Goal: Information Seeking & Learning: Find specific fact

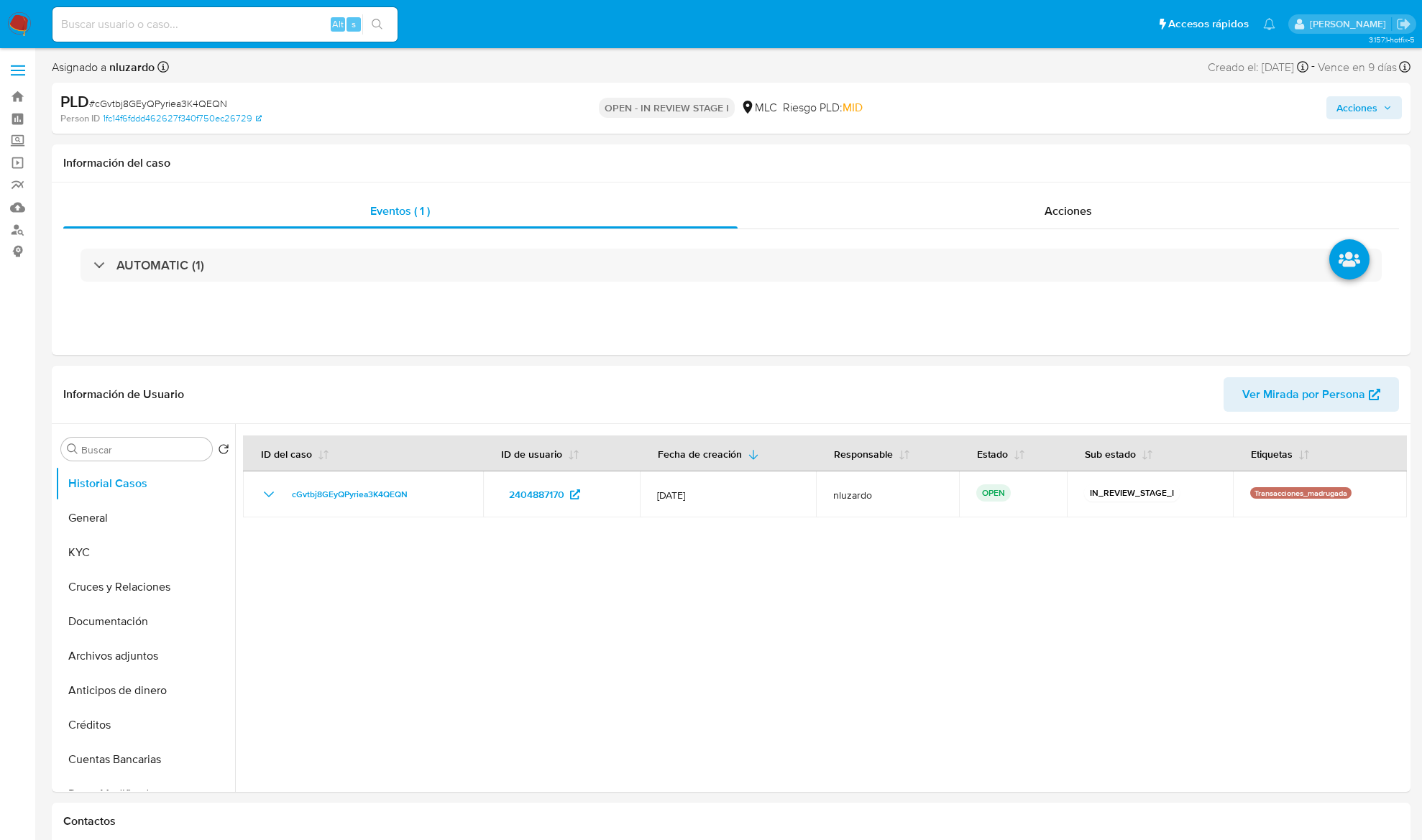
select select "10"
click at [107, 560] on button "KYC" at bounding box center [140, 552] width 168 height 35
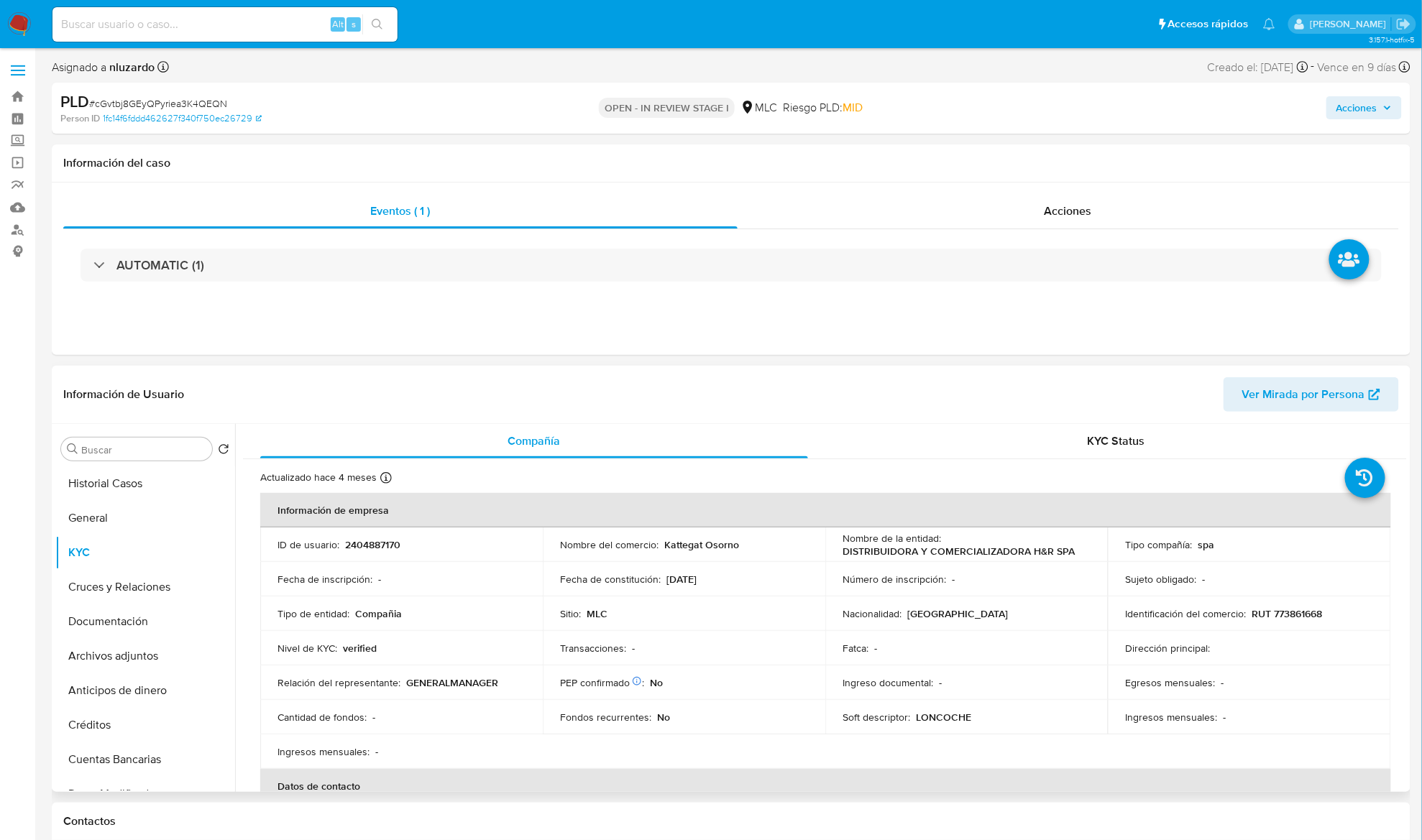
click at [867, 549] on p "DISTRIBUIDORA Y COMERCIALIZADORA H&R SPA" at bounding box center [958, 551] width 232 height 13
drag, startPoint x: 1006, startPoint y: 554, endPoint x: 1082, endPoint y: 546, distance: 76.4
click at [1082, 546] on div "Nombre de la entidad : DISTRIBUIDORA Y COMERCIALIZADORA H&R SPA" at bounding box center [966, 544] width 248 height 26
copy p "DISTRIBUIDORA Y COMERCIALIZADORA H&R SPA"
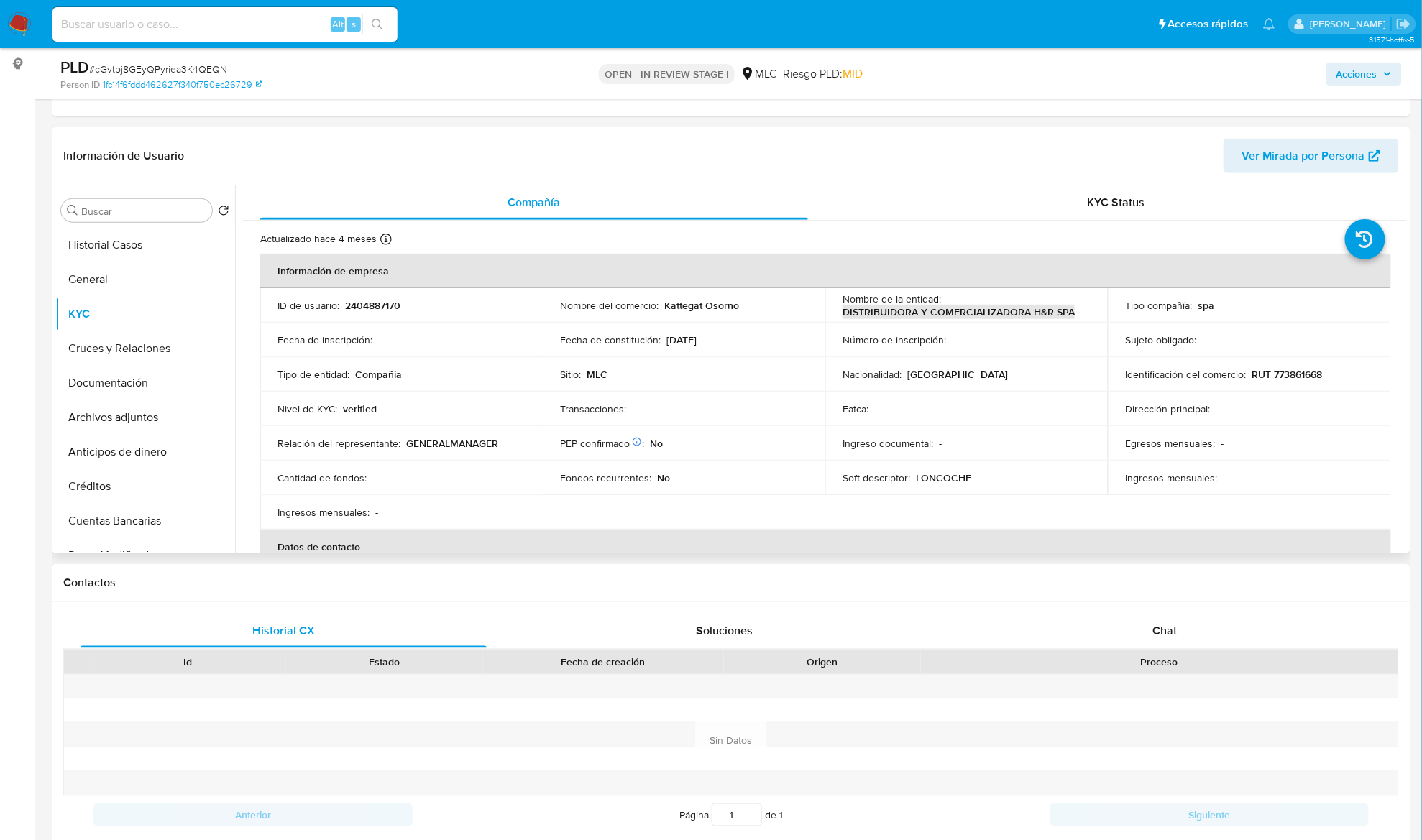
scroll to position [191, 0]
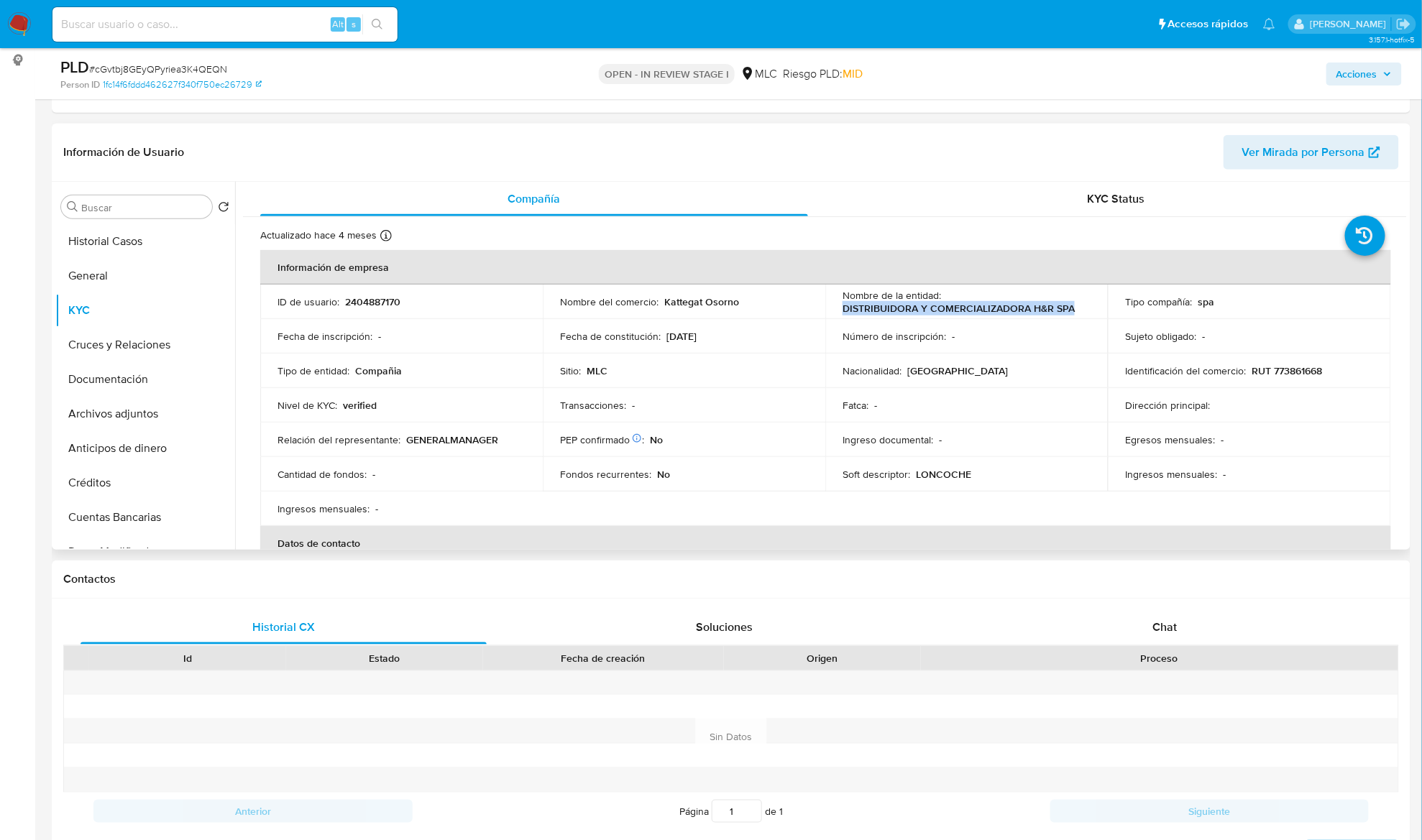
click at [875, 421] on td "Fatca : -" at bounding box center [966, 406] width 283 height 35
click at [1300, 367] on p "RUT 773861668" at bounding box center [1287, 371] width 70 height 13
copy p "773861668"
click at [276, 22] on input at bounding box center [225, 24] width 345 height 19
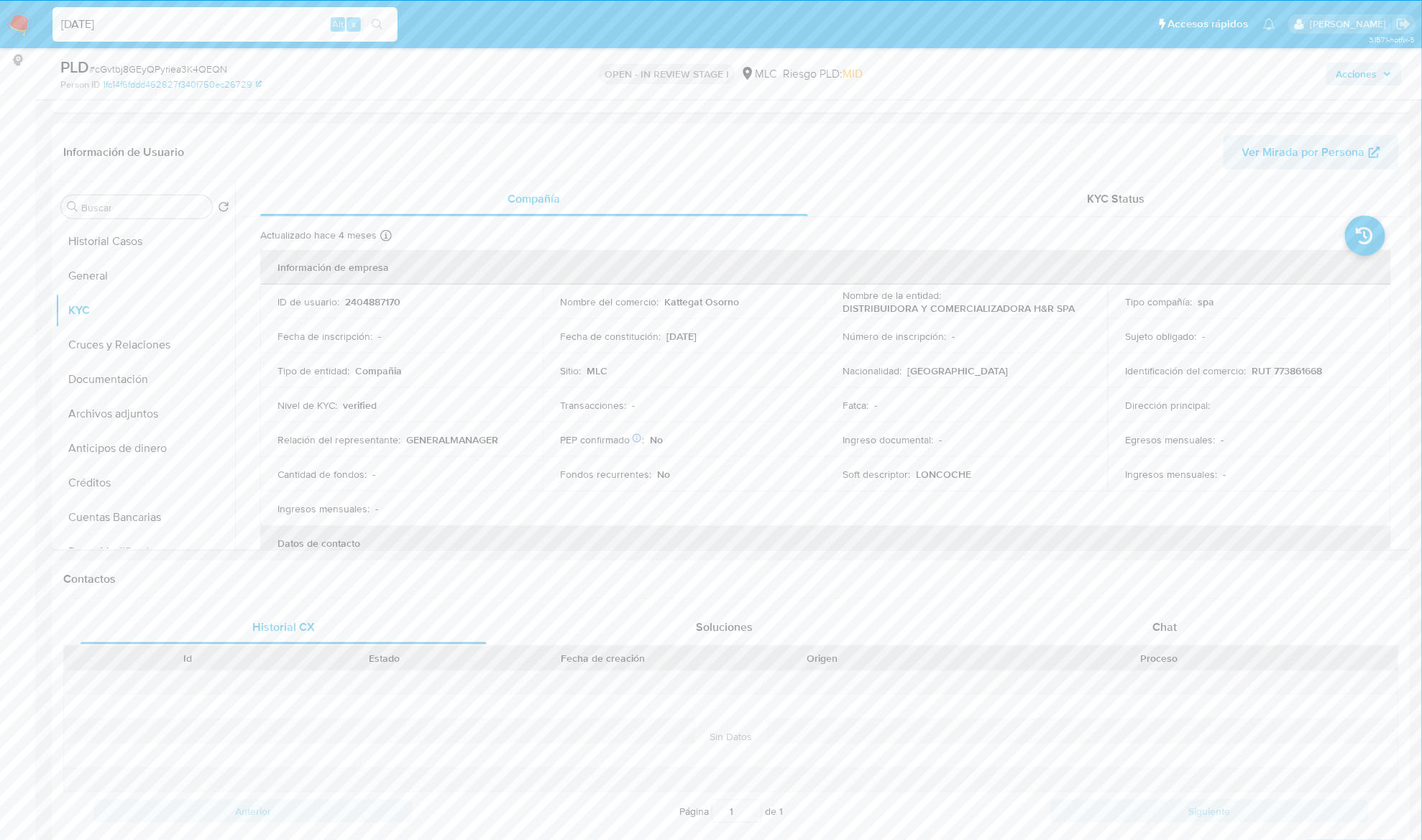
type input "[DATE]"
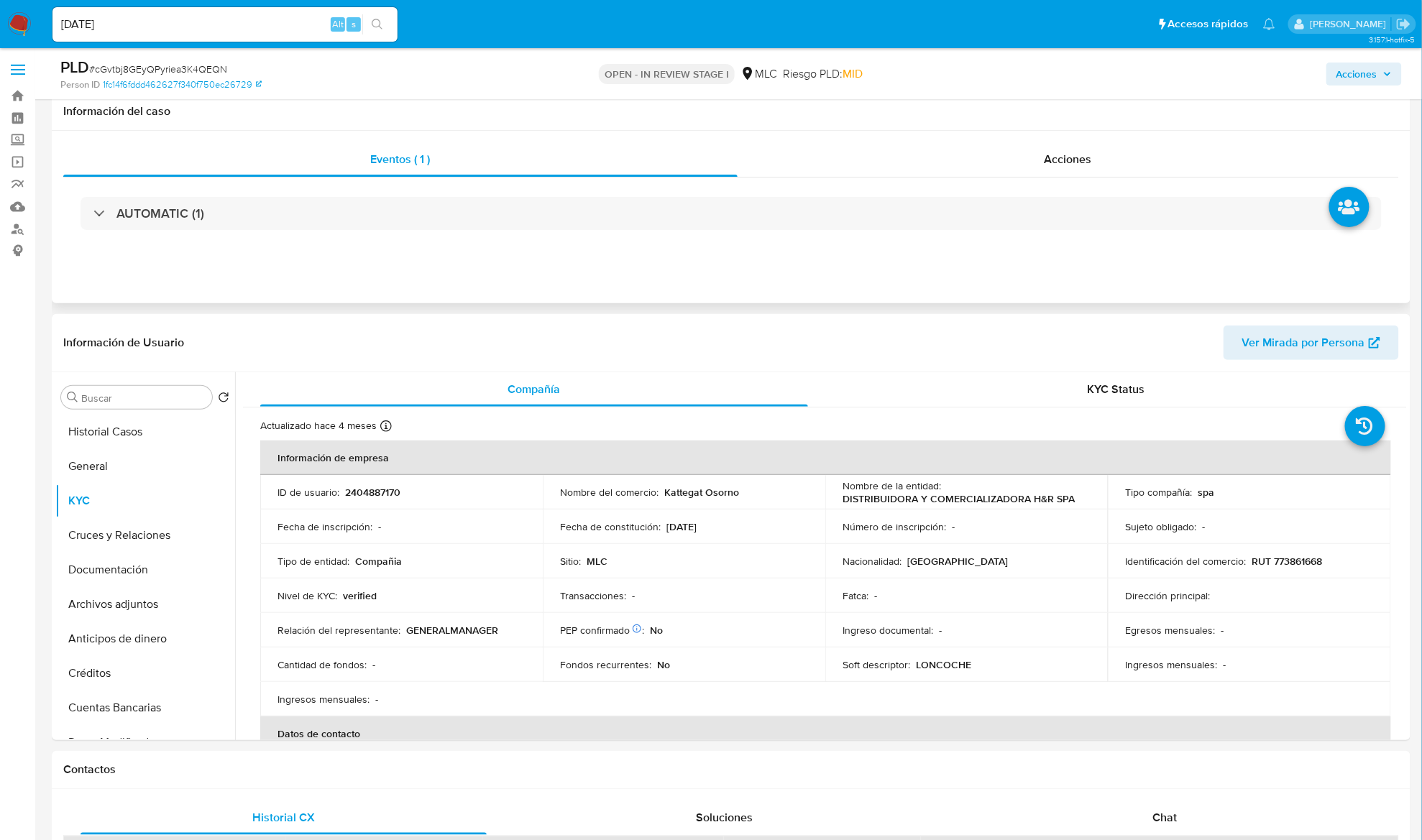
scroll to position [0, 0]
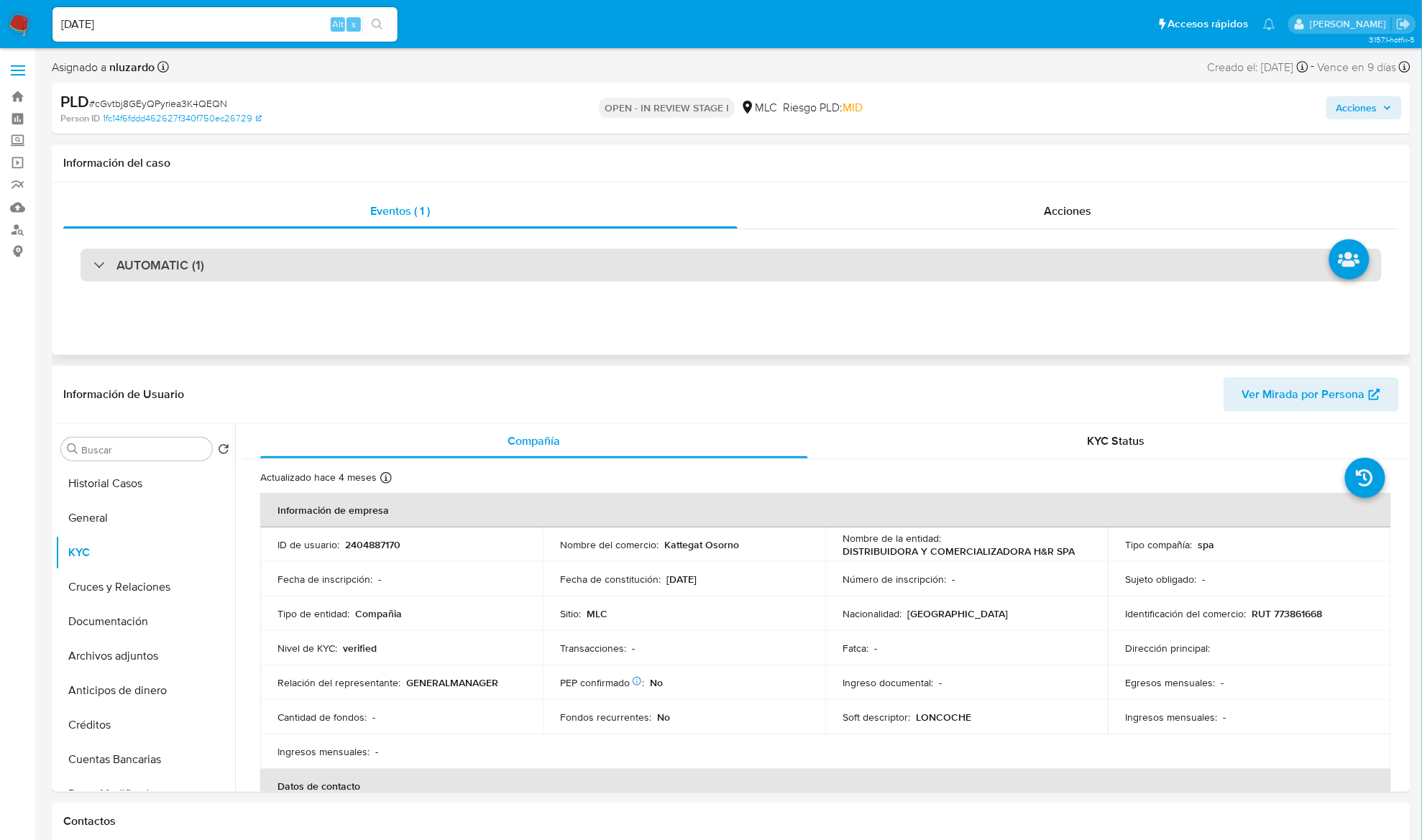
click at [157, 272] on h3 "AUTOMATIC (1)" at bounding box center [160, 265] width 88 height 16
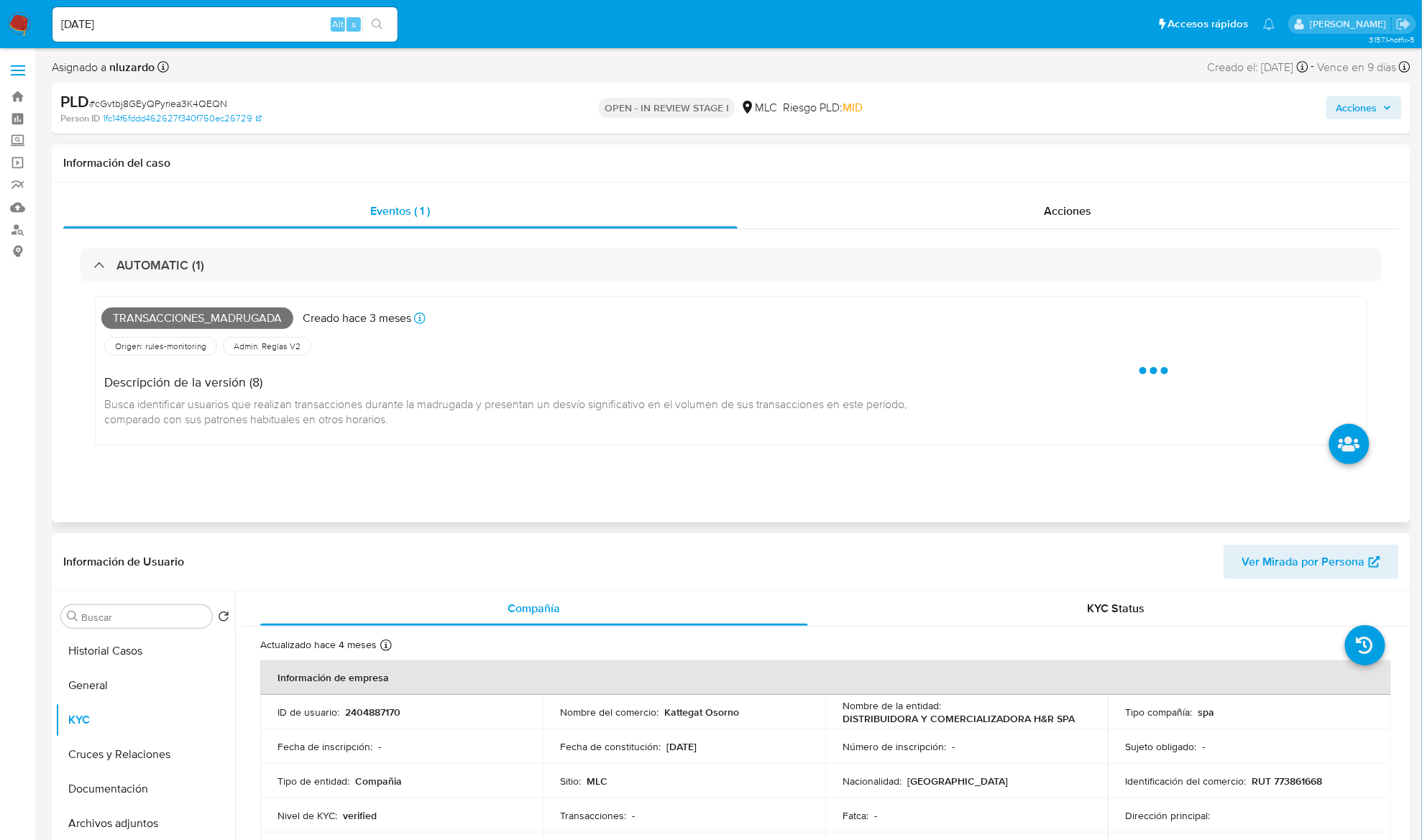
click at [156, 315] on span "Transacciones_madrugada" at bounding box center [197, 319] width 192 height 22
copy span "Transacciones_madrugada"
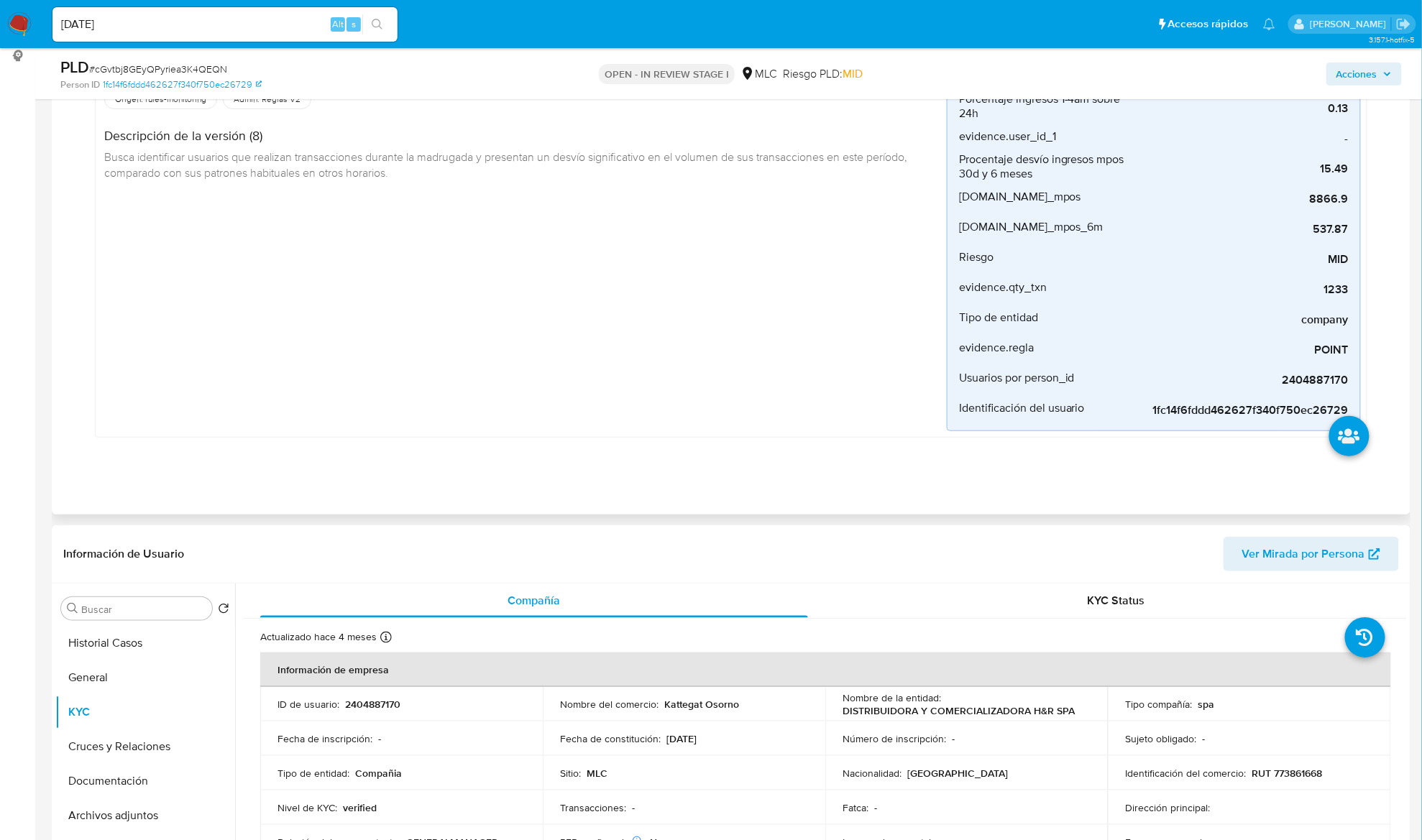
scroll to position [288, 0]
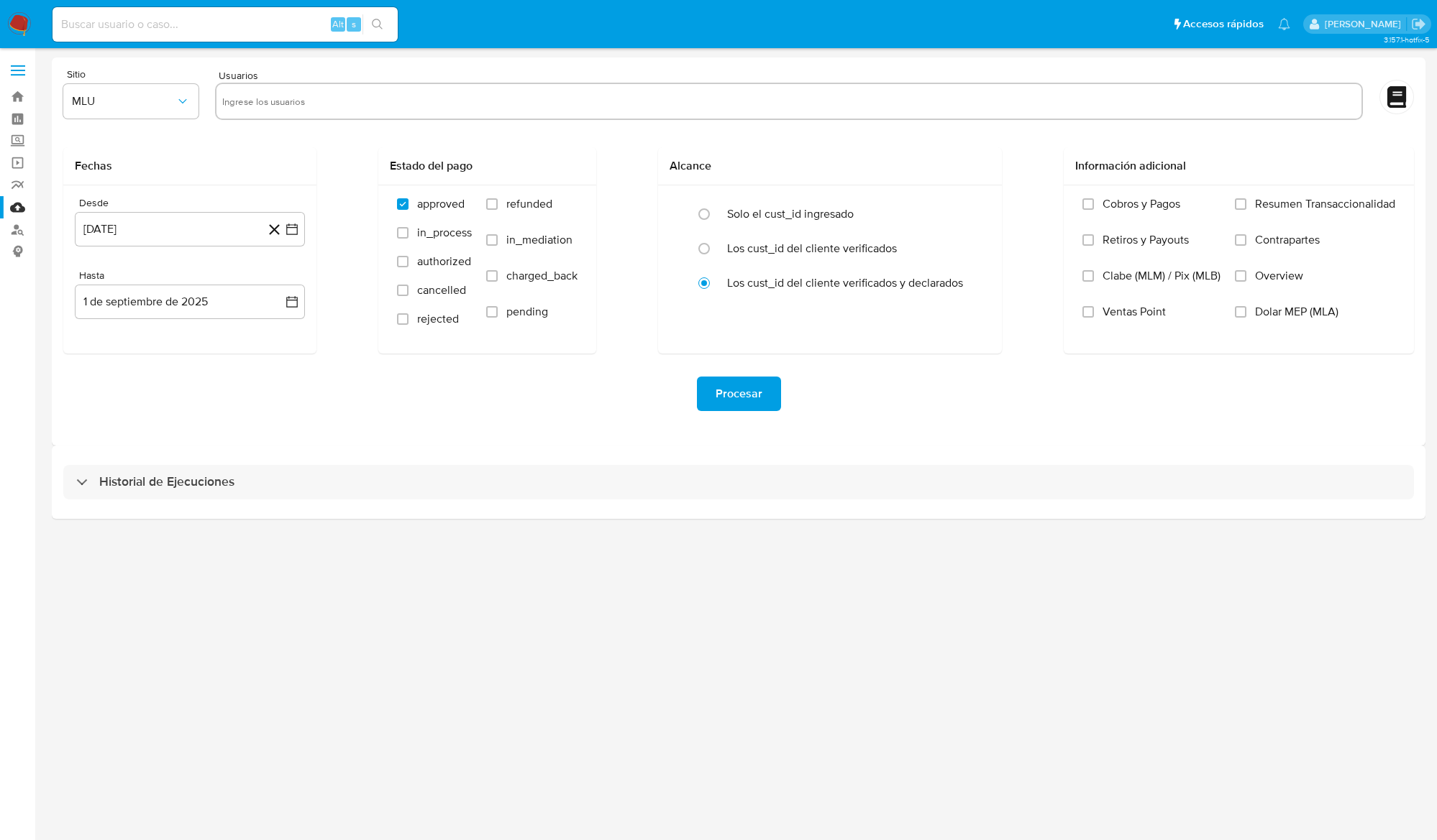
click at [463, 483] on div "Historial de Ejecuciones" at bounding box center [738, 483] width 1351 height 35
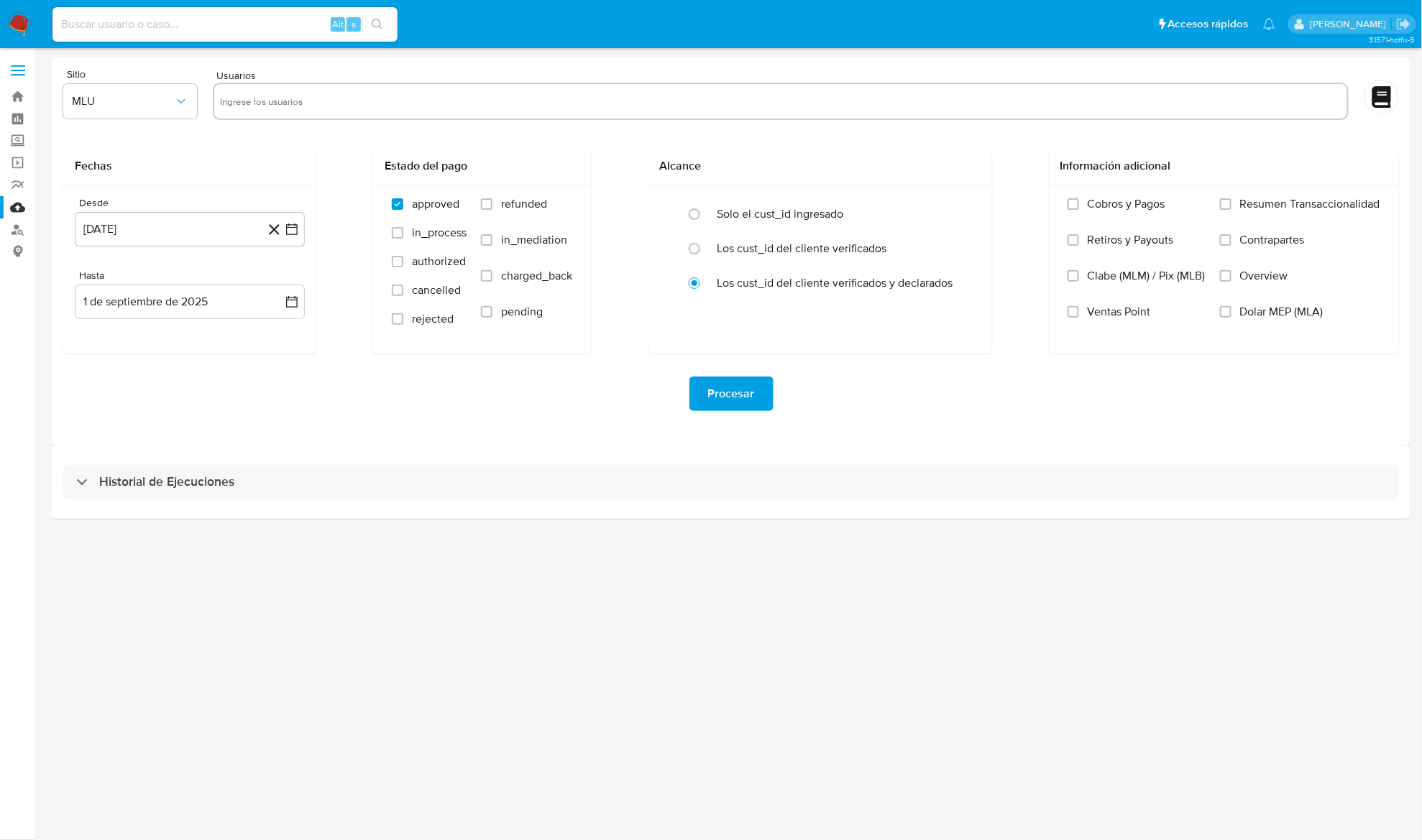
select select "10"
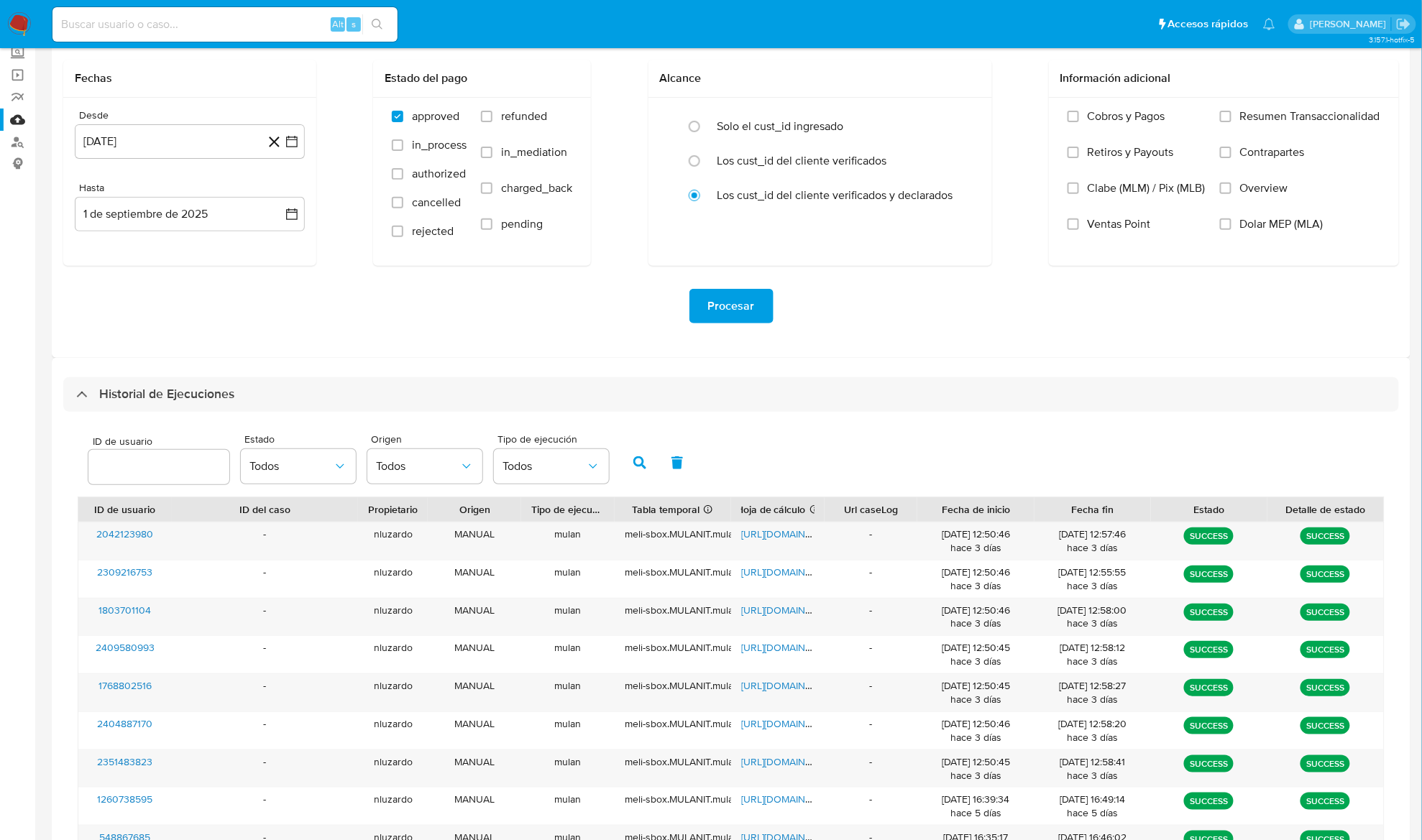
scroll to position [233, 0]
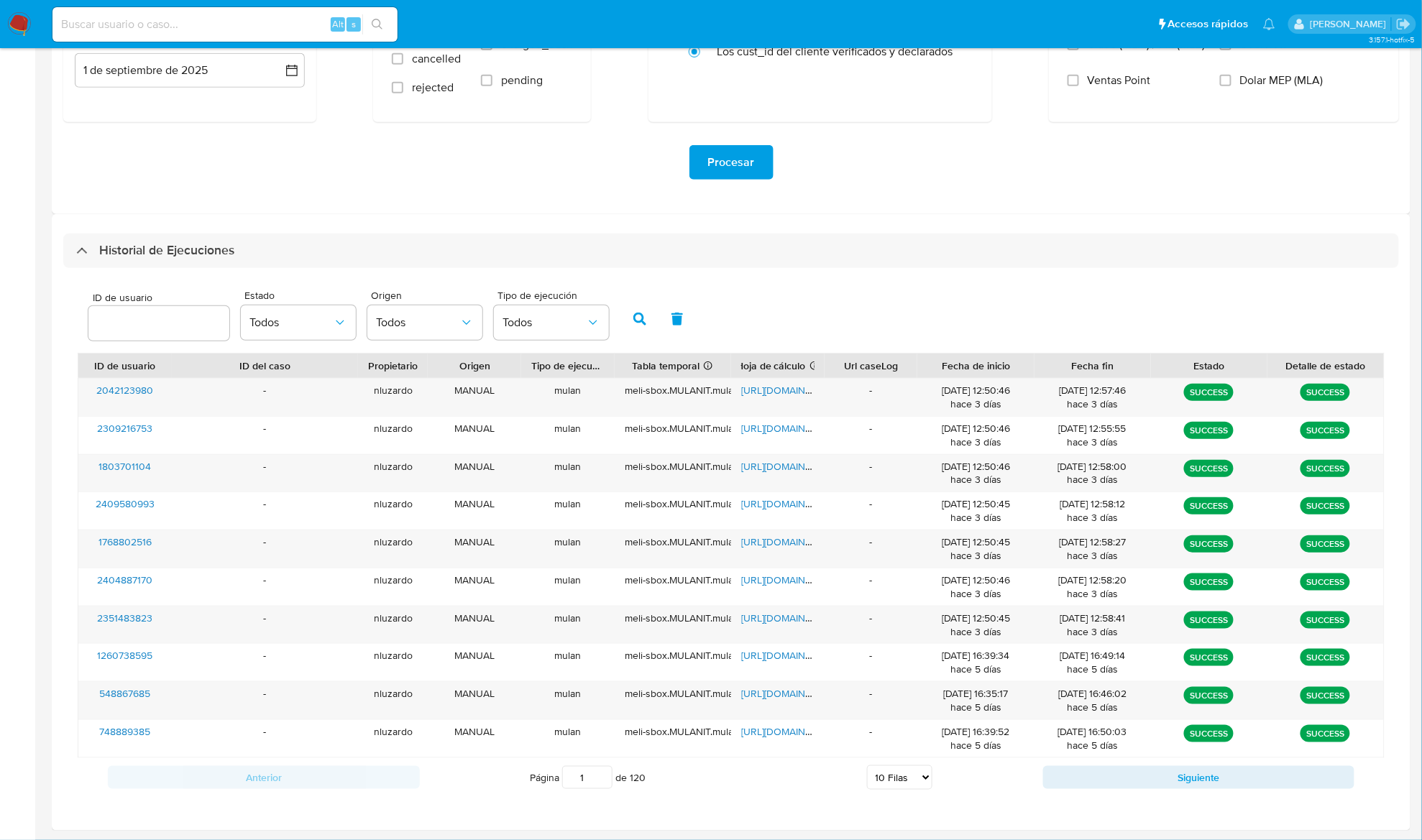
click at [880, 291] on div "ID de usuario Estado Todos Origen Todos Tipo de ejecución Todos" at bounding box center [731, 318] width 1307 height 70
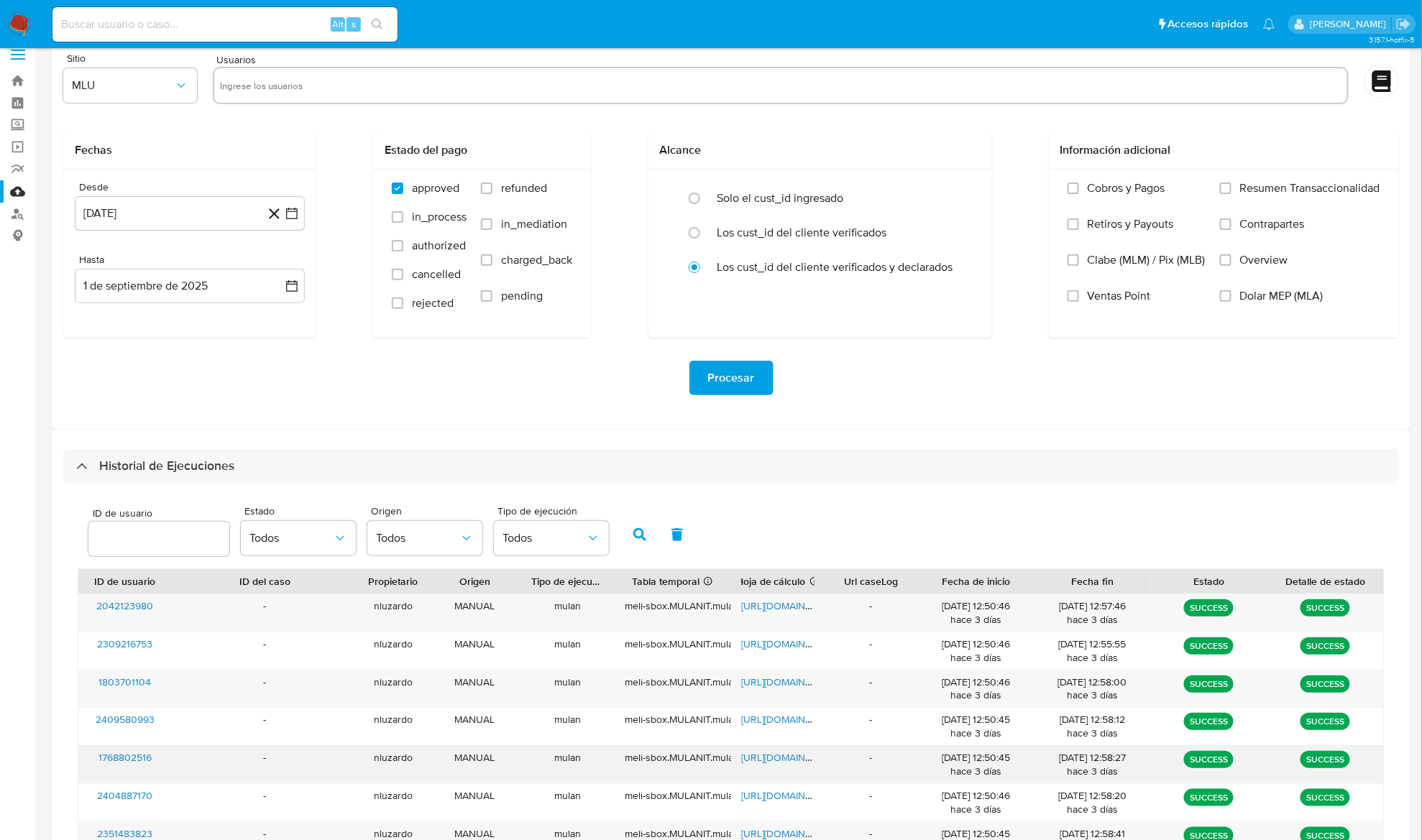
scroll to position [0, 0]
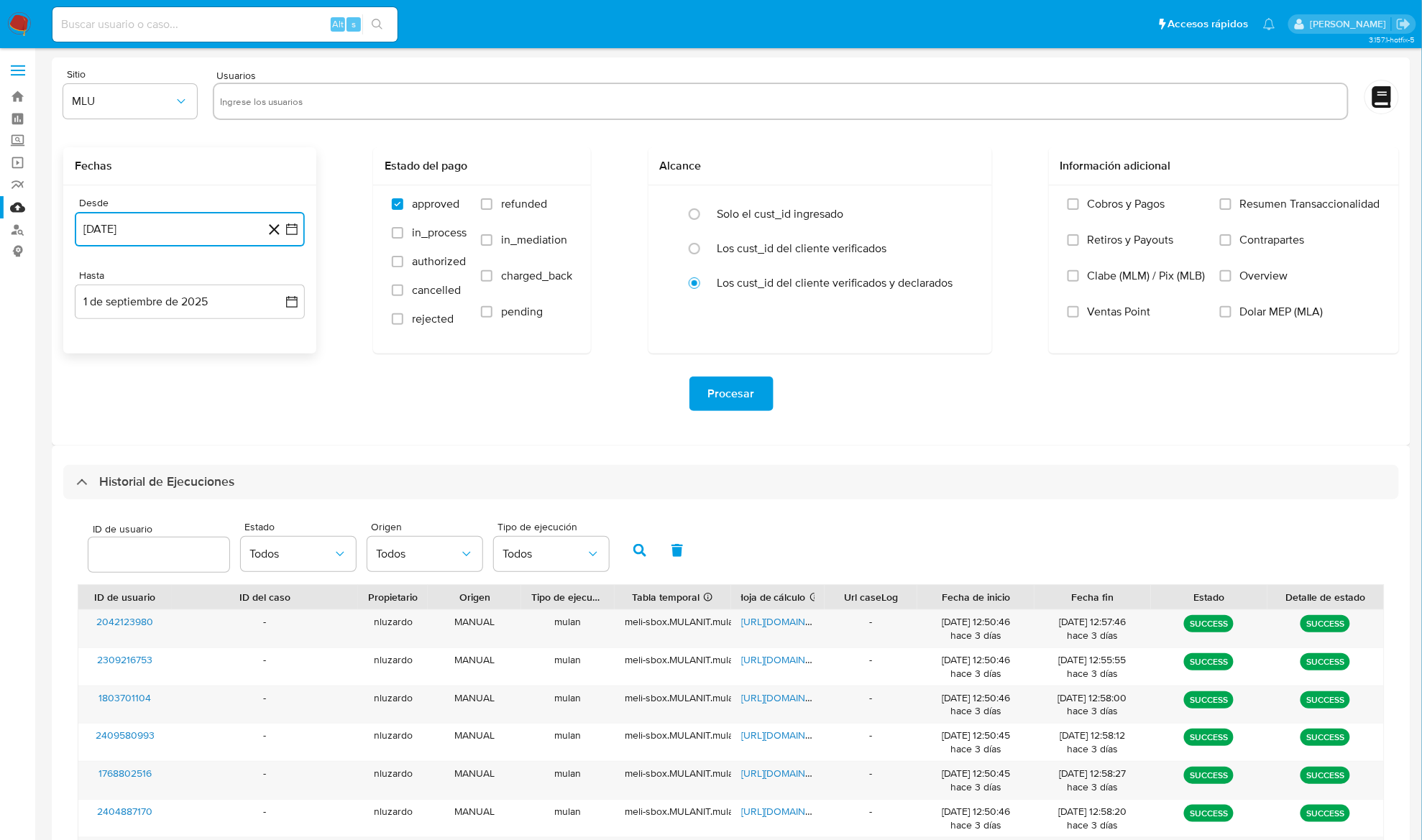
click at [204, 231] on button "1 de agosto de 2024" at bounding box center [190, 229] width 230 height 35
click at [158, 393] on button "14" at bounding box center [161, 393] width 23 height 23
click at [168, 315] on button "1 de septiembre de 2025" at bounding box center [190, 302] width 230 height 35
click at [95, 358] on icon "Mes anterior" at bounding box center [101, 355] width 17 height 17
click at [165, 464] on button "13" at bounding box center [161, 465] width 23 height 23
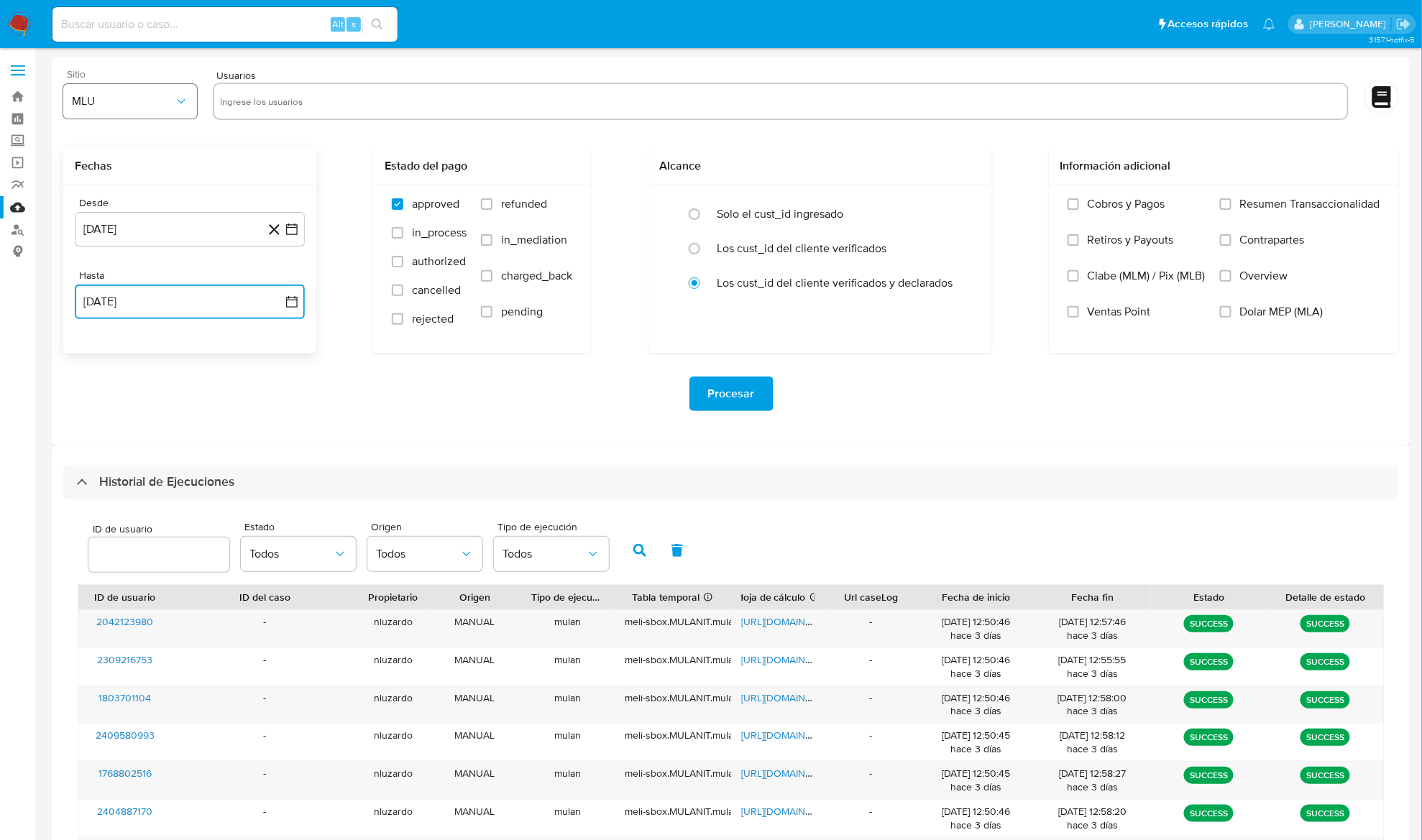
click at [158, 101] on span "MLU" at bounding box center [123, 101] width 102 height 14
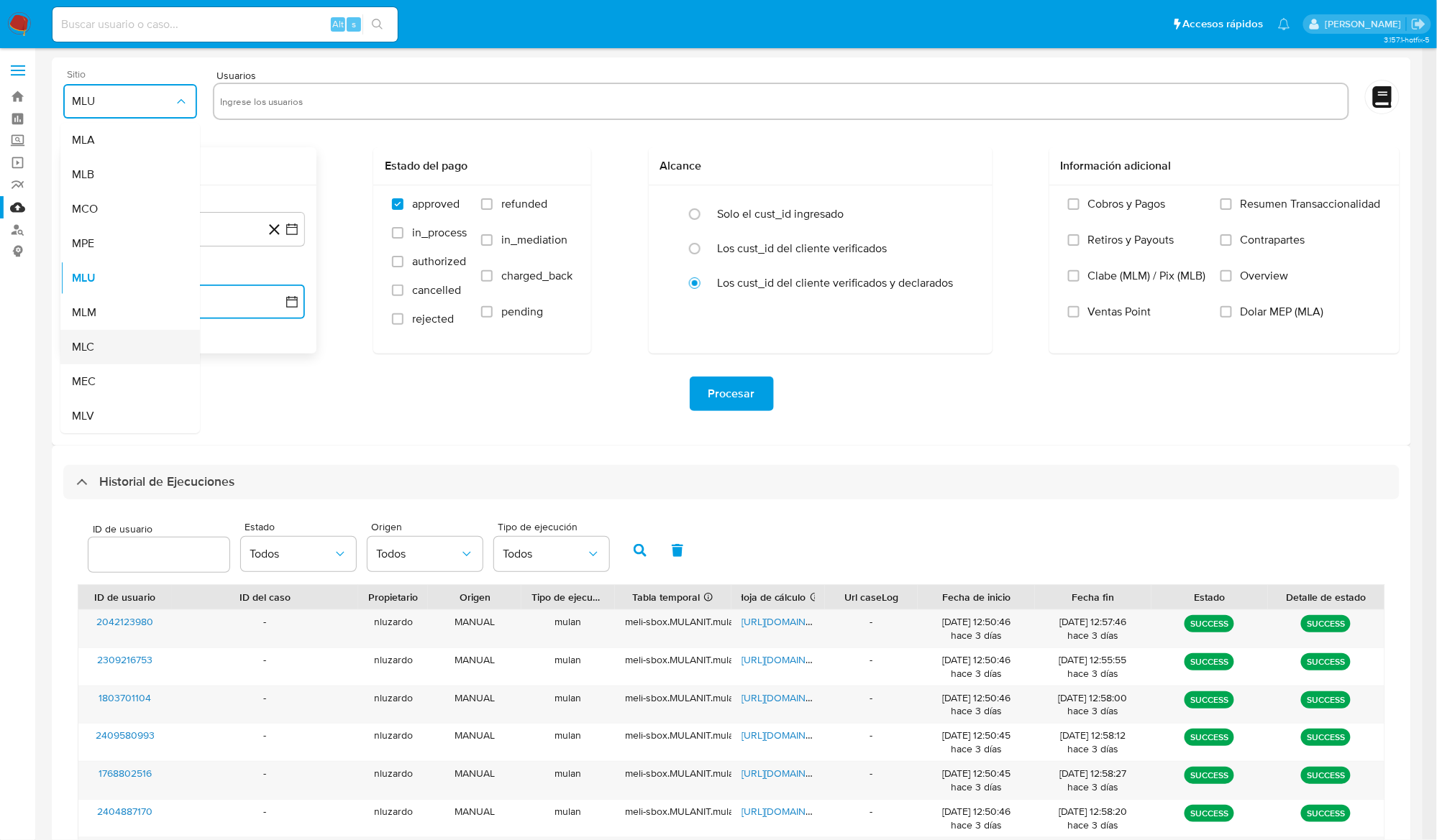
click at [111, 351] on div "MLC" at bounding box center [126, 347] width 108 height 35
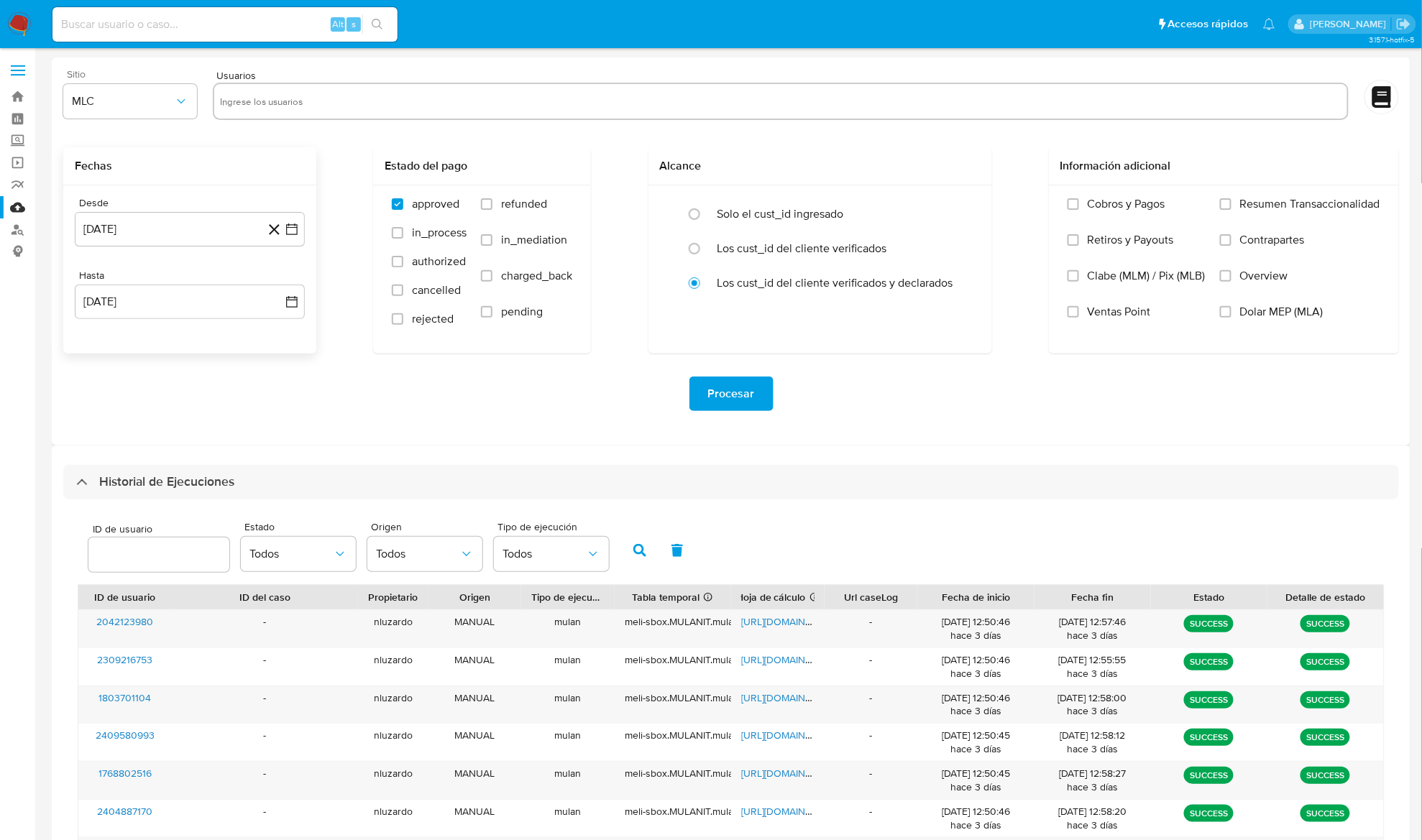
click at [433, 84] on div at bounding box center [780, 101] width 1135 height 37
click at [433, 92] on input "text" at bounding box center [780, 101] width 1121 height 23
paste input "1768802516"
type input "1768802516"
click at [740, 398] on span "Procesar" at bounding box center [731, 394] width 47 height 32
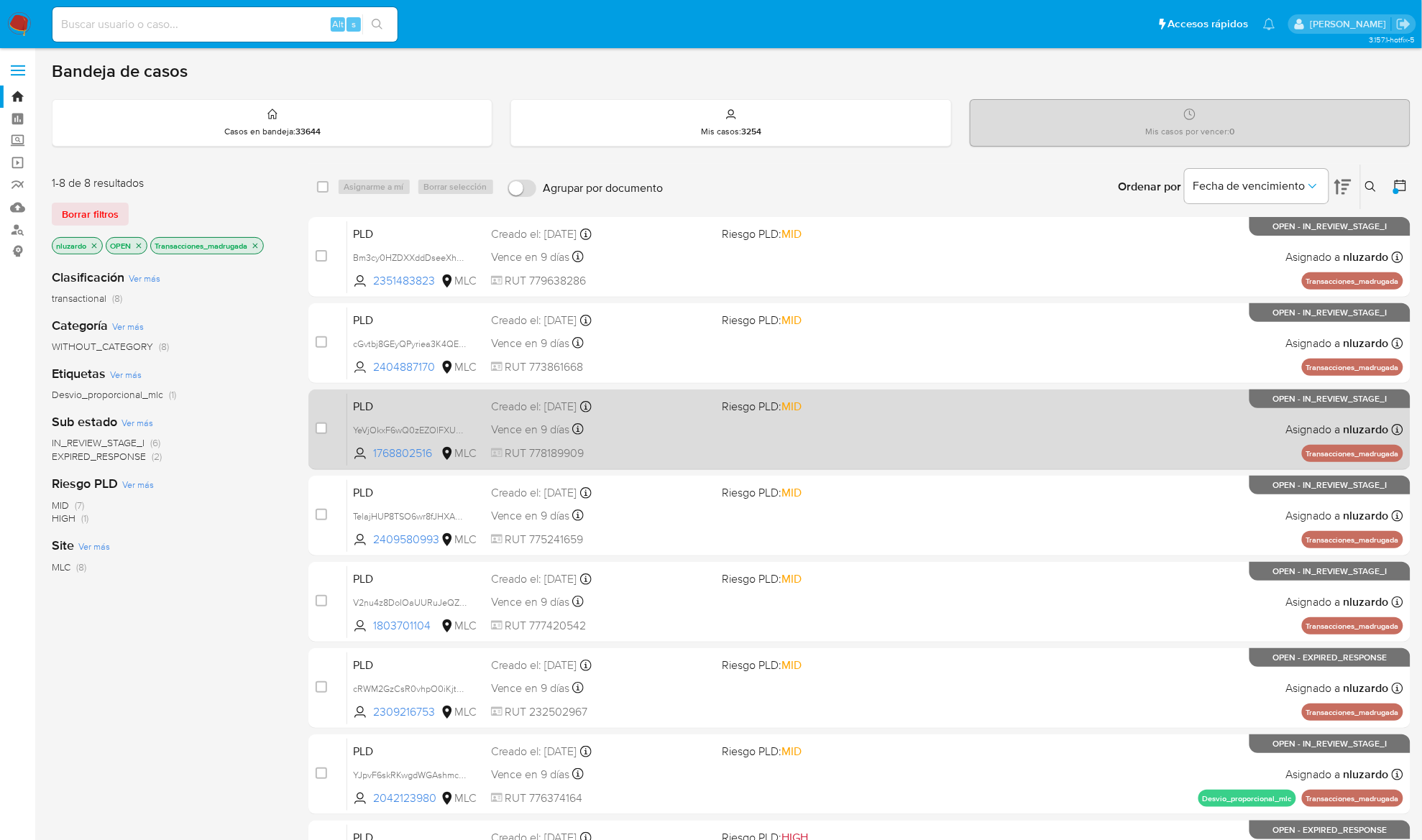
click at [904, 442] on div "PLD YeVjOkxF6wQ0zEZOlFXUacLG 1768802516 MLC Riesgo PLD: MID Creado el: 12/06/20…" at bounding box center [875, 429] width 1056 height 73
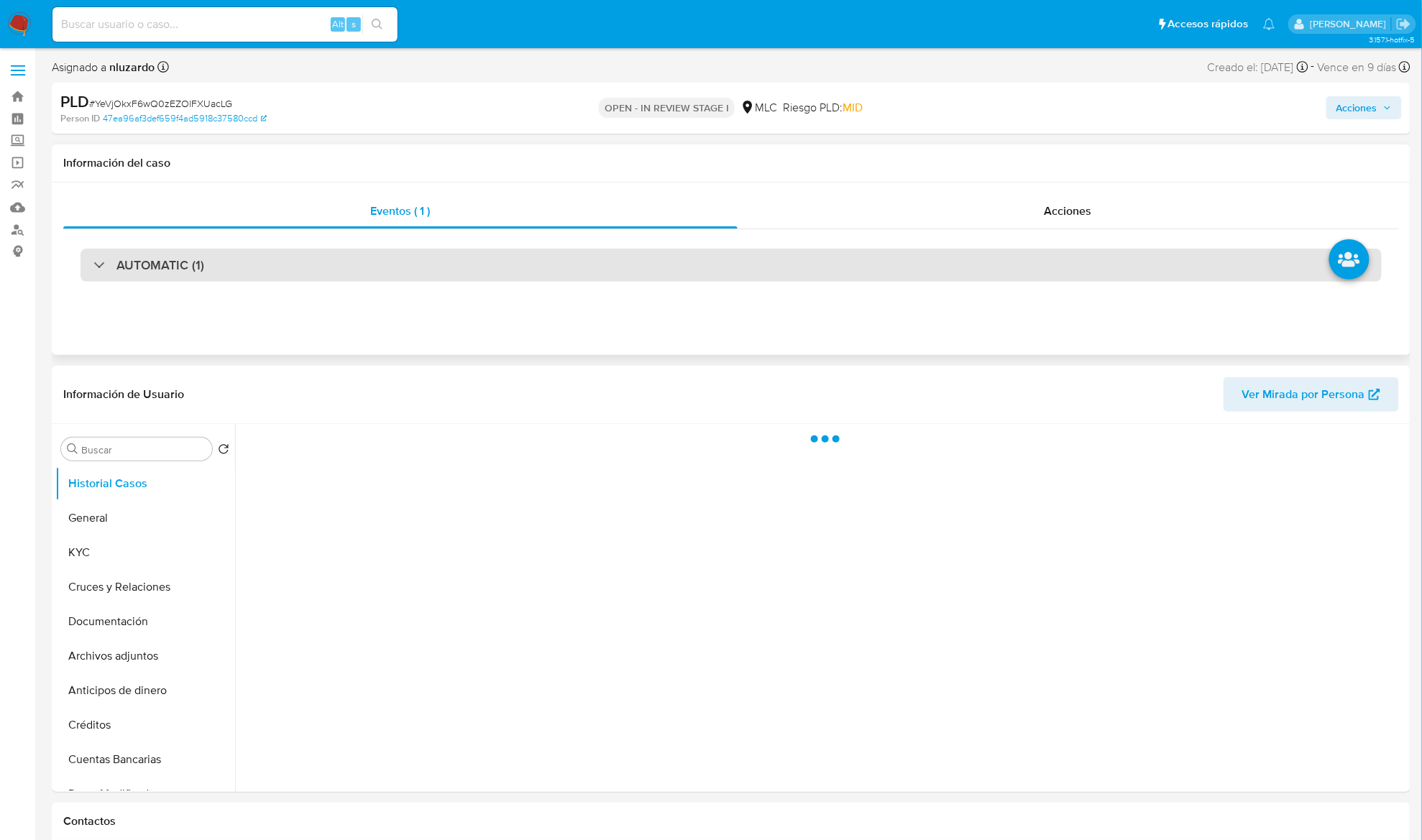
click at [180, 268] on h3 "AUTOMATIC (1)" at bounding box center [160, 265] width 88 height 16
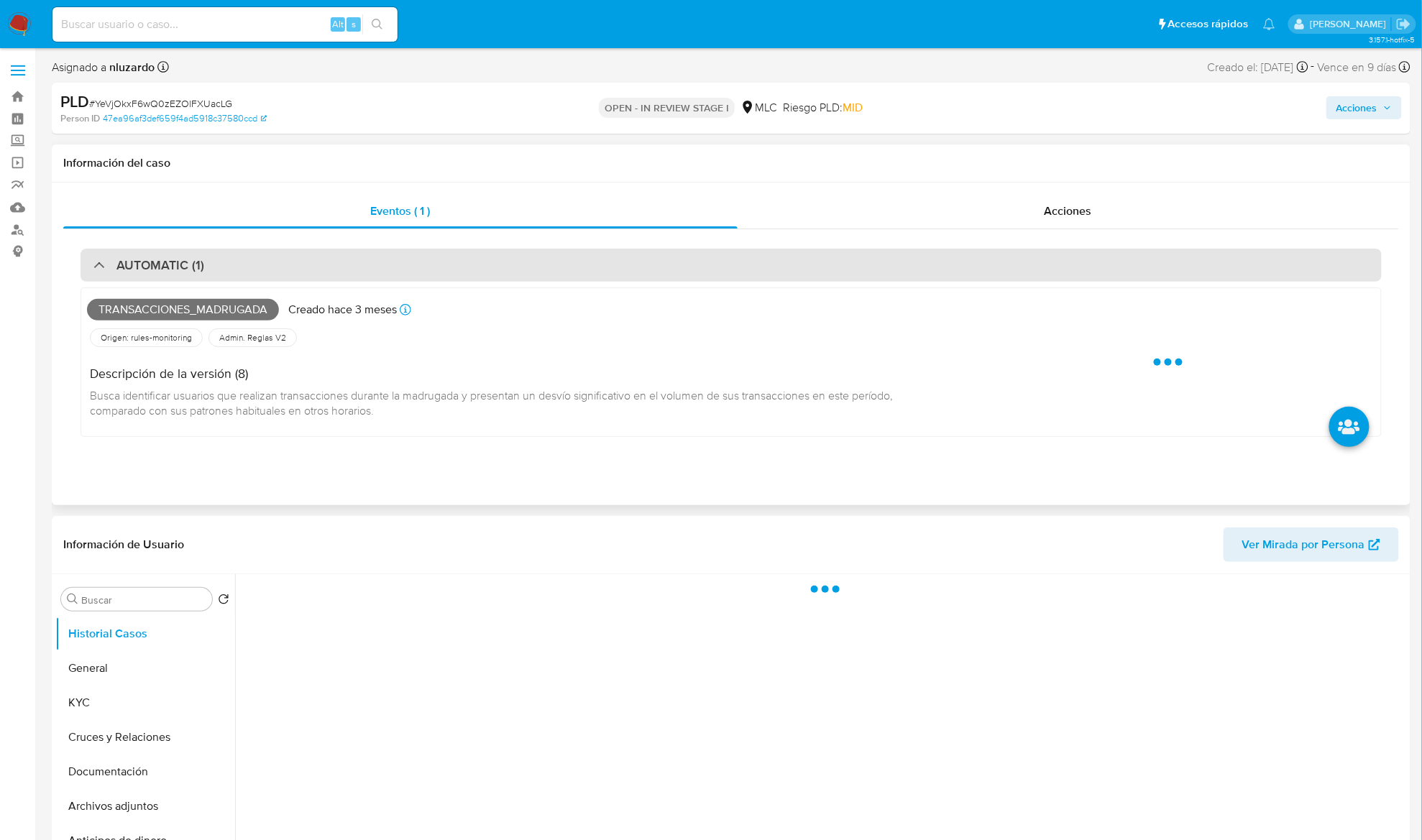
select select "10"
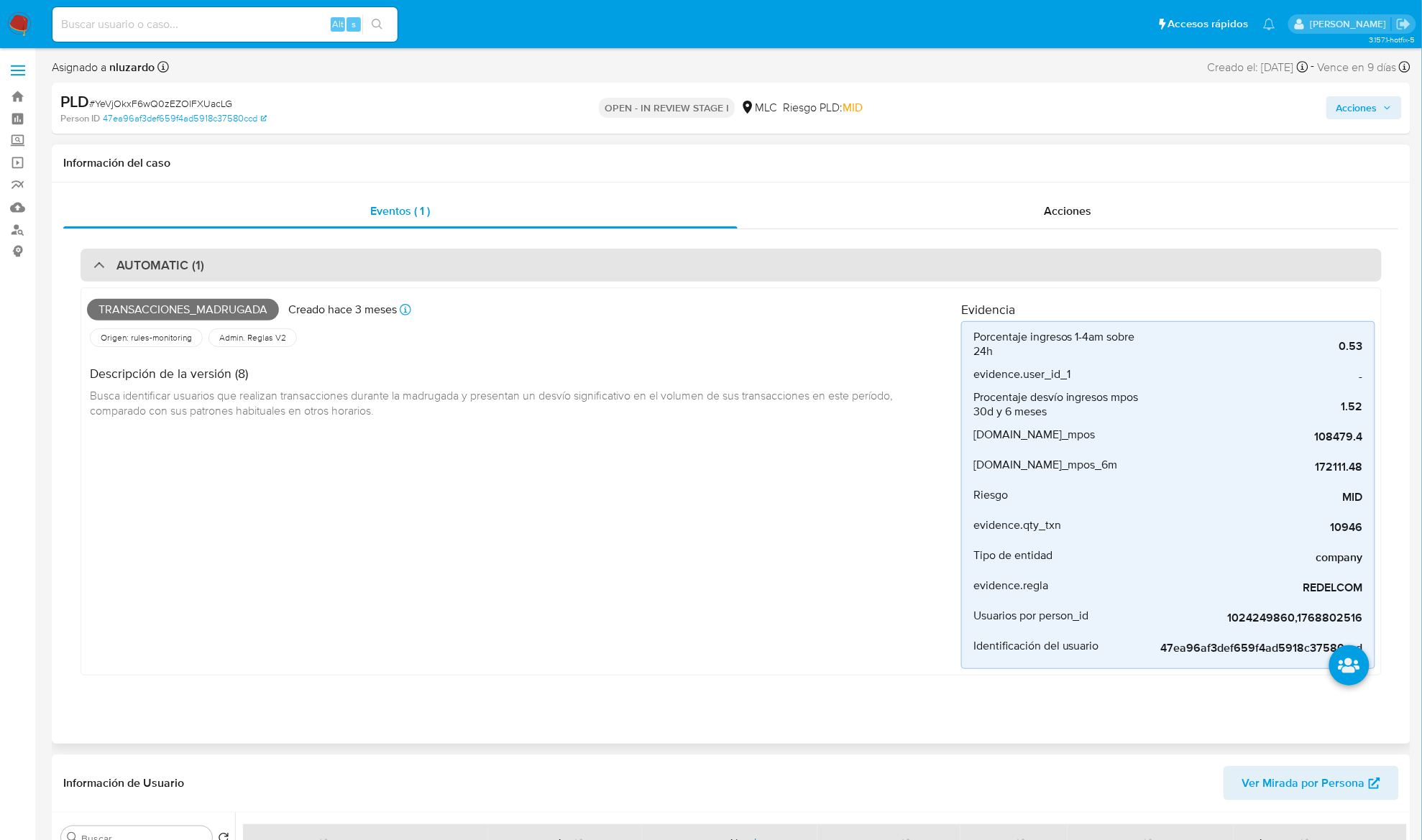
click at [181, 268] on h3 "AUTOMATIC (1)" at bounding box center [160, 265] width 88 height 16
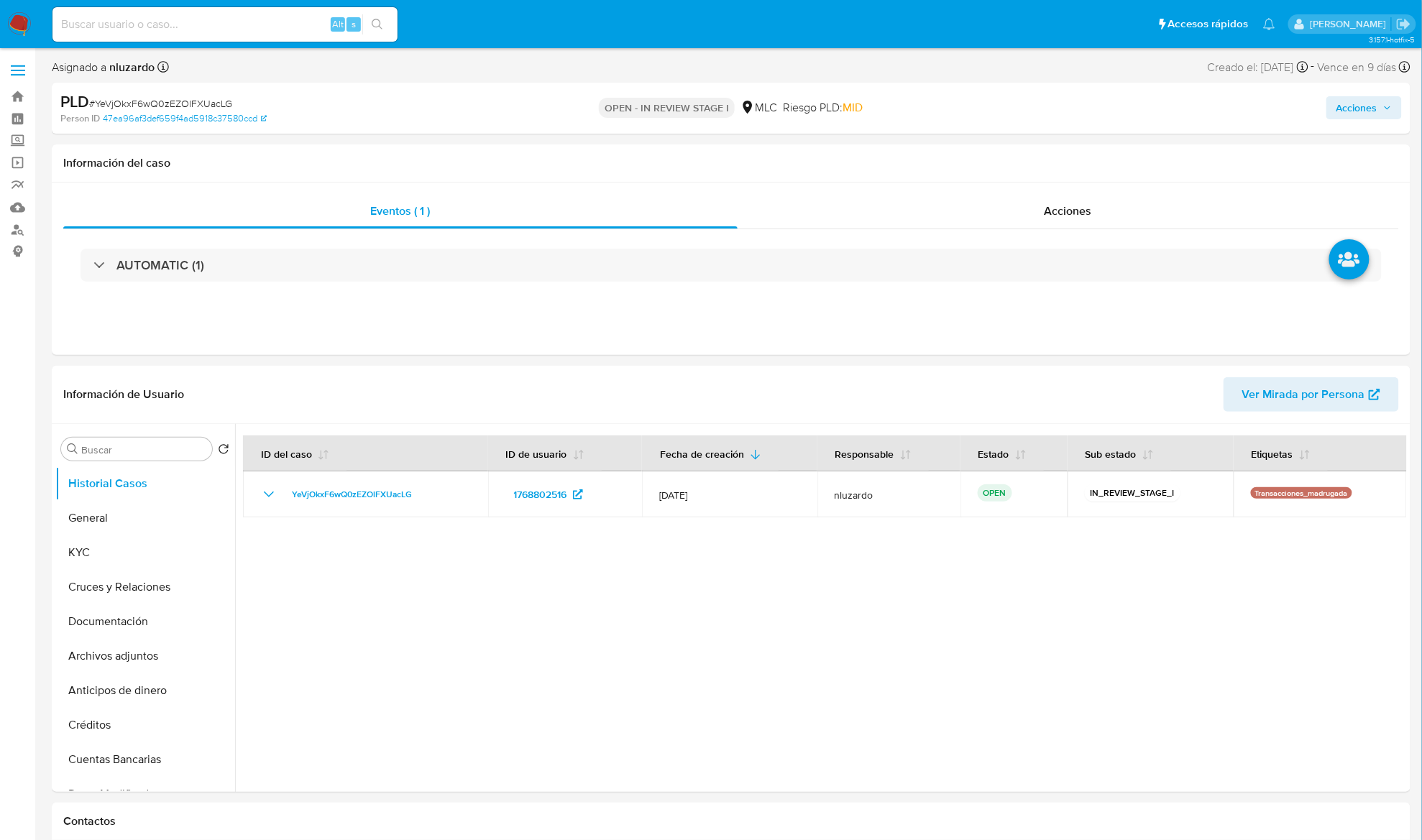
click at [272, 27] on input at bounding box center [225, 24] width 345 height 19
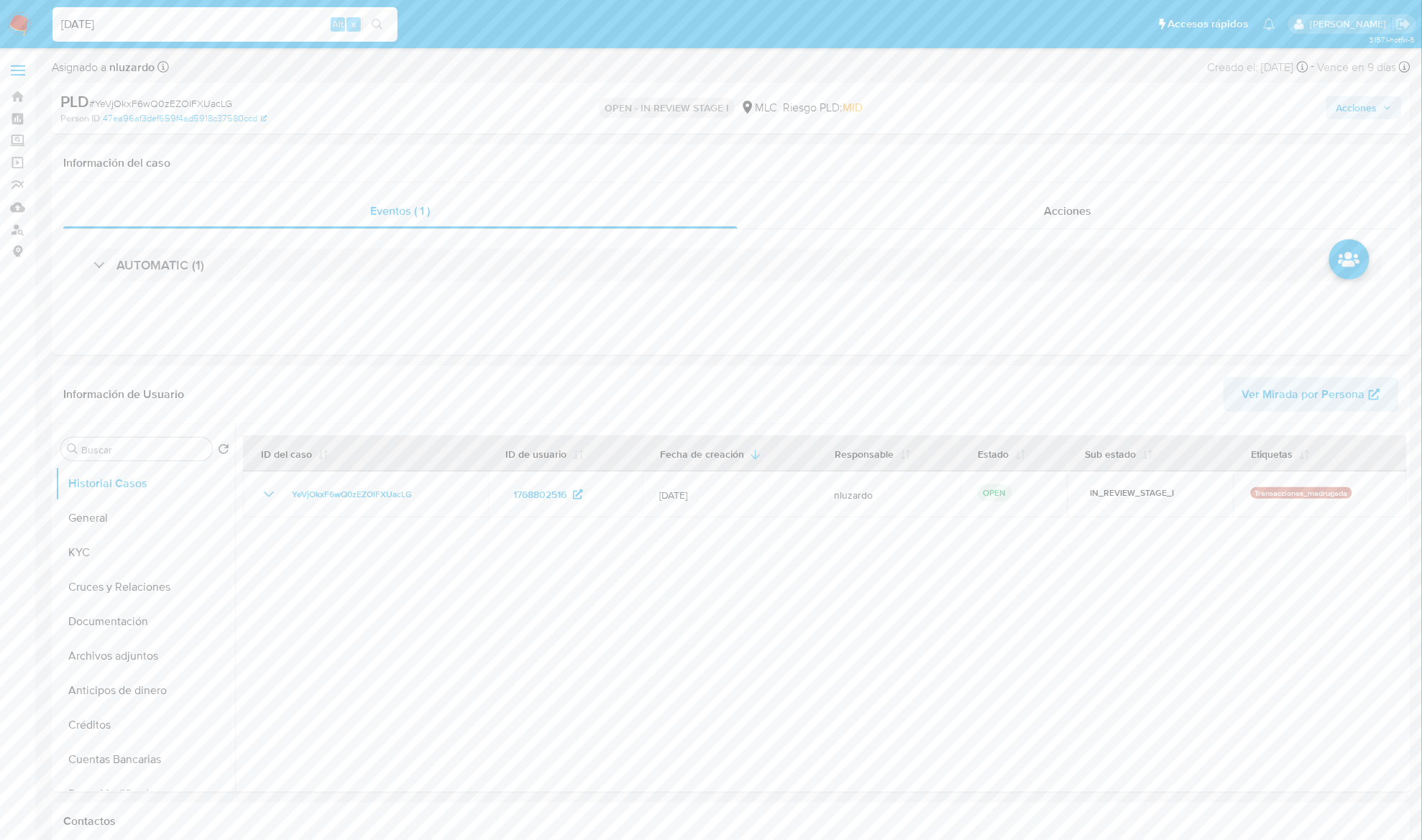
type input "[DATE]"
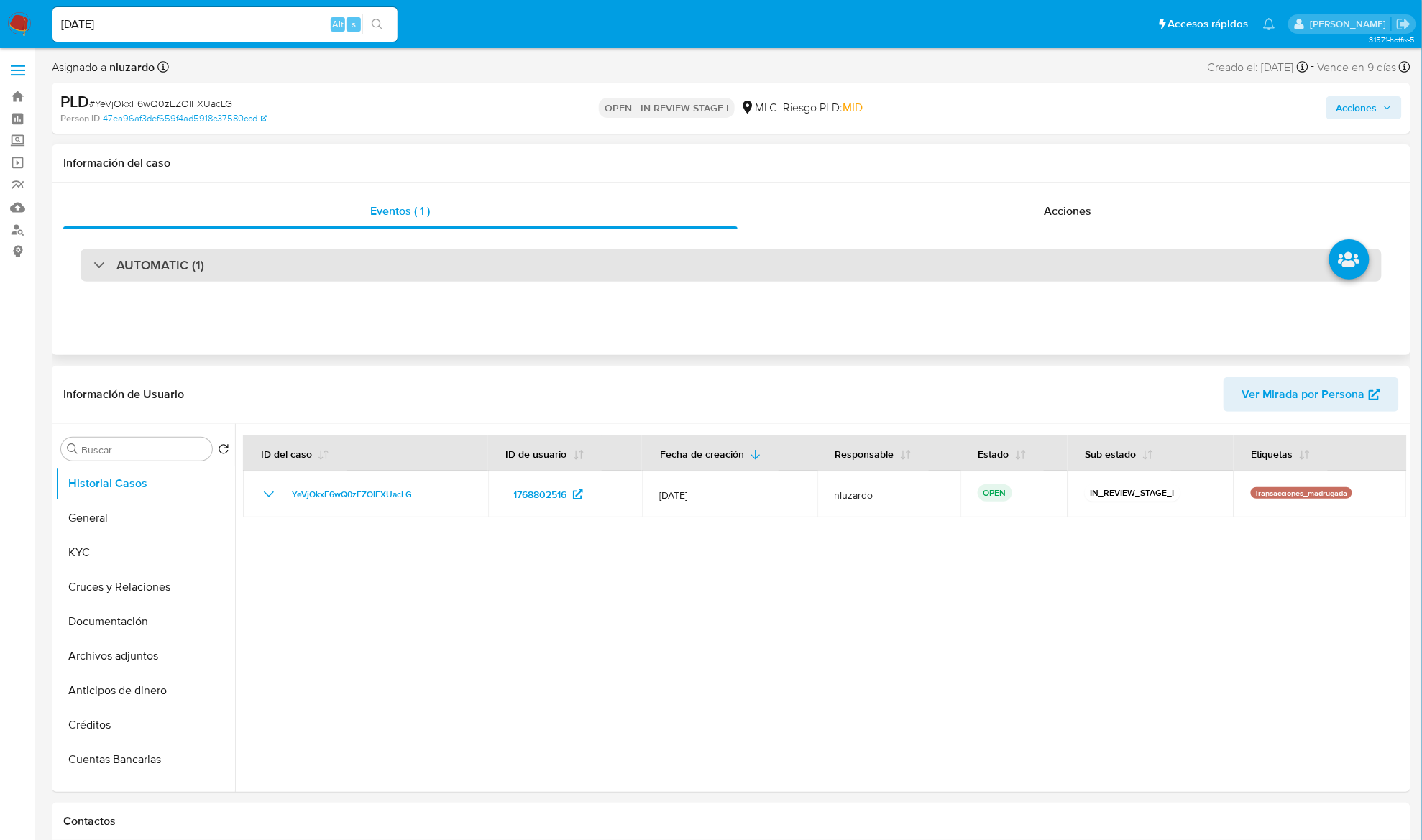
click at [407, 251] on div "AUTOMATIC (1)" at bounding box center [731, 265] width 1301 height 33
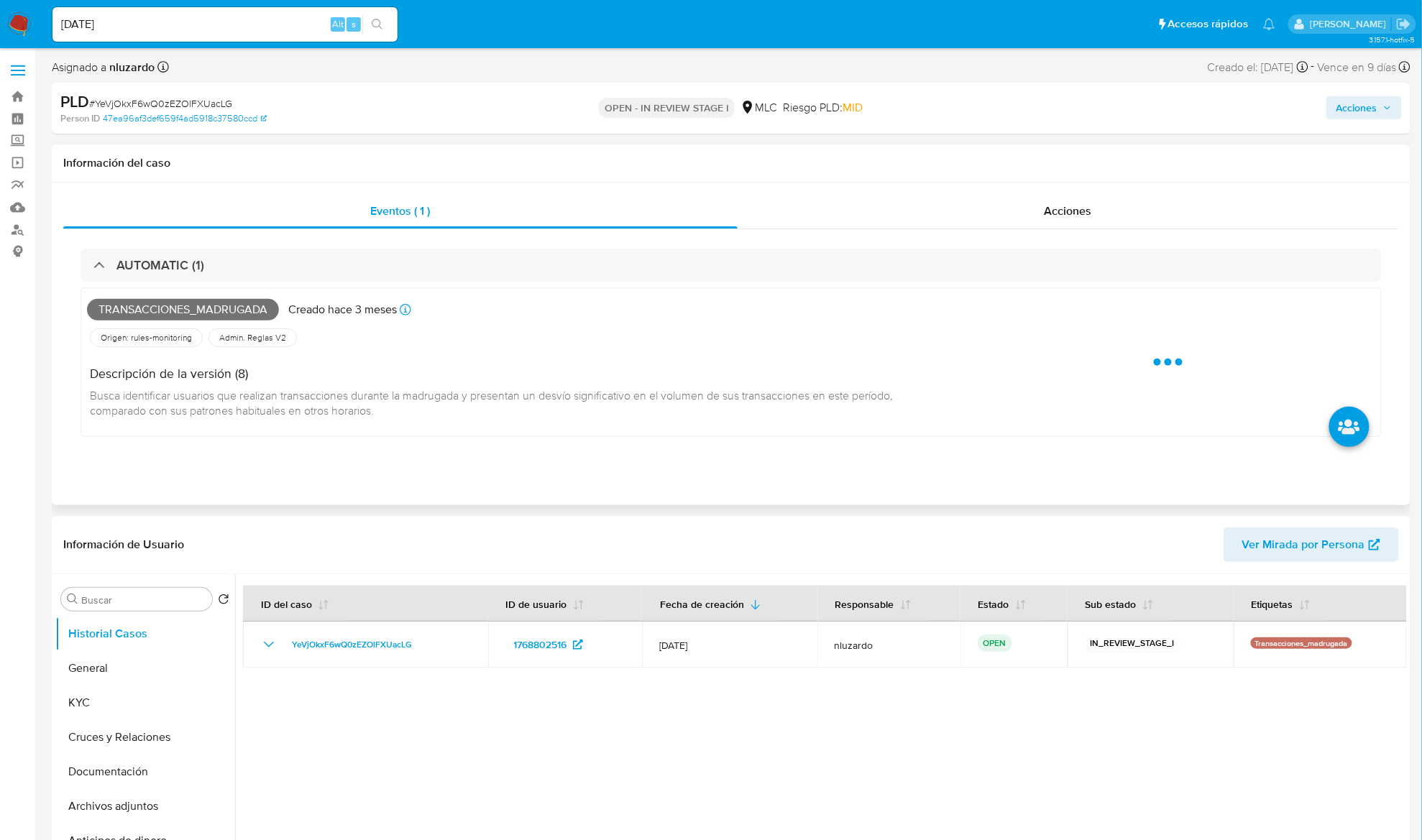
click at [226, 303] on span "Transacciones_madrugada" at bounding box center [183, 310] width 192 height 22
copy span "Transacciones_madrugada"
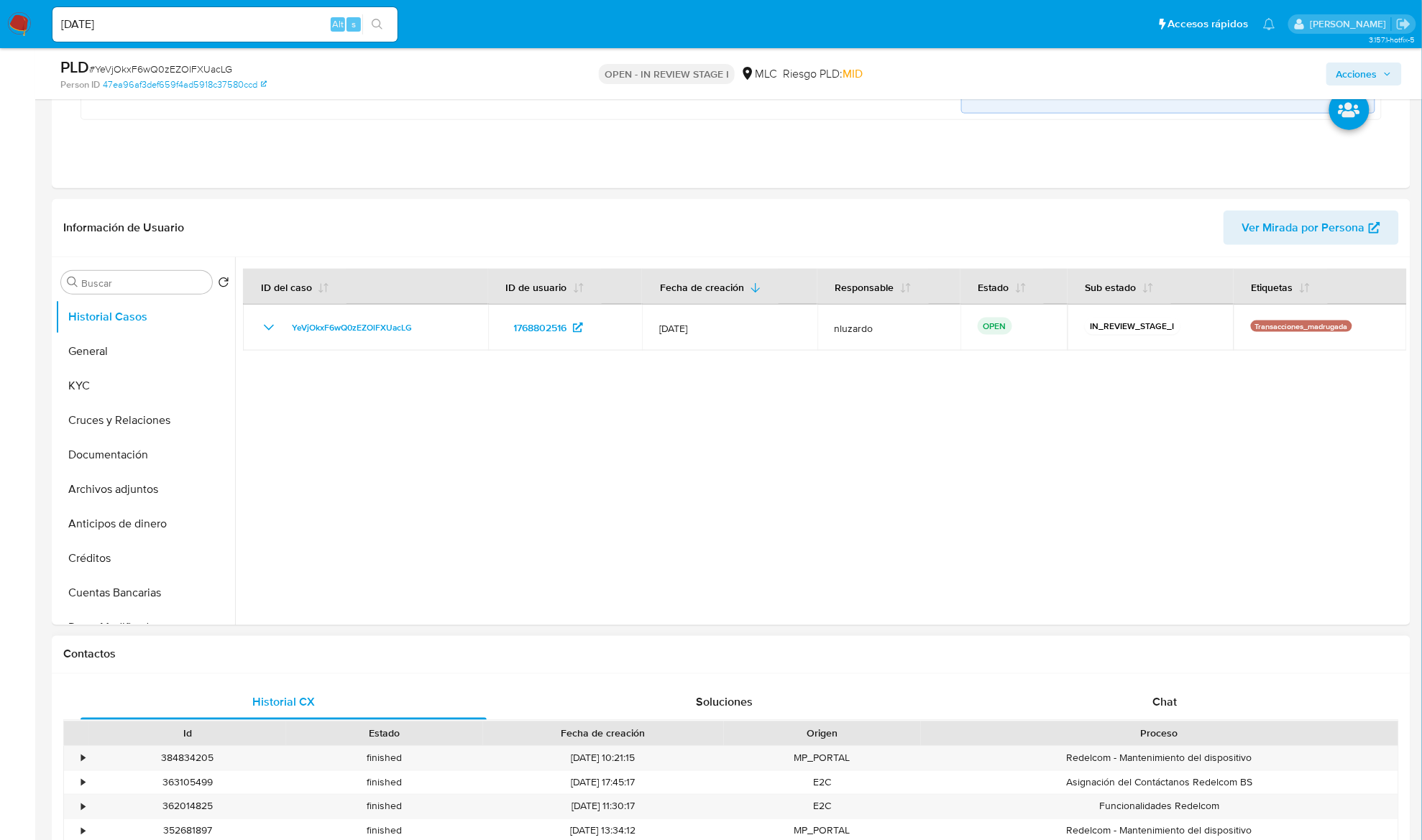
scroll to position [575, 0]
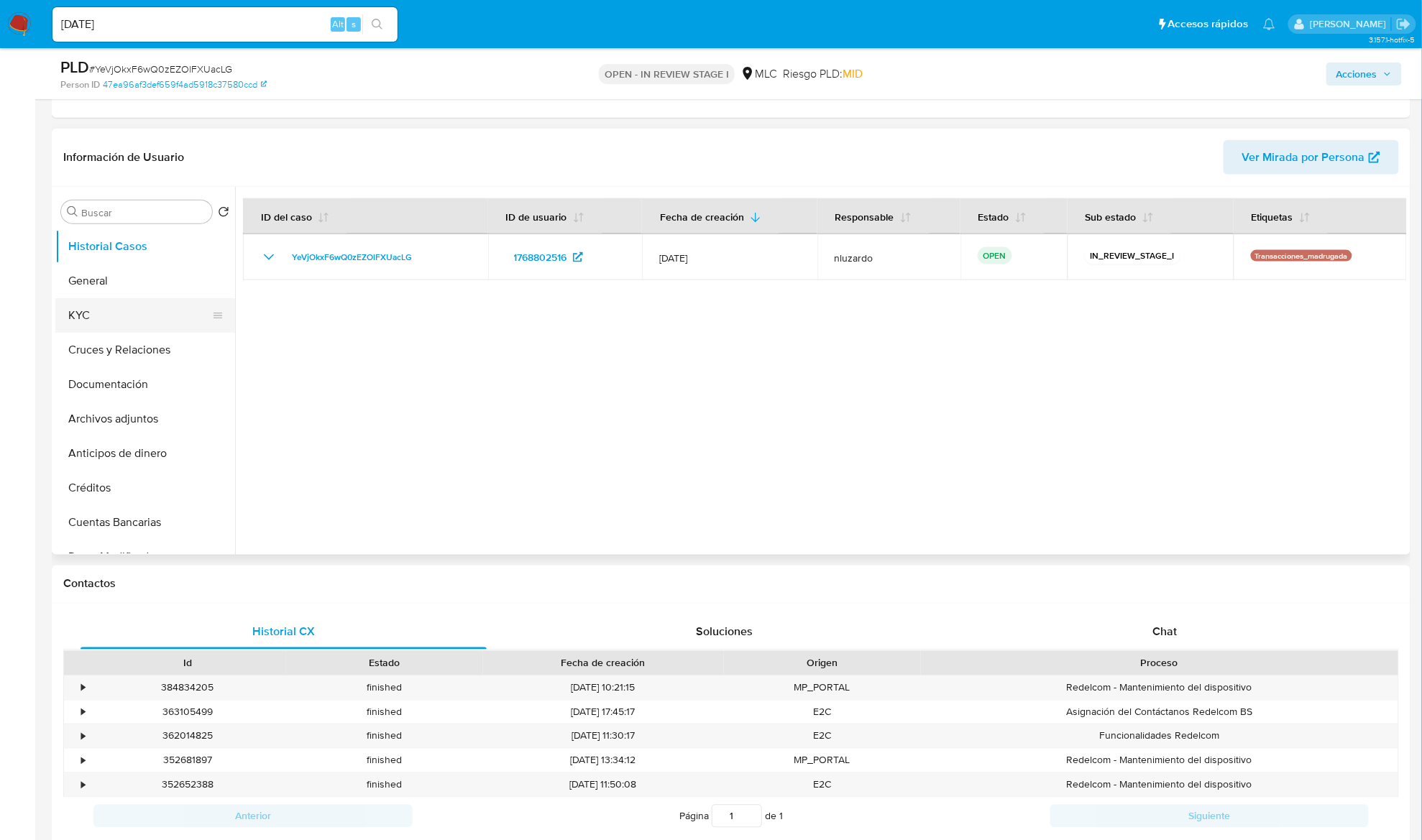
click at [122, 332] on button "KYC" at bounding box center [140, 316] width 168 height 35
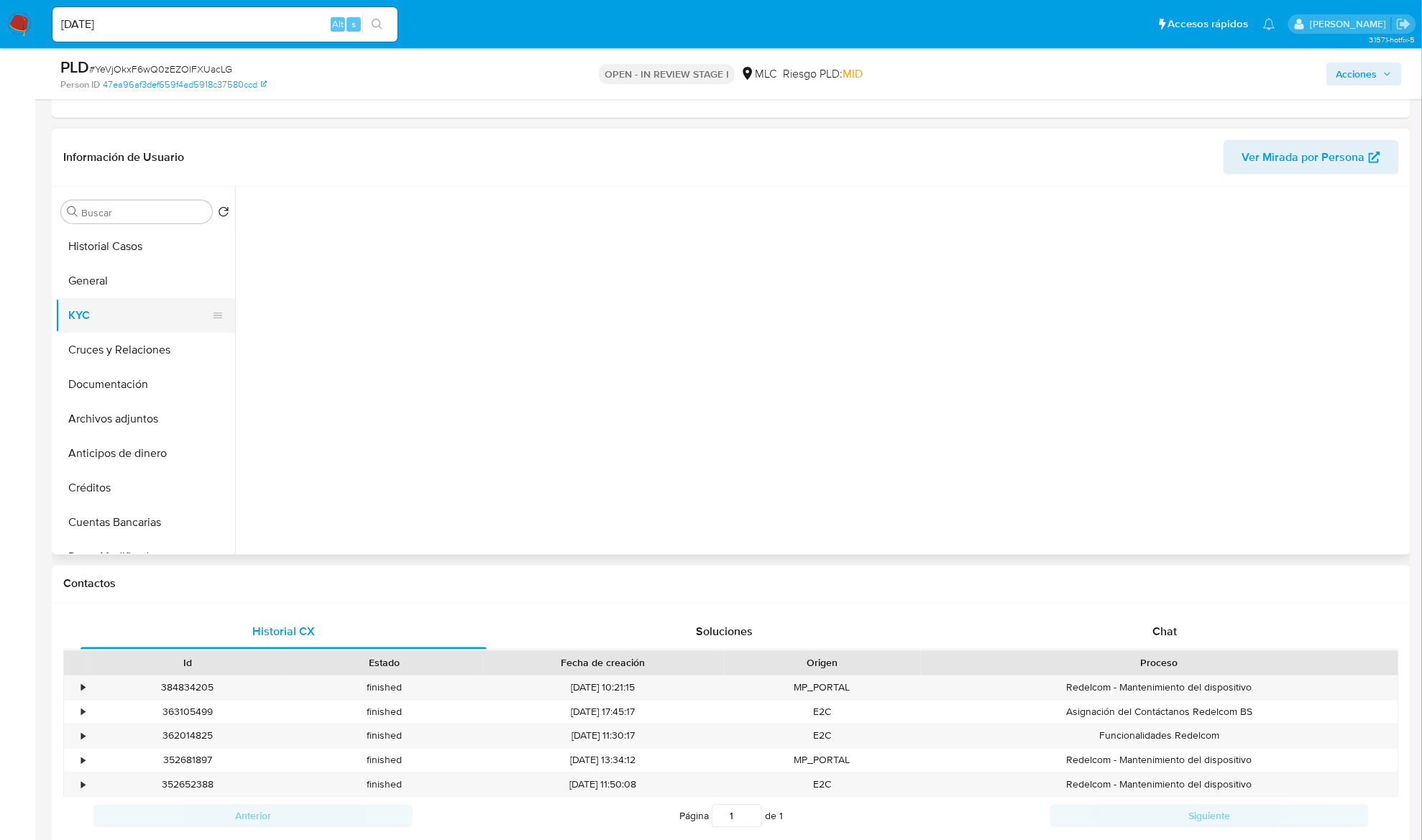
click at [114, 318] on button "KYC" at bounding box center [140, 316] width 168 height 35
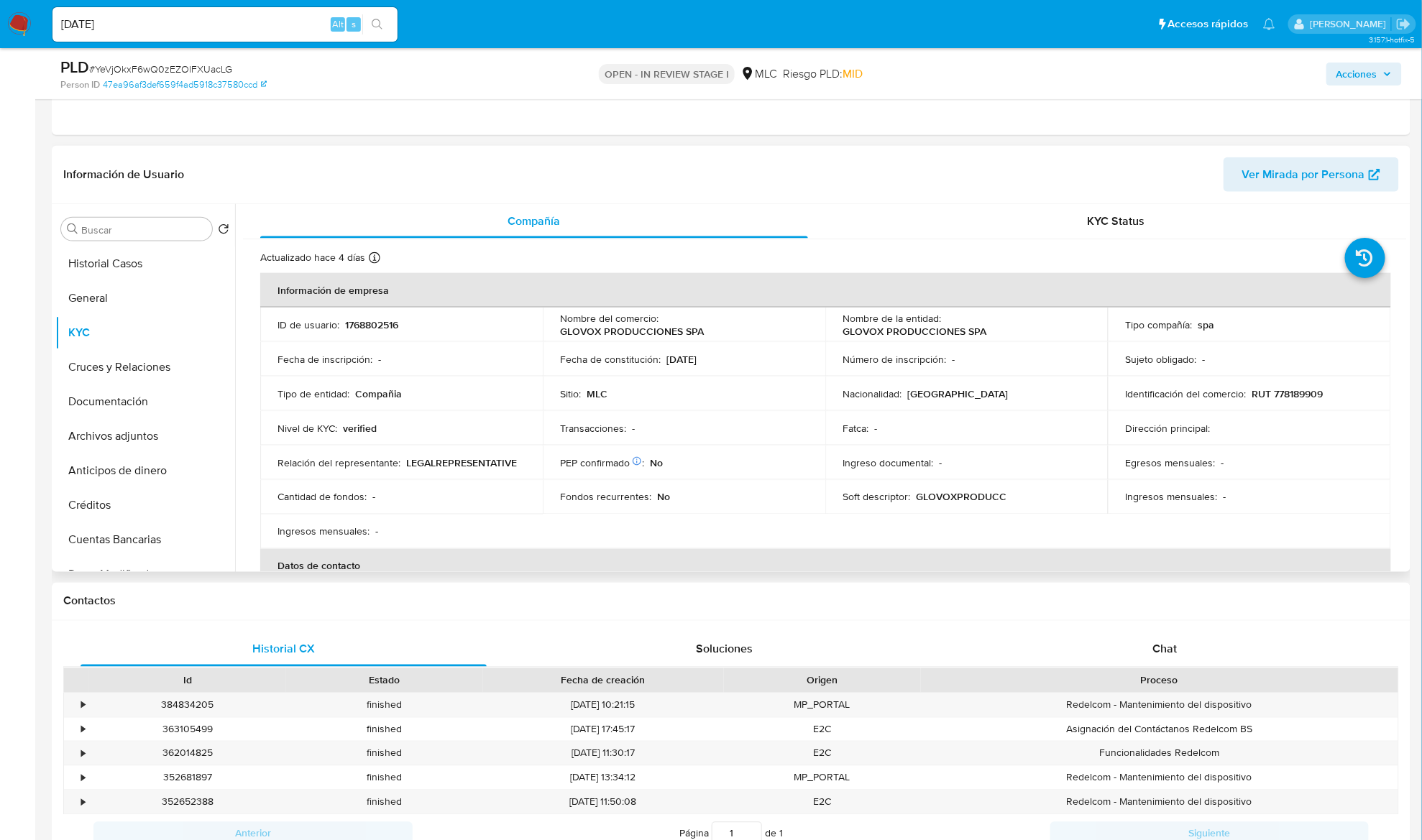
click at [863, 327] on p "GLOVOX PRODUCCIONES SPA" at bounding box center [914, 332] width 144 height 13
click at [862, 327] on p "GLOVOX PRODUCCIONES SPA" at bounding box center [914, 332] width 144 height 13
drag, startPoint x: 990, startPoint y: 334, endPoint x: 998, endPoint y: 334, distance: 8.0
click at [998, 334] on div "Nombre de la entidad : GLOVOX PRODUCCIONES SPA" at bounding box center [966, 325] width 248 height 26
copy p "GLOVOX PRODUCCIONES SPA"
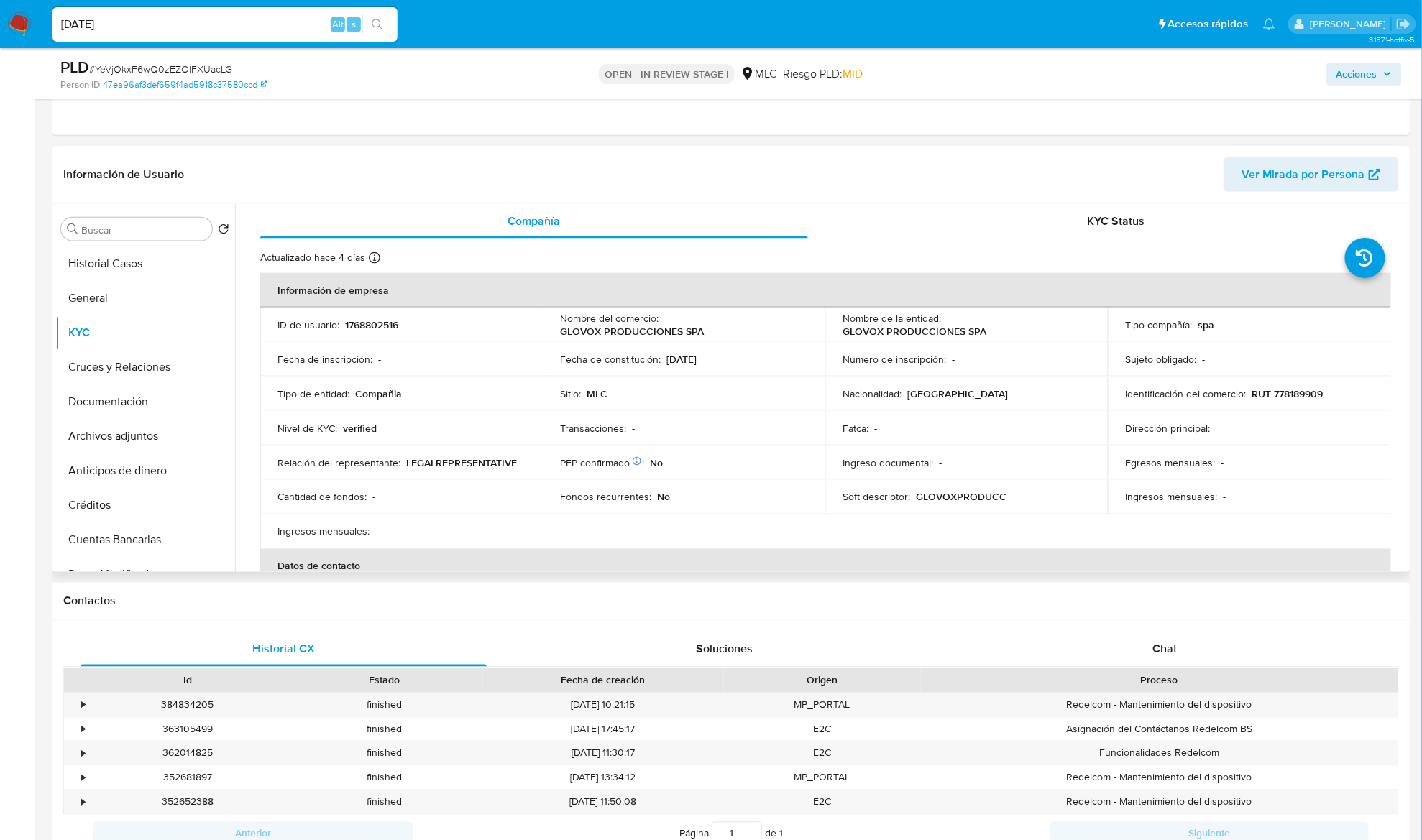
click at [1285, 392] on p "RUT 778189909" at bounding box center [1287, 394] width 71 height 13
copy p "778189909"
click at [1285, 392] on p "RUT 778189909" at bounding box center [1287, 394] width 71 height 13
click at [895, 602] on h1 "Contactos" at bounding box center [731, 601] width 1336 height 14
click at [157, 232] on input "Buscar" at bounding box center [144, 230] width 125 height 13
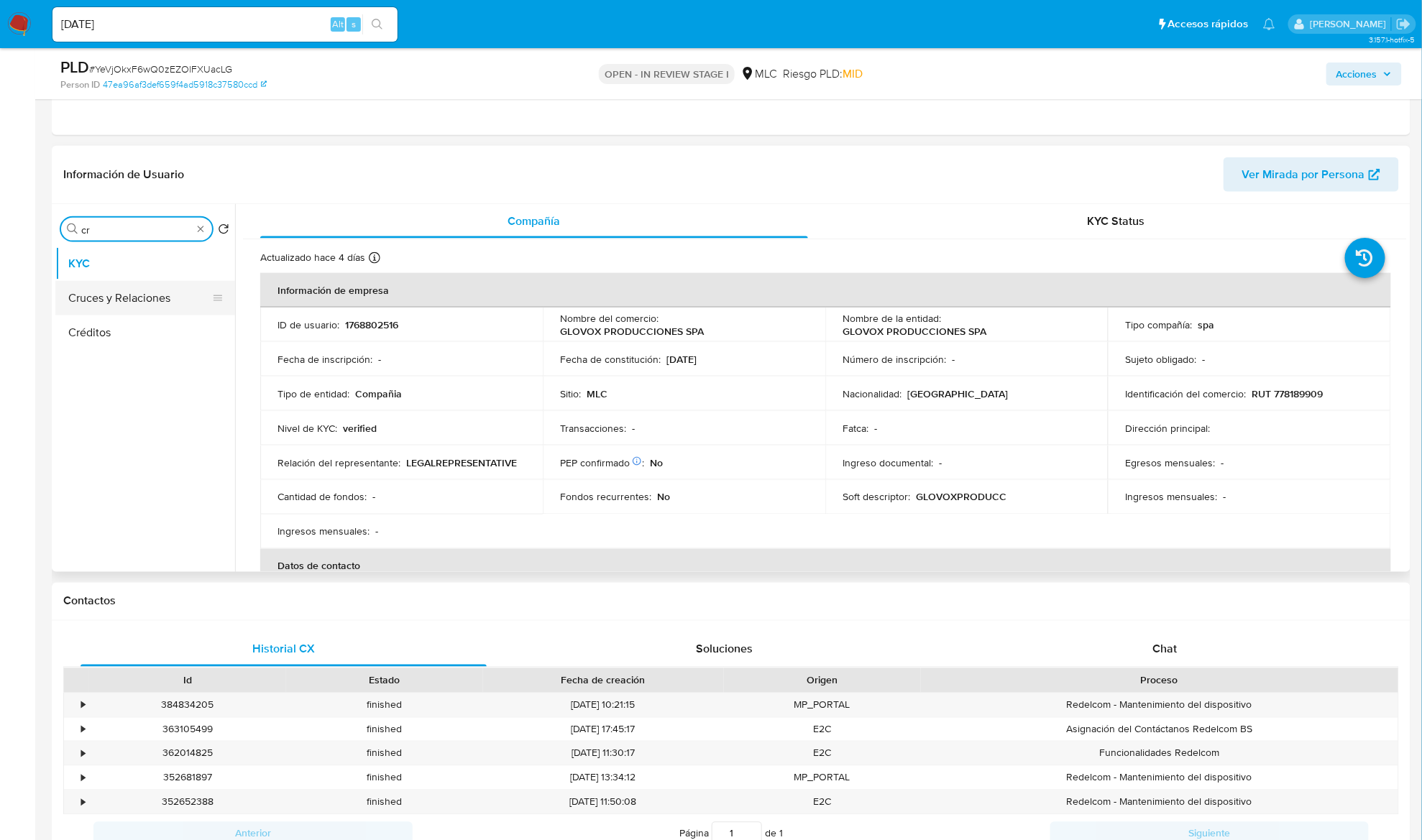
click at [140, 311] on button "Cruces y Relaciones" at bounding box center [140, 298] width 168 height 35
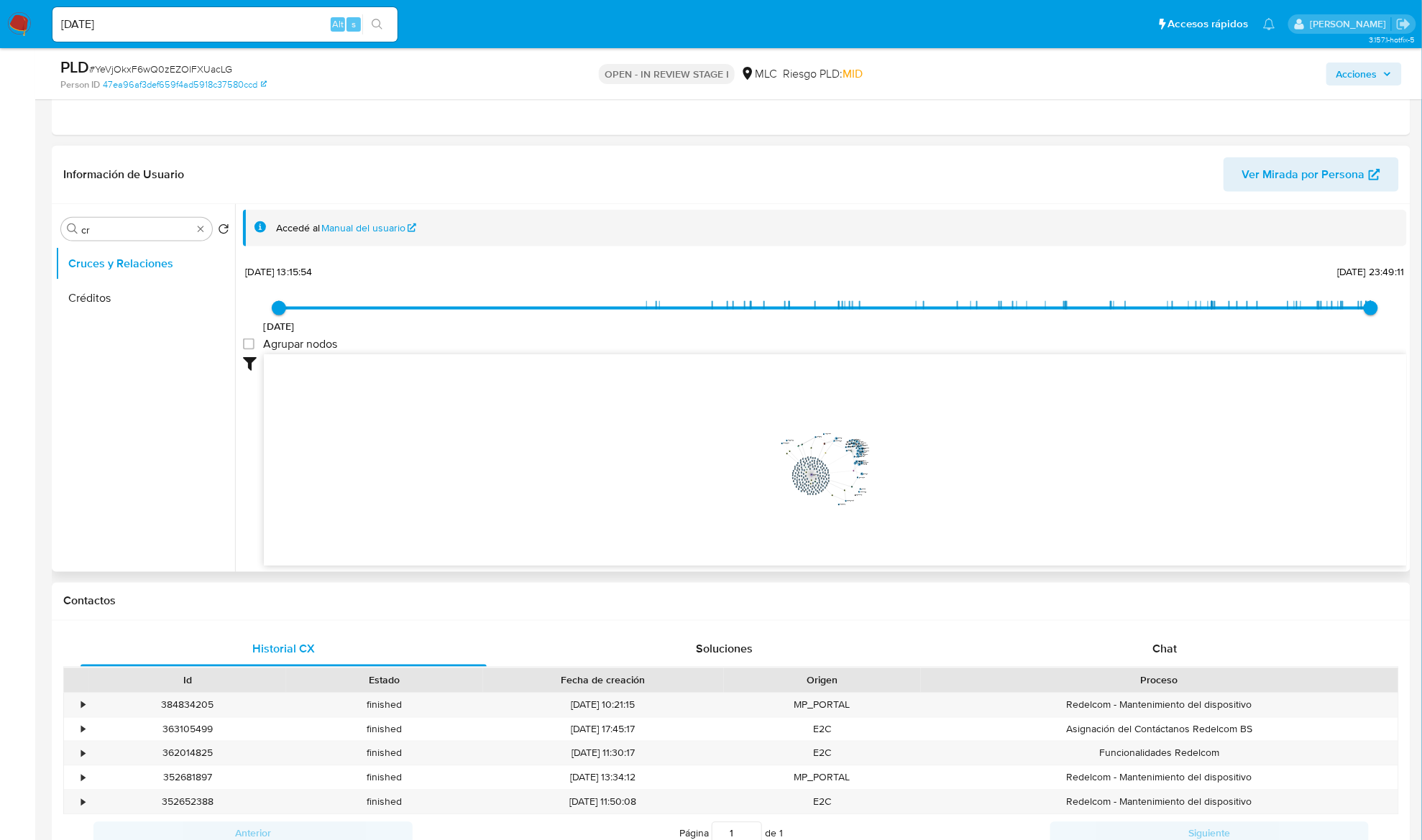
drag, startPoint x: 854, startPoint y: 432, endPoint x: 816, endPoint y: 480, distance: 61.2
click at [816, 480] on icon "user-1768802516  1768802516 device-6704a79f1f7dc73d40638f76  user-631481836 …" at bounding box center [835, 459] width 1143 height 209
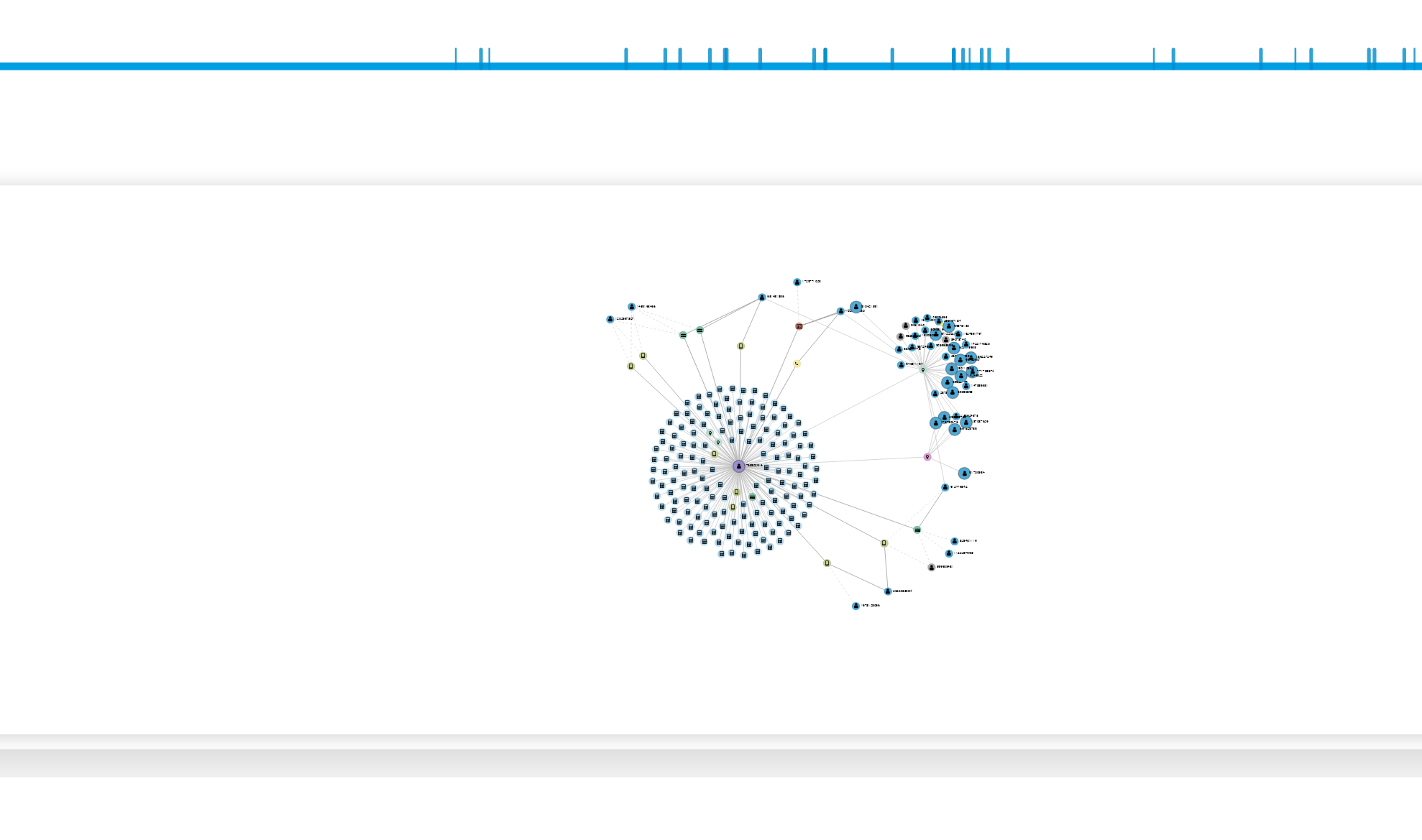
drag, startPoint x: 947, startPoint y: 426, endPoint x: 875, endPoint y: 415, distance: 72.8
click at [876, 415] on icon "user-1768802516  1768802516 device-6704a79f1f7dc73d40638f76  user-631481836 …" at bounding box center [835, 459] width 1143 height 209
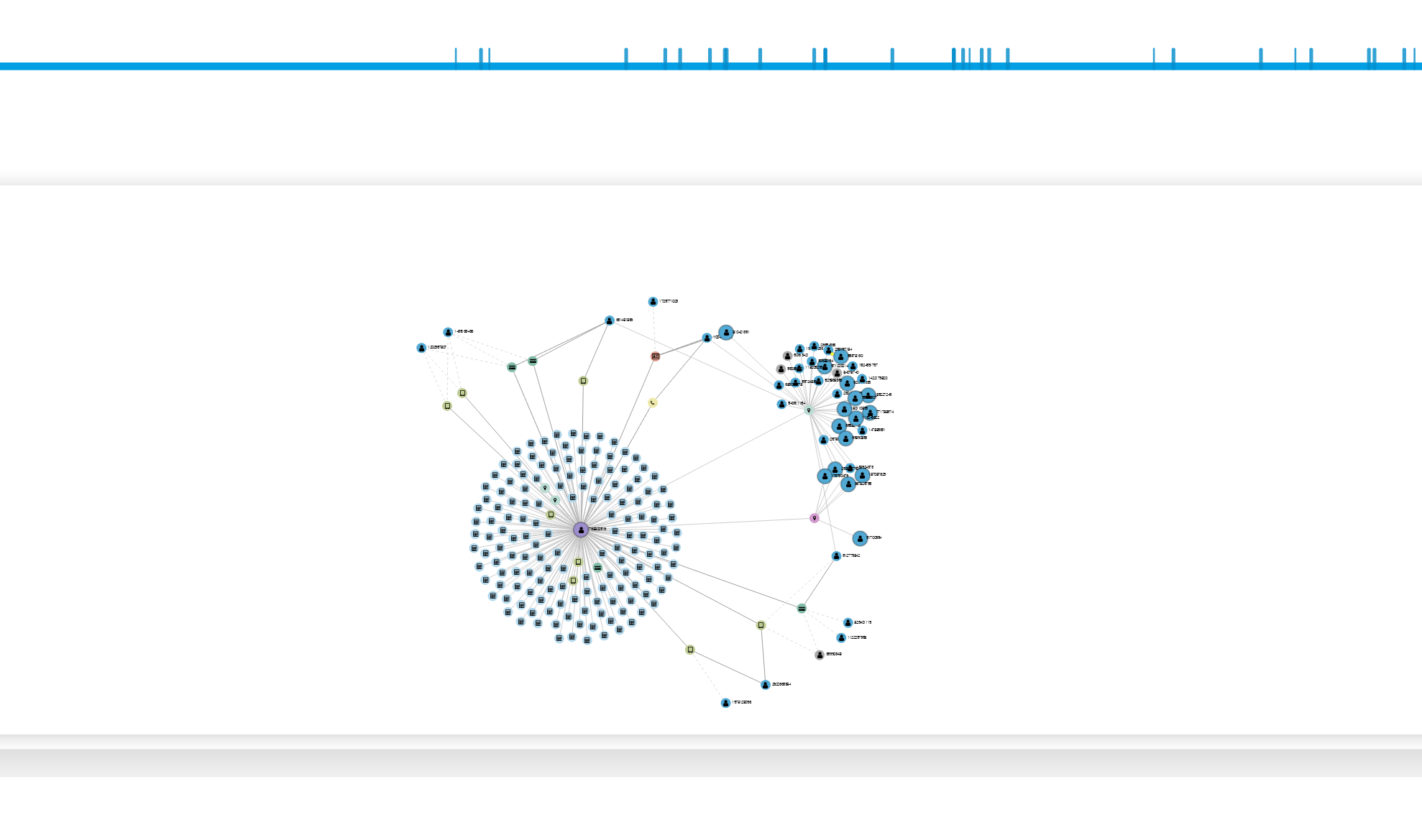
drag, startPoint x: 878, startPoint y: 454, endPoint x: 870, endPoint y: 479, distance: 26.2
click at [870, 479] on icon "user-1768802516  1768802516 device-6704a79f1f7dc73d40638f76  user-631481836 …" at bounding box center [835, 459] width 1143 height 209
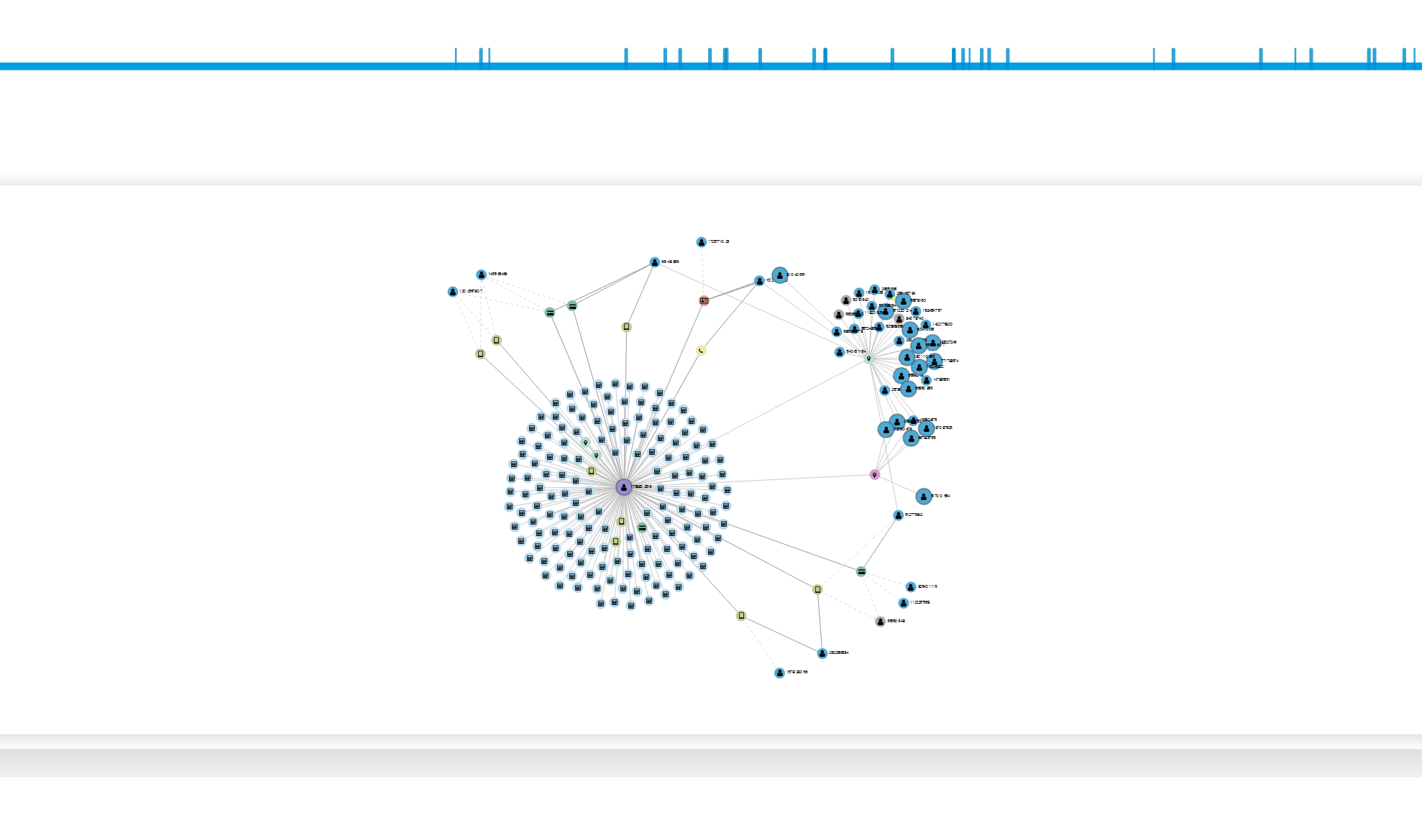
click at [888, 465] on icon "user-1768802516  1768802516 device-6704a79f1f7dc73d40638f76  user-631481836 …" at bounding box center [835, 459] width 1143 height 209
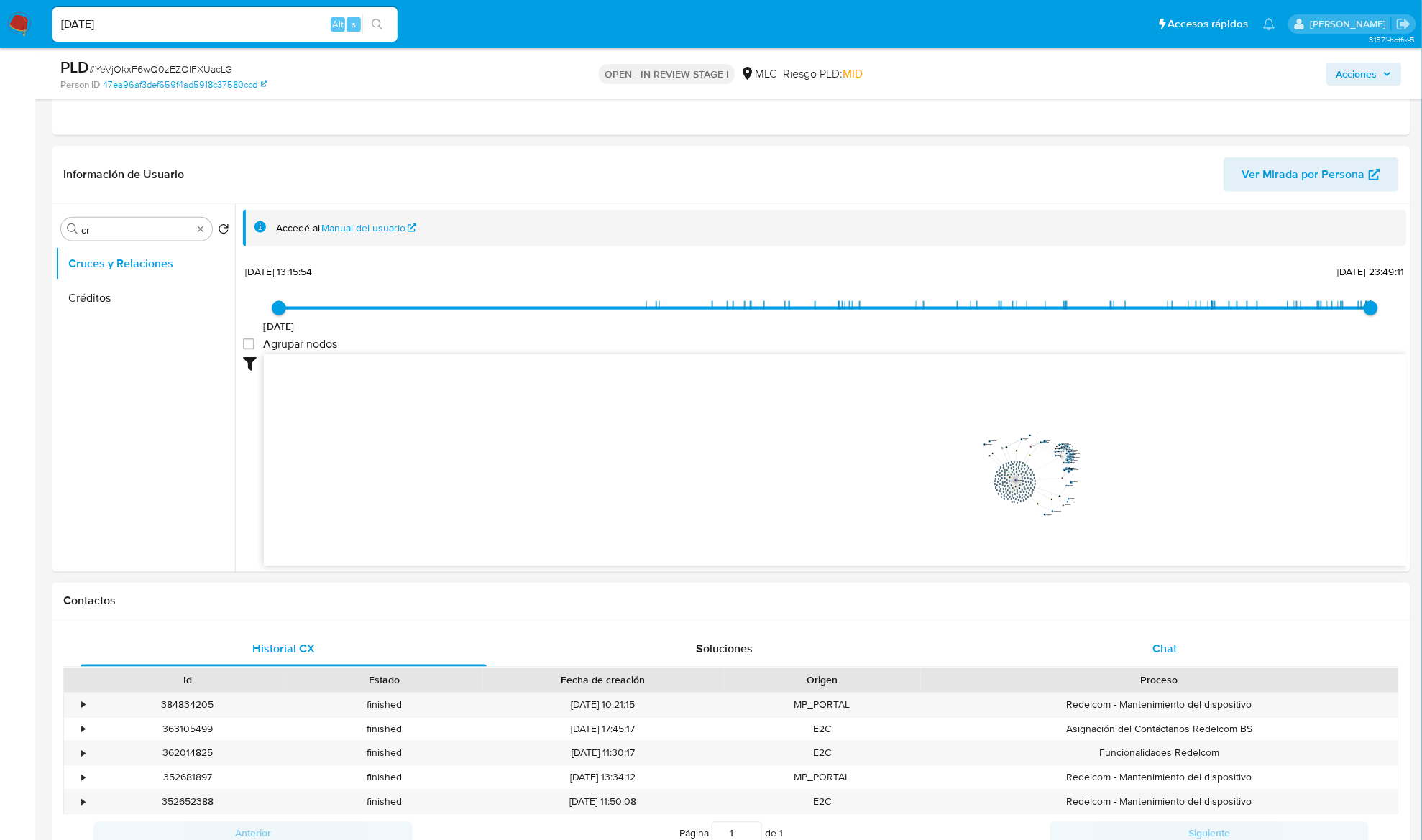
click at [1190, 648] on div "Chat" at bounding box center [1165, 649] width 406 height 35
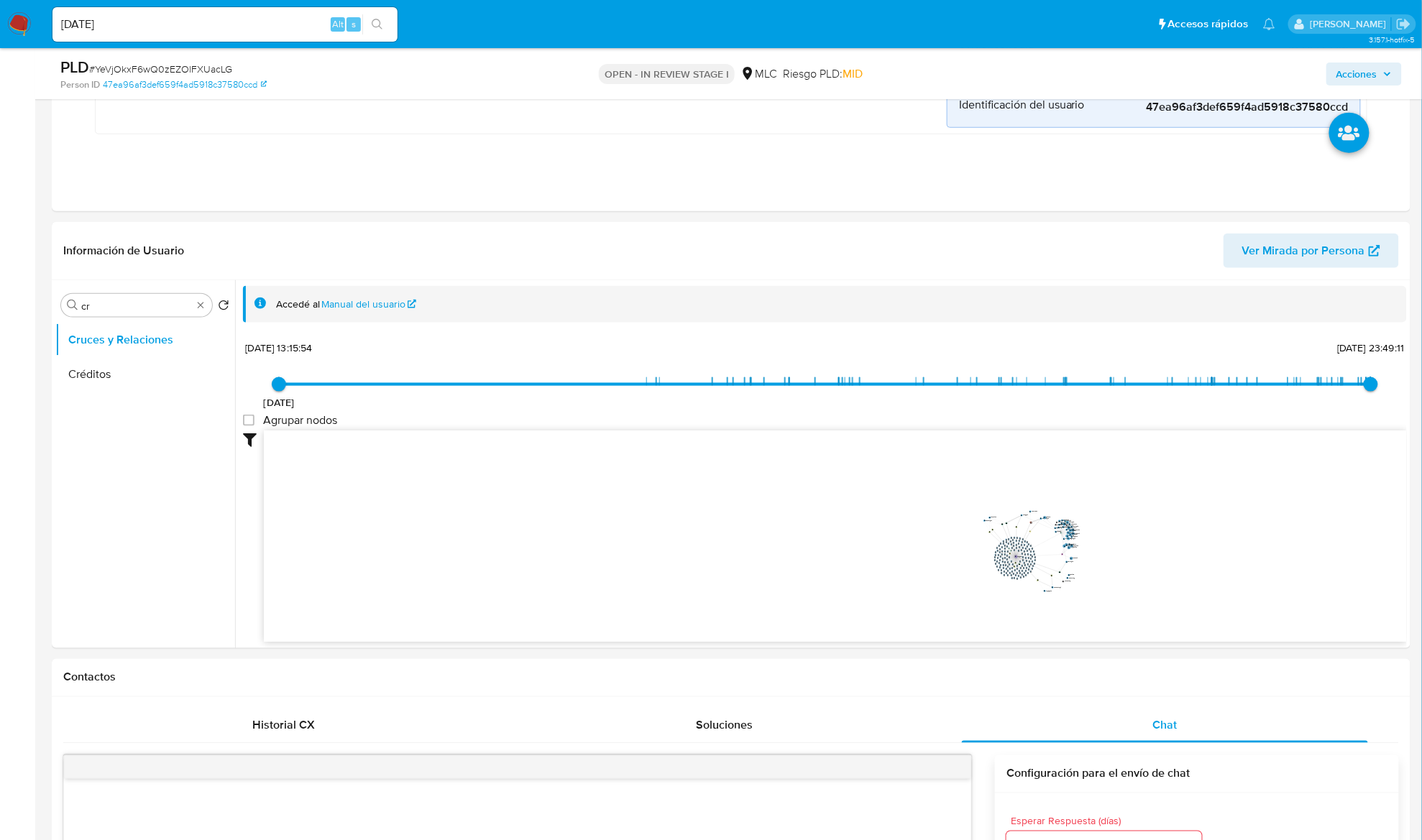
scroll to position [479, 0]
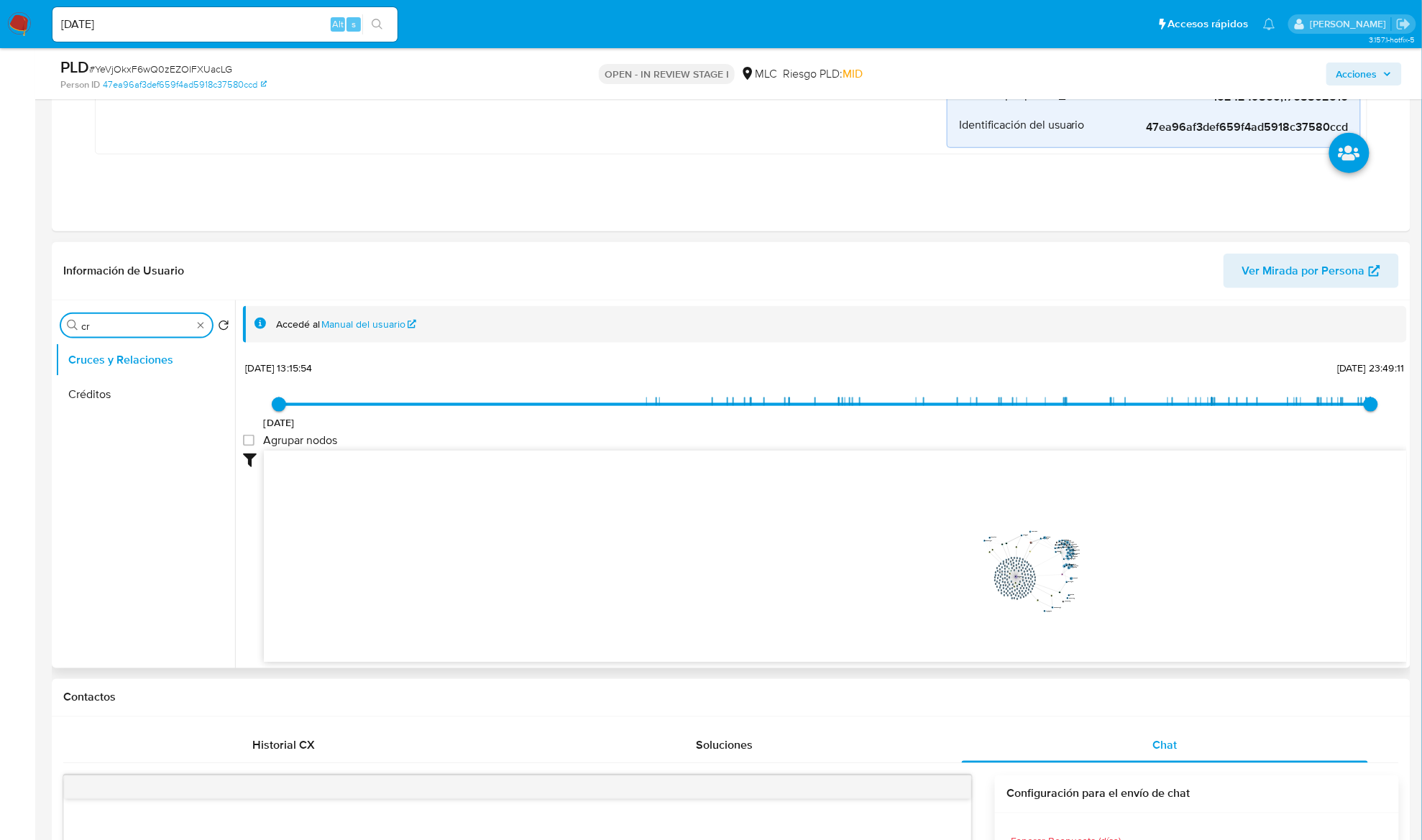
click at [107, 329] on input "cr" at bounding box center [137, 327] width 111 height 13
type input "DOC"
click at [115, 398] on button "Documentación" at bounding box center [140, 395] width 168 height 35
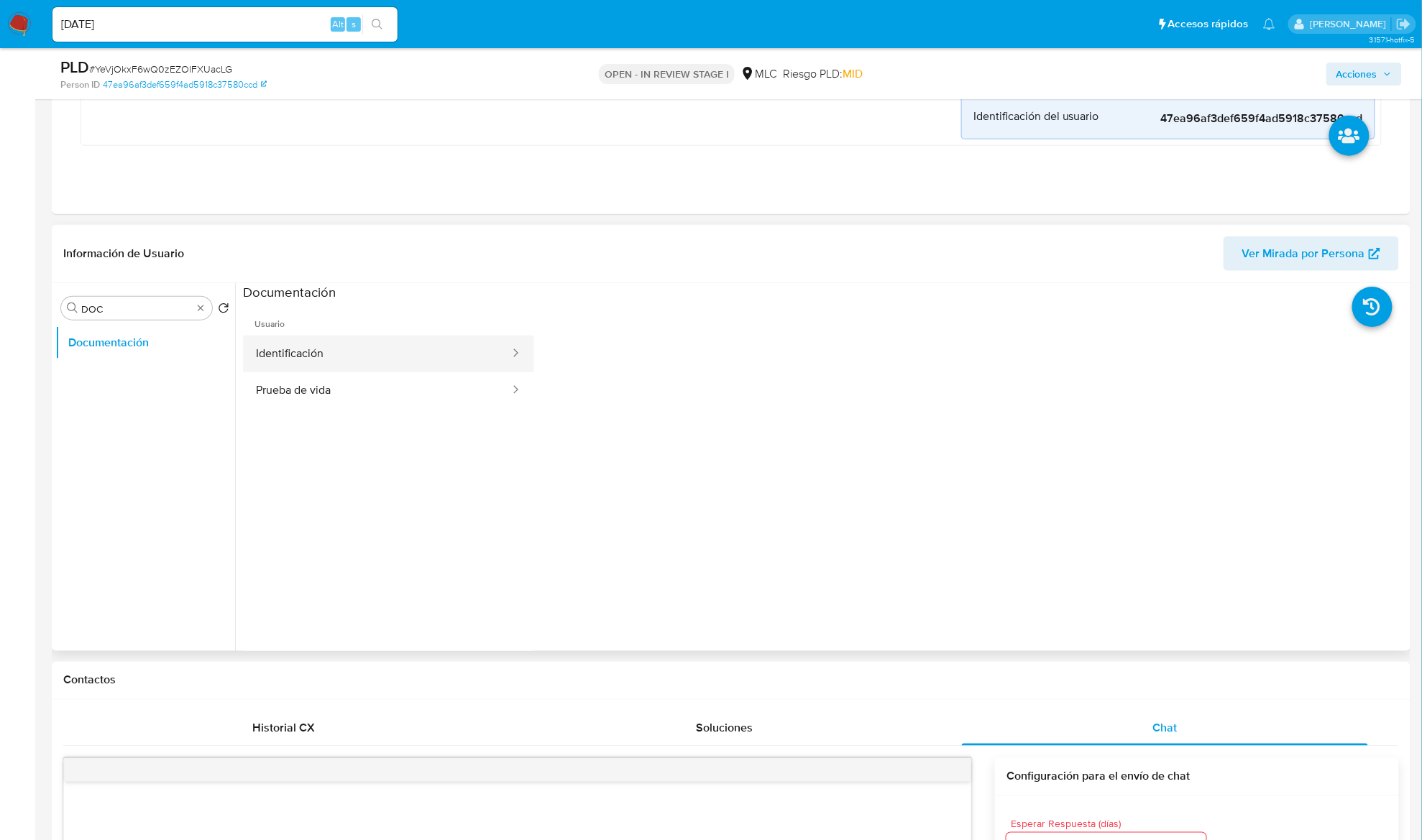
click at [344, 347] on button "Identificación" at bounding box center [377, 354] width 268 height 37
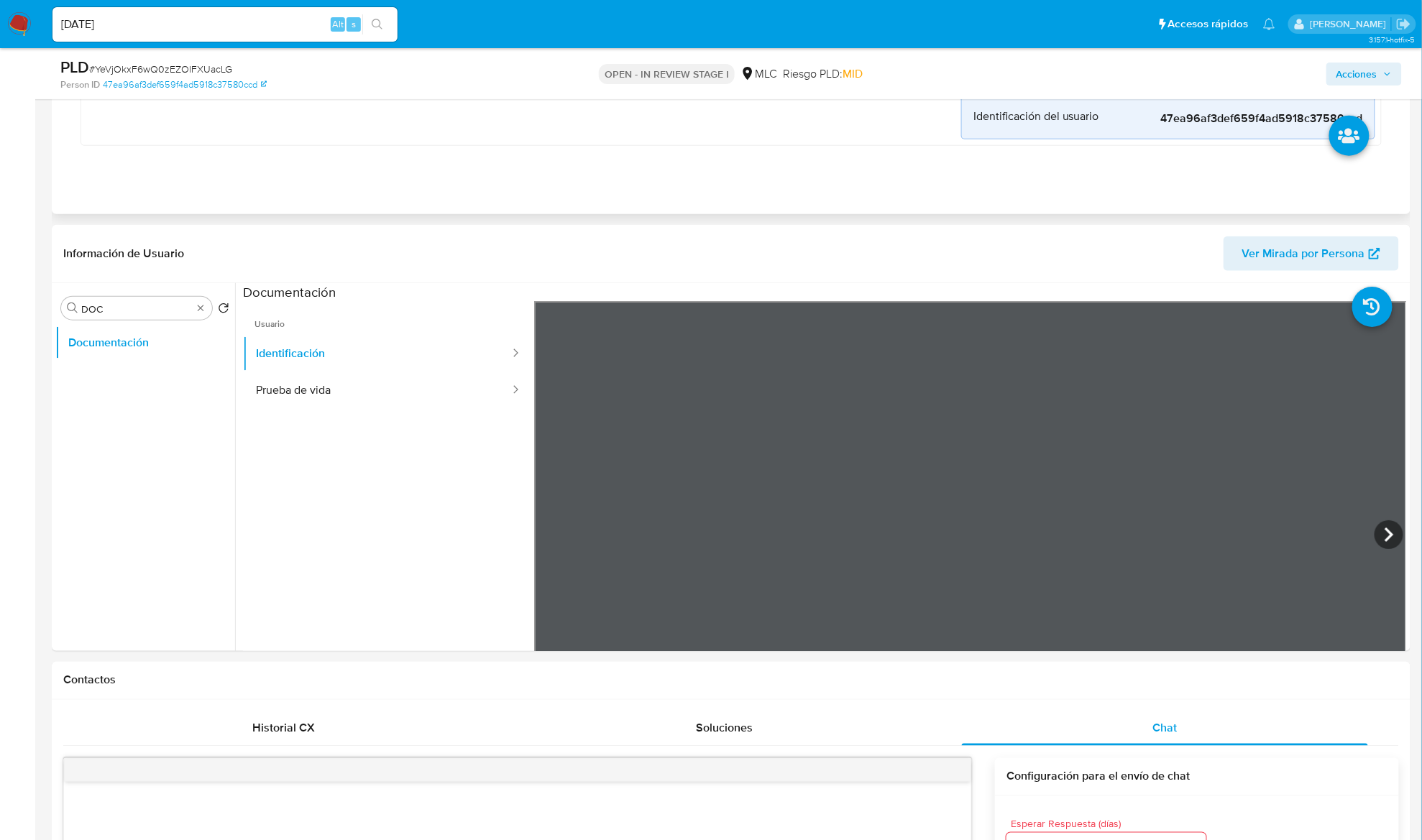
scroll to position [575, 0]
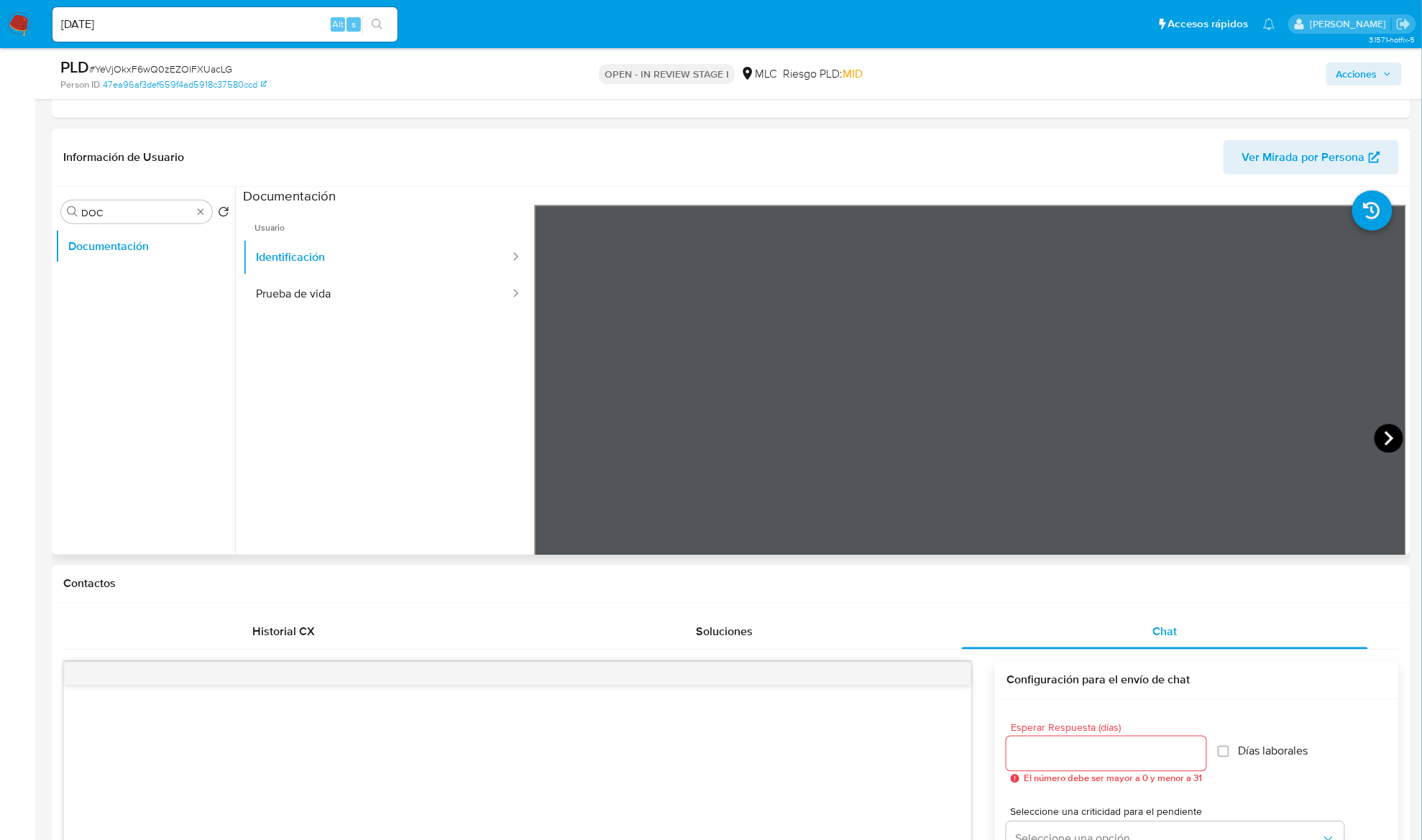
click at [1376, 433] on icon at bounding box center [1389, 439] width 29 height 29
click at [550, 447] on icon at bounding box center [552, 439] width 29 height 29
click at [337, 302] on button "Prueba de vida" at bounding box center [377, 294] width 268 height 37
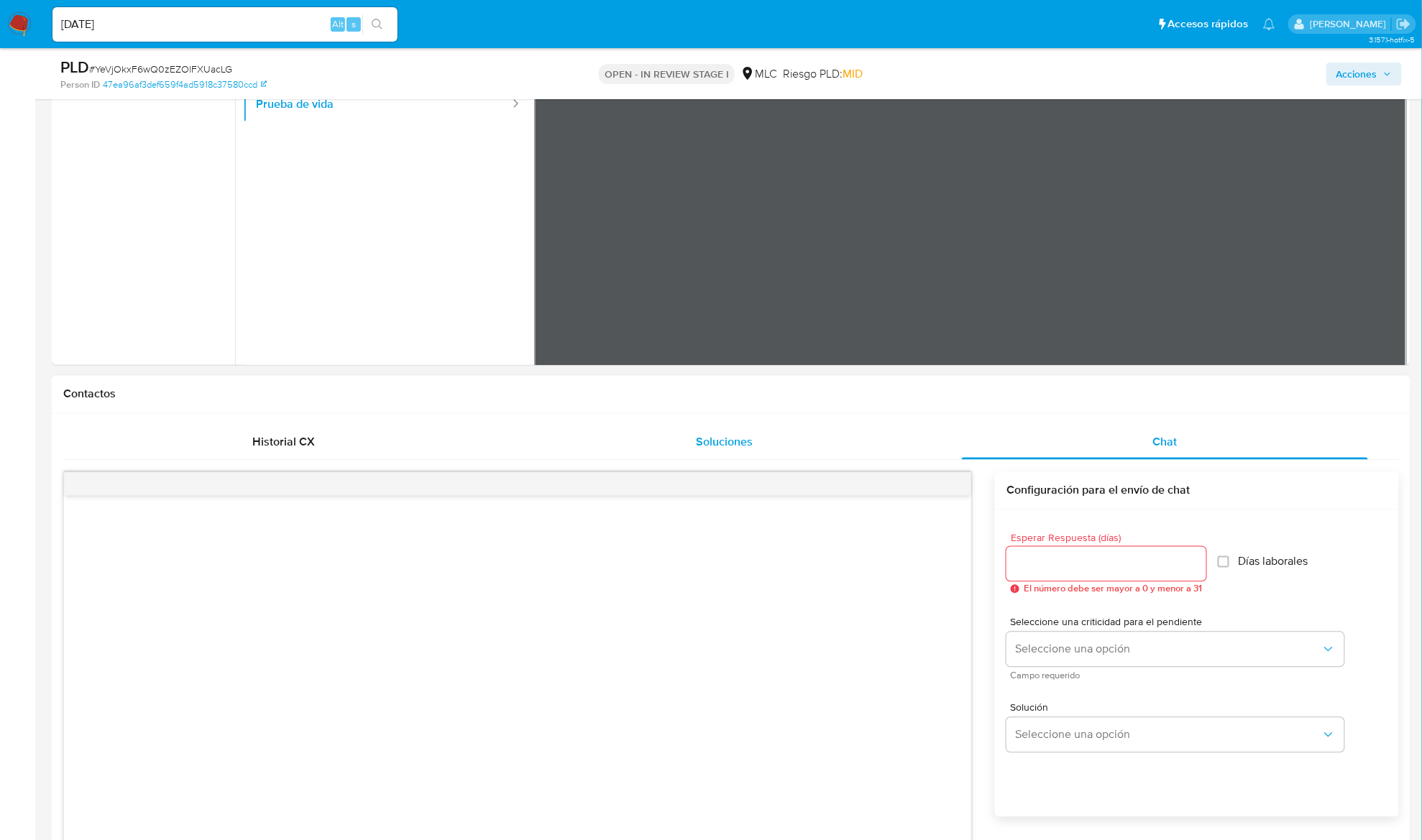
scroll to position [383, 0]
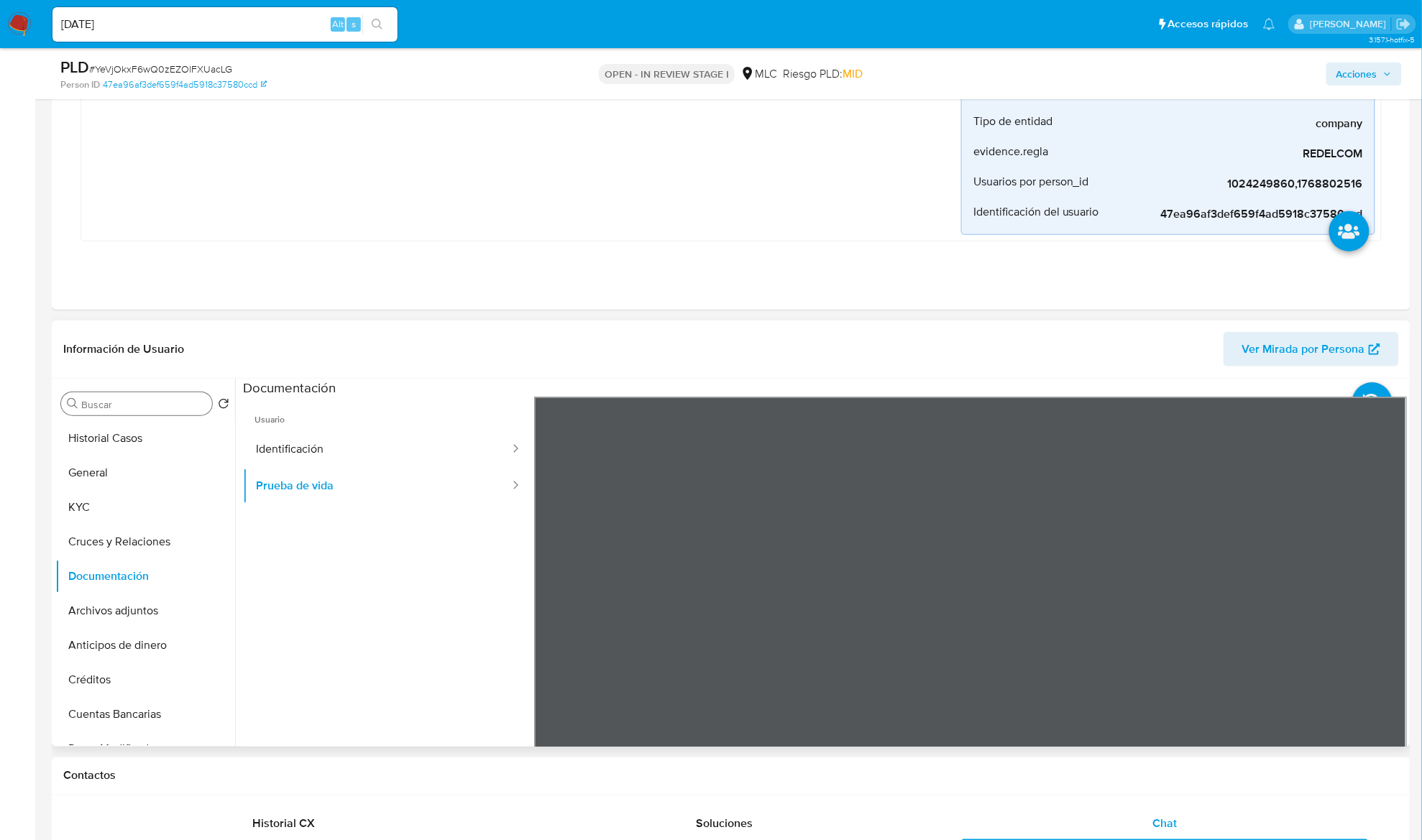
click at [147, 483] on button "General" at bounding box center [145, 473] width 180 height 35
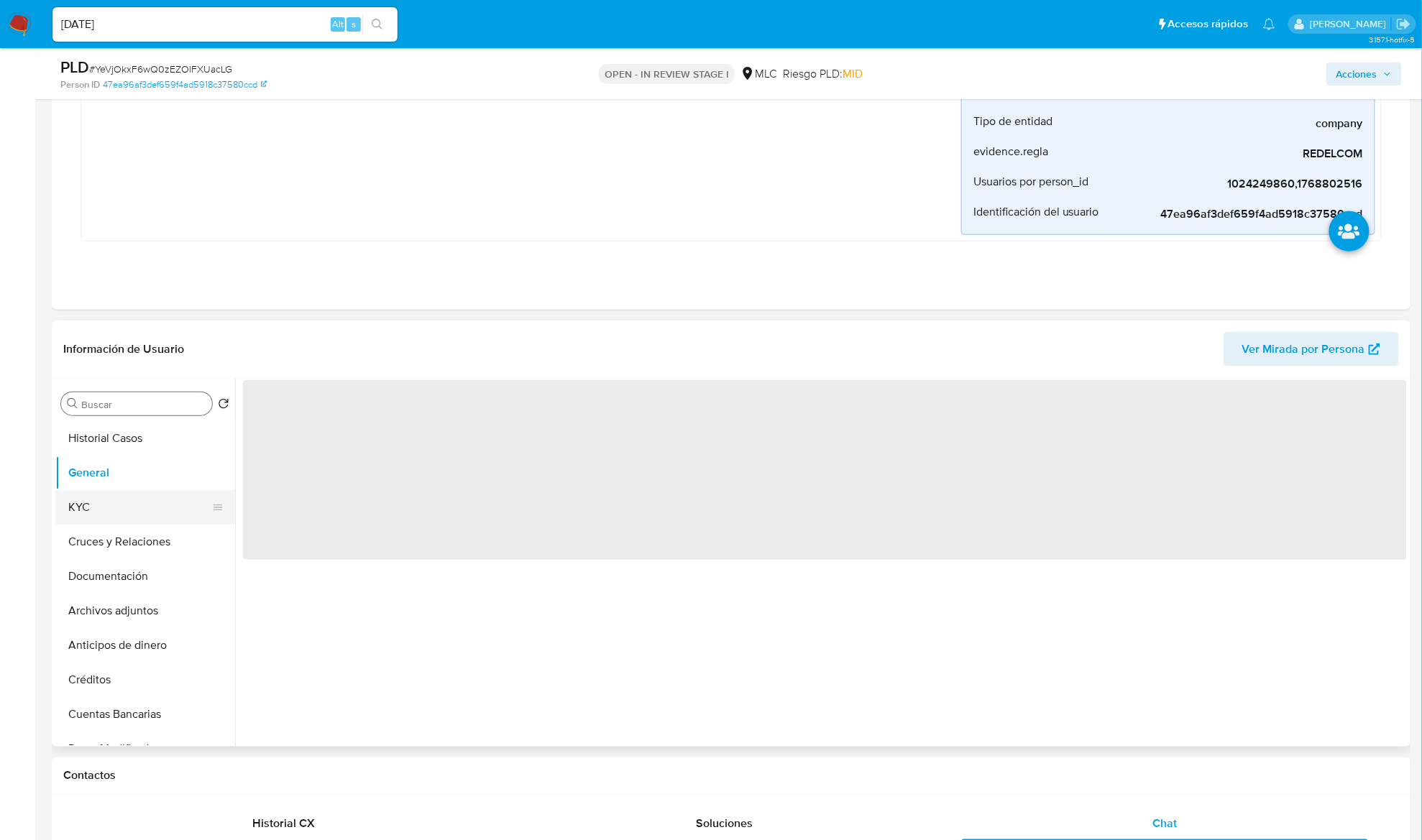
click at [138, 496] on button "KYC" at bounding box center [140, 508] width 168 height 35
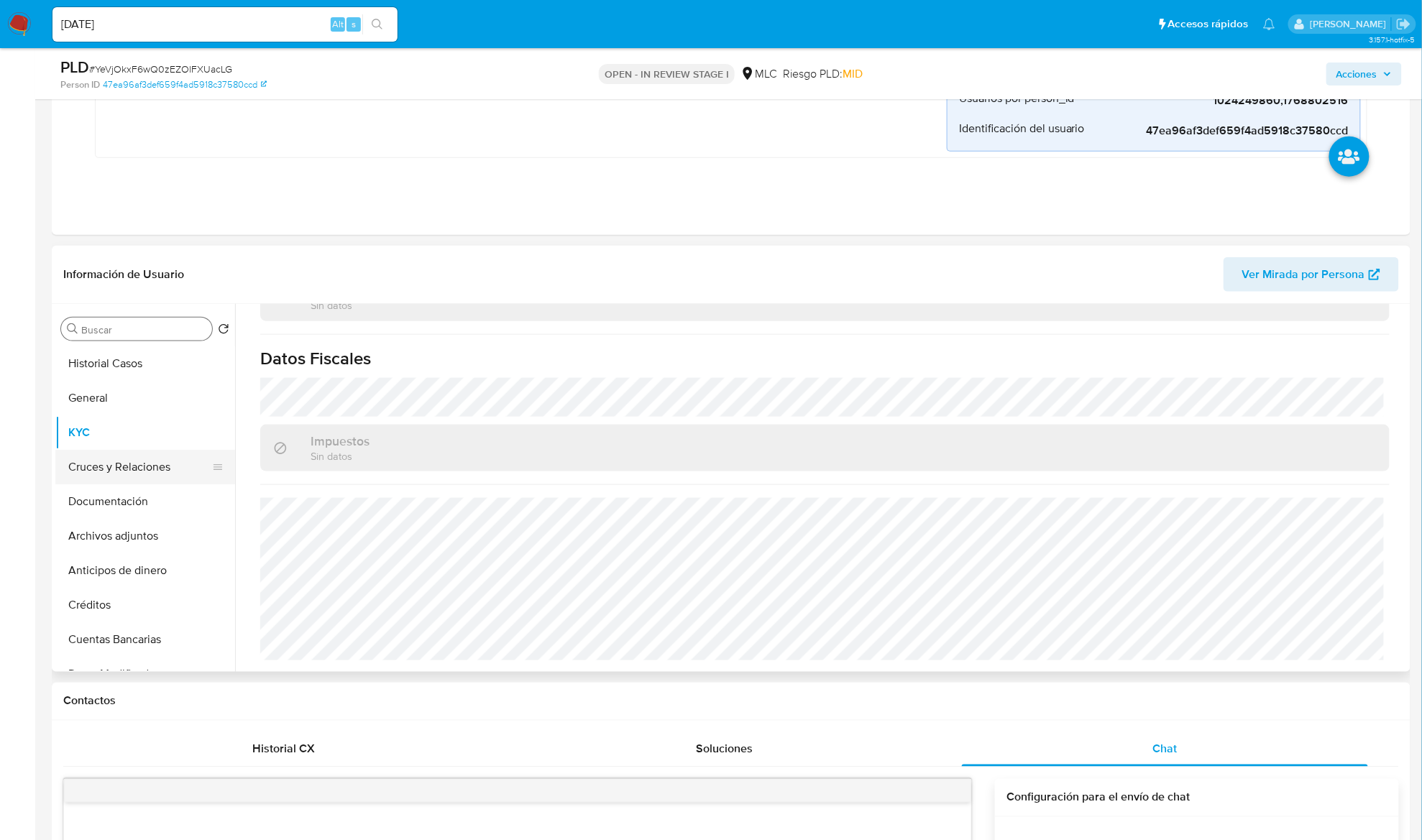
scroll to position [479, 0]
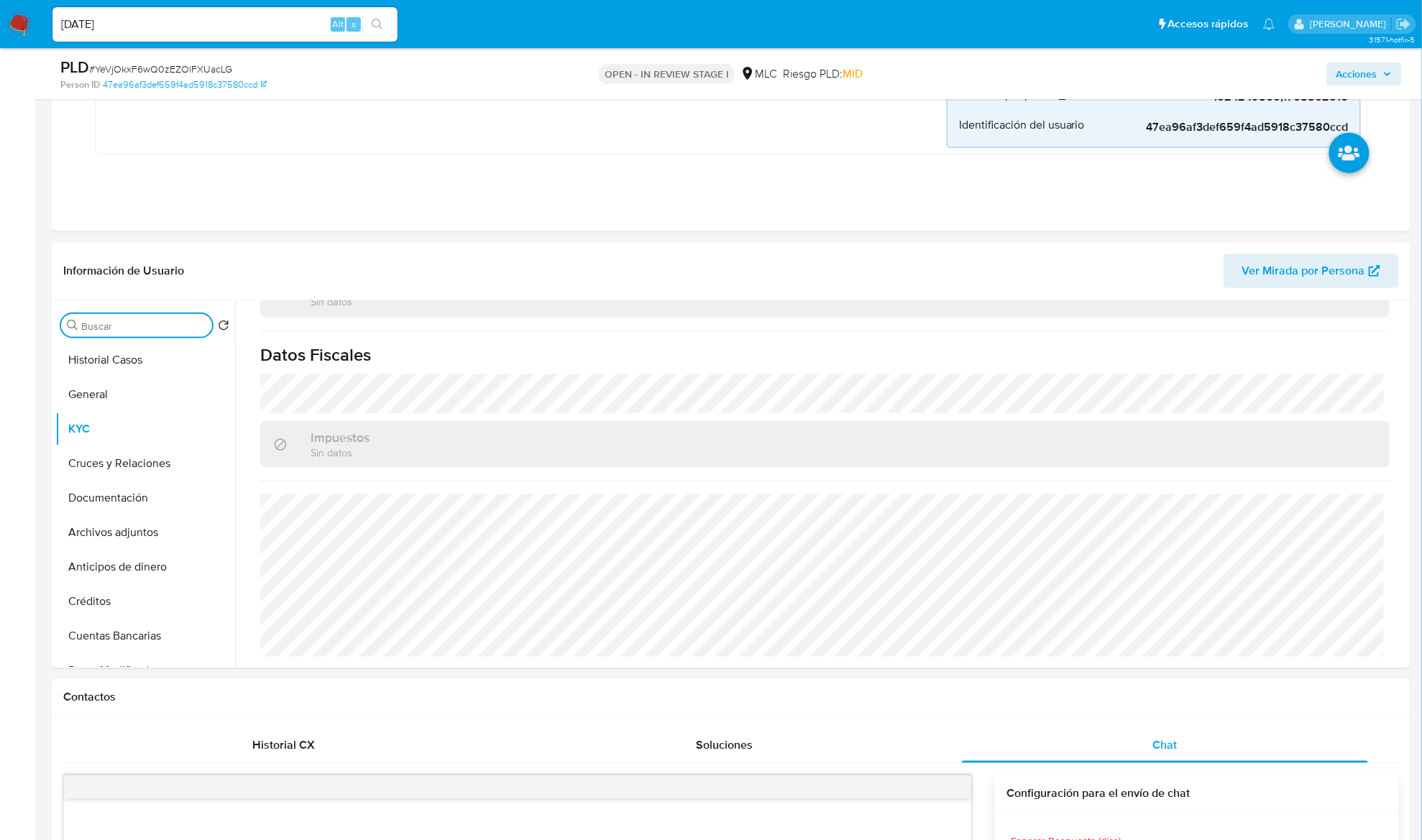
click at [161, 329] on input "Buscar" at bounding box center [144, 327] width 125 height 13
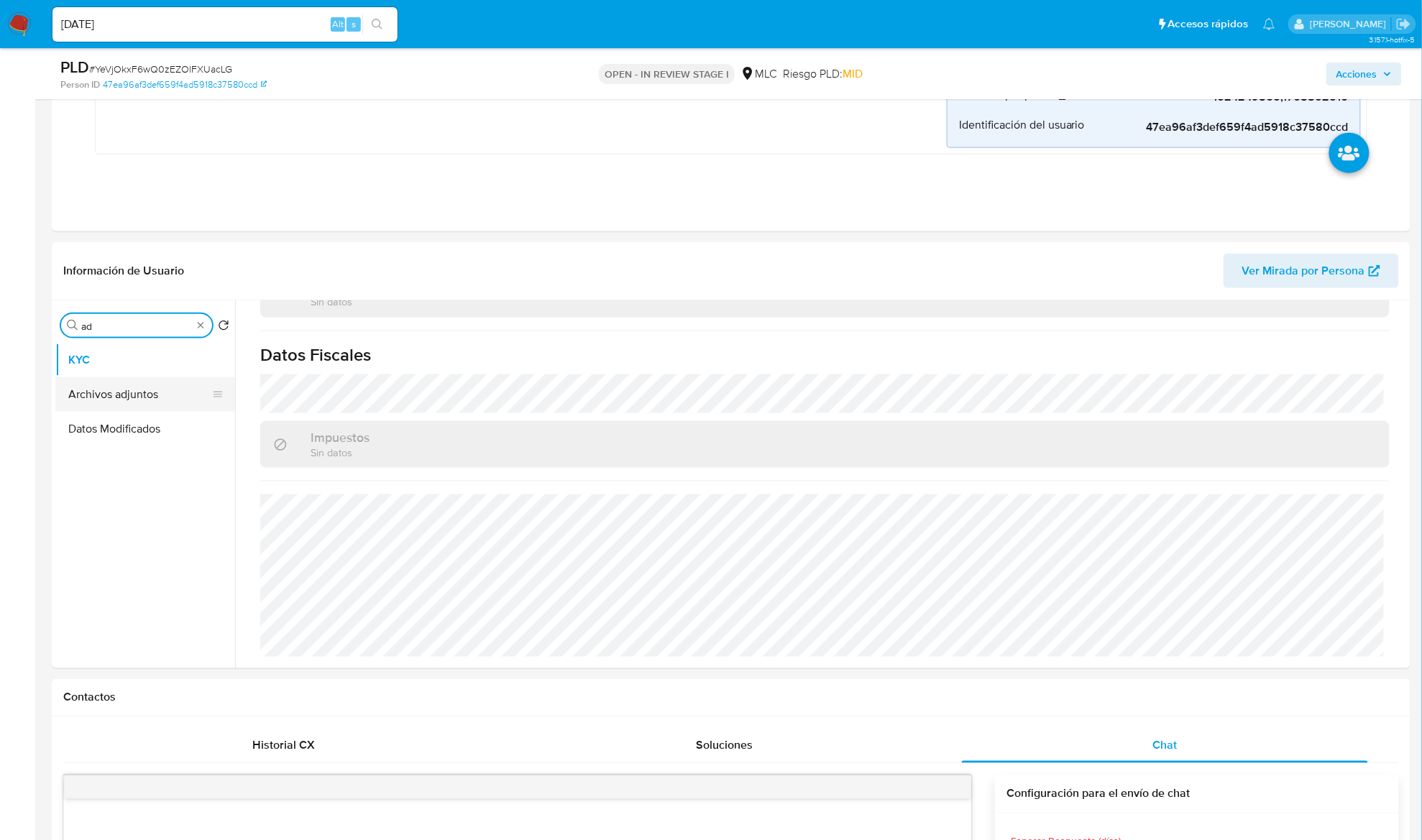
type input "ad"
click at [145, 383] on button "Archivos adjuntos" at bounding box center [140, 395] width 168 height 35
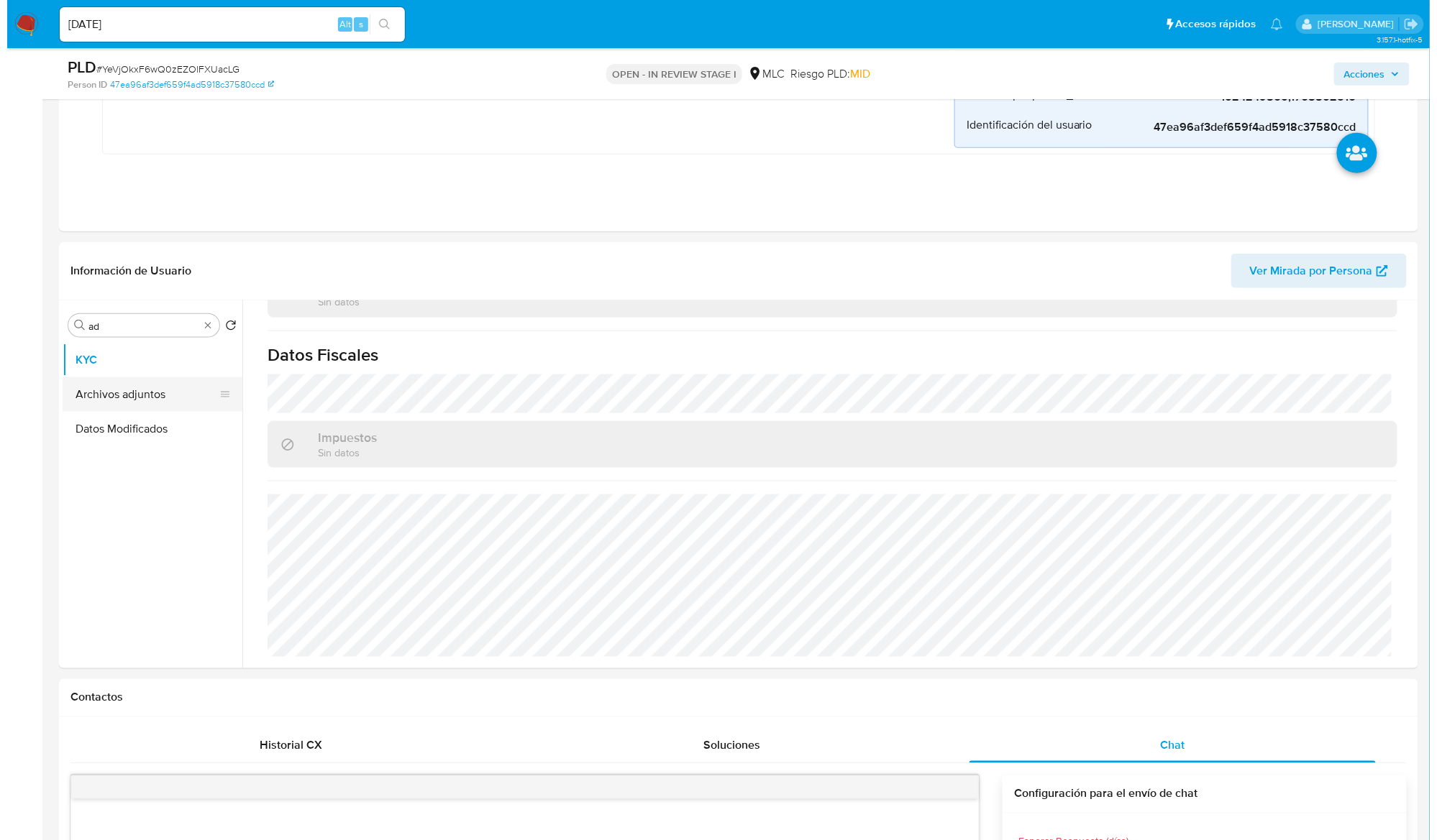
scroll to position [0, 0]
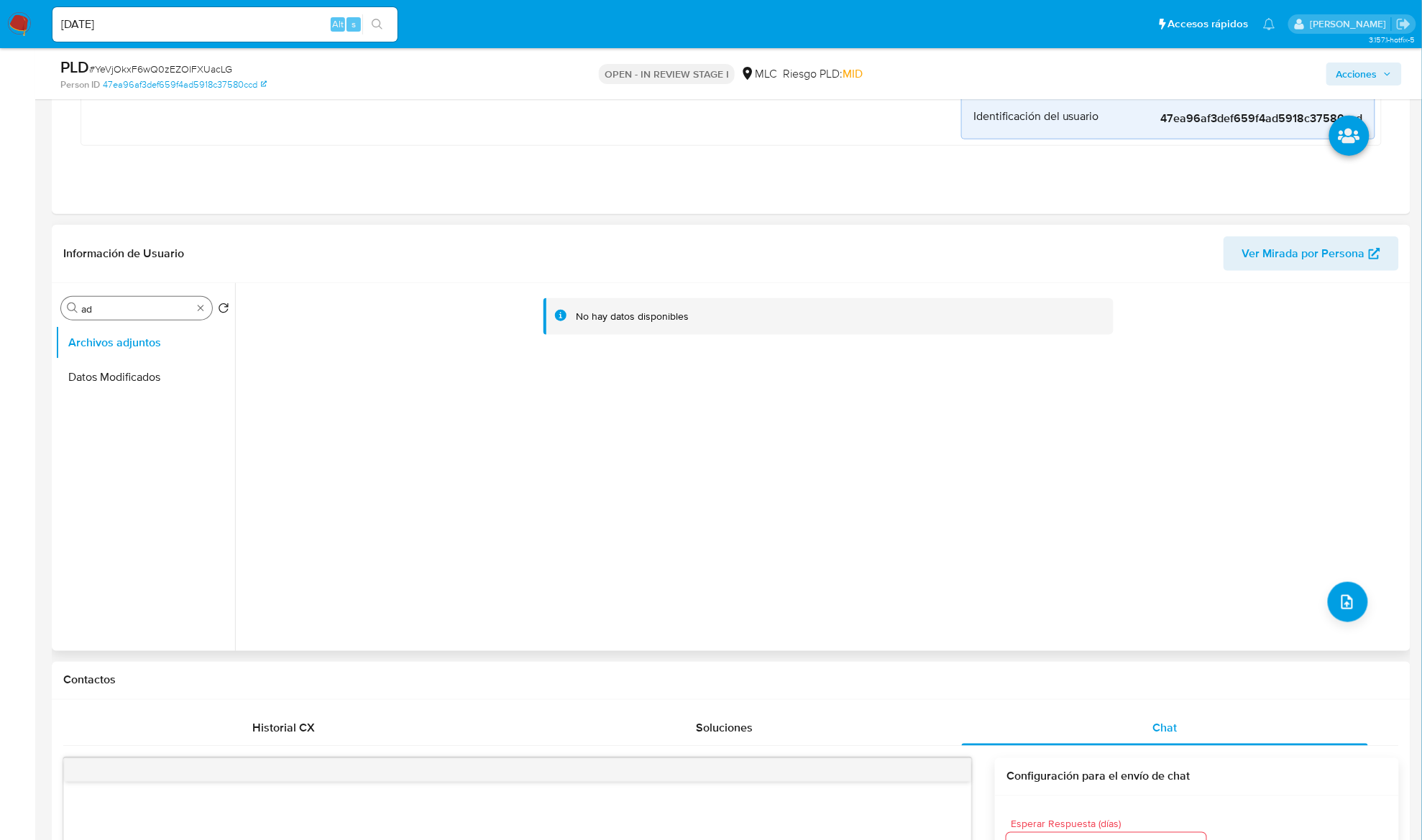
click at [122, 306] on input "ad" at bounding box center [137, 309] width 111 height 13
click at [1344, 598] on icon "upload-file" at bounding box center [1347, 602] width 17 height 17
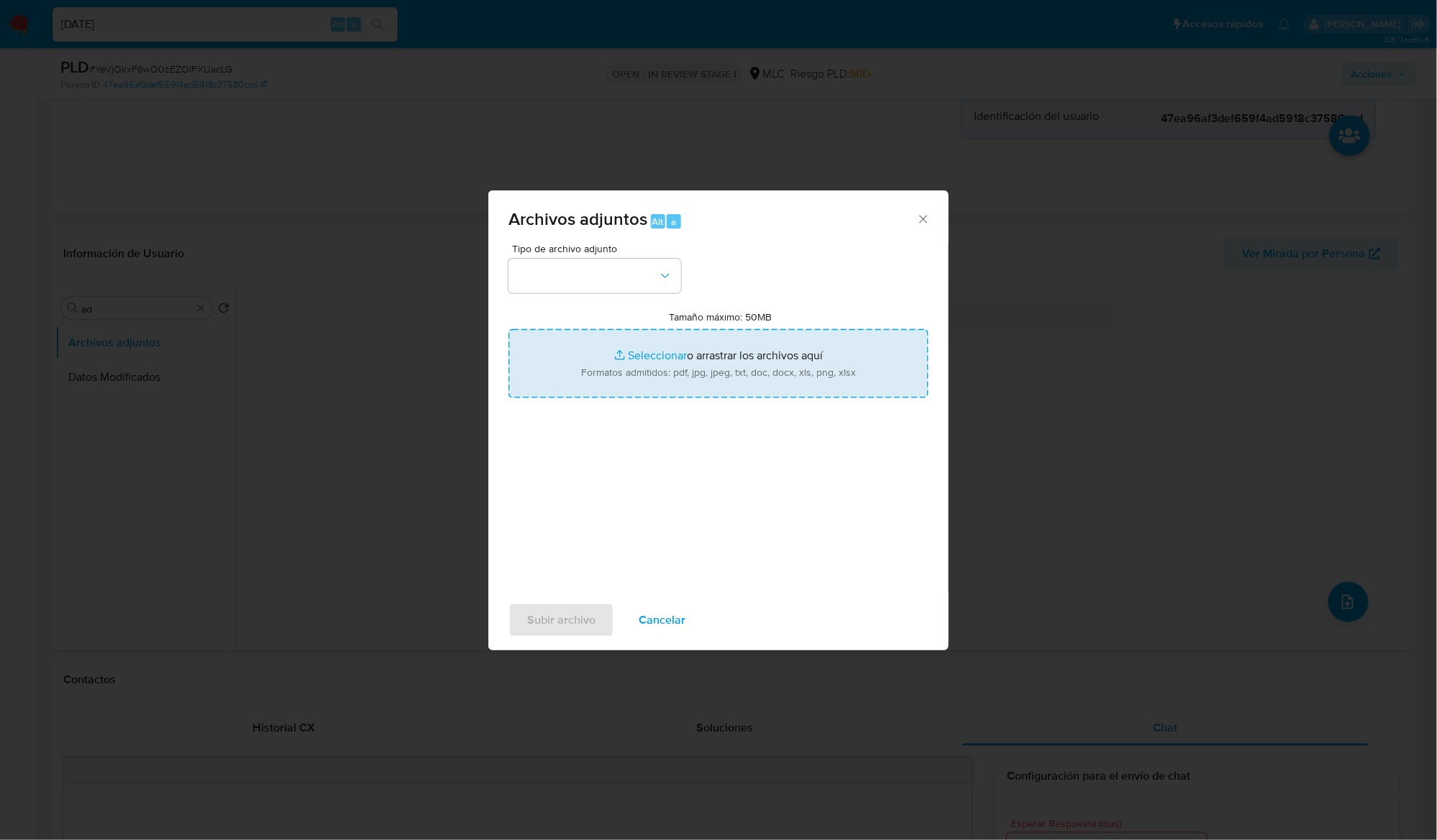
type input "C:\fakepath\1768802516 - Tablas Transaccionales 1.3.0.xlsx"
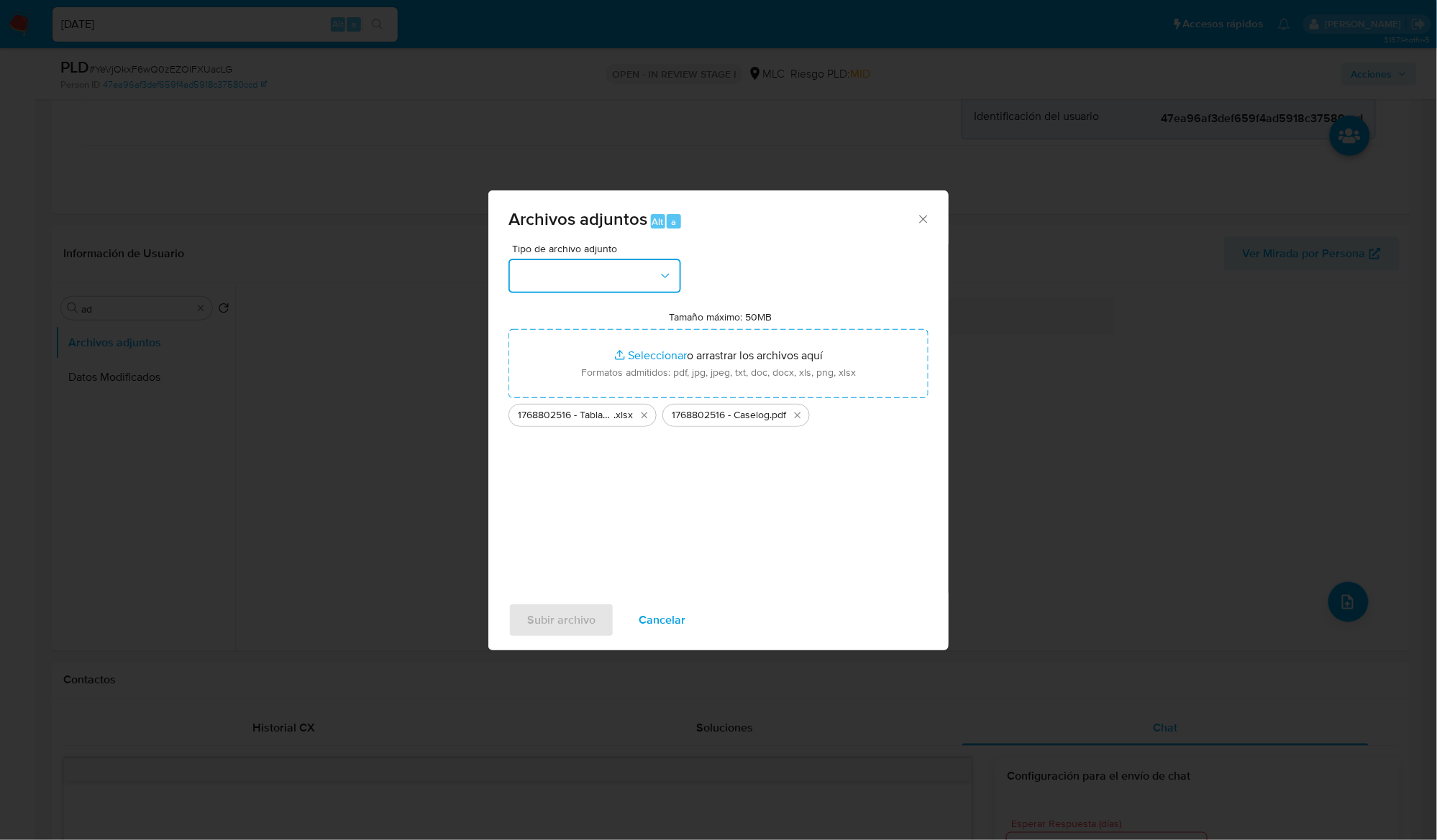
click at [642, 280] on button "button" at bounding box center [595, 276] width 173 height 35
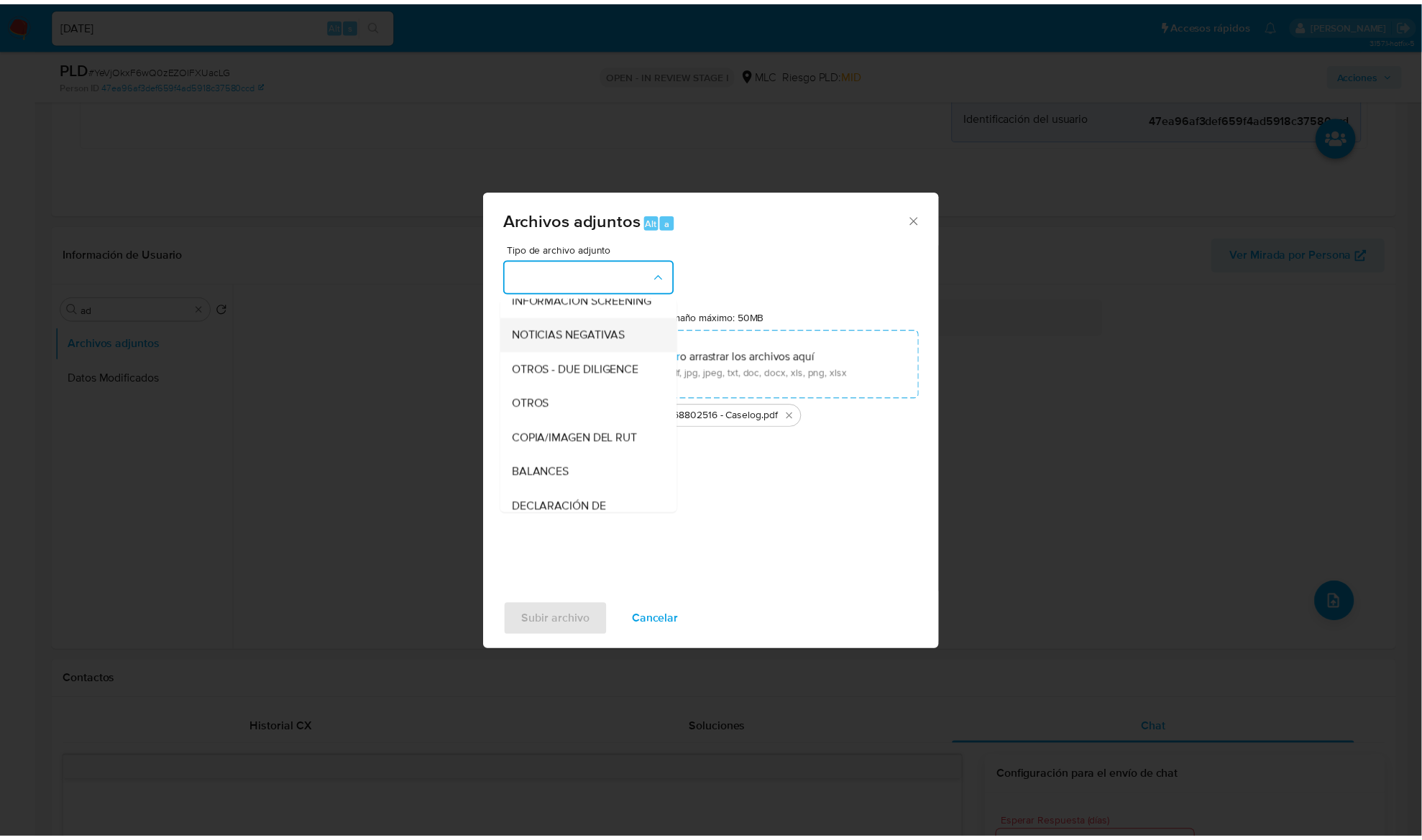
scroll to position [119, 0]
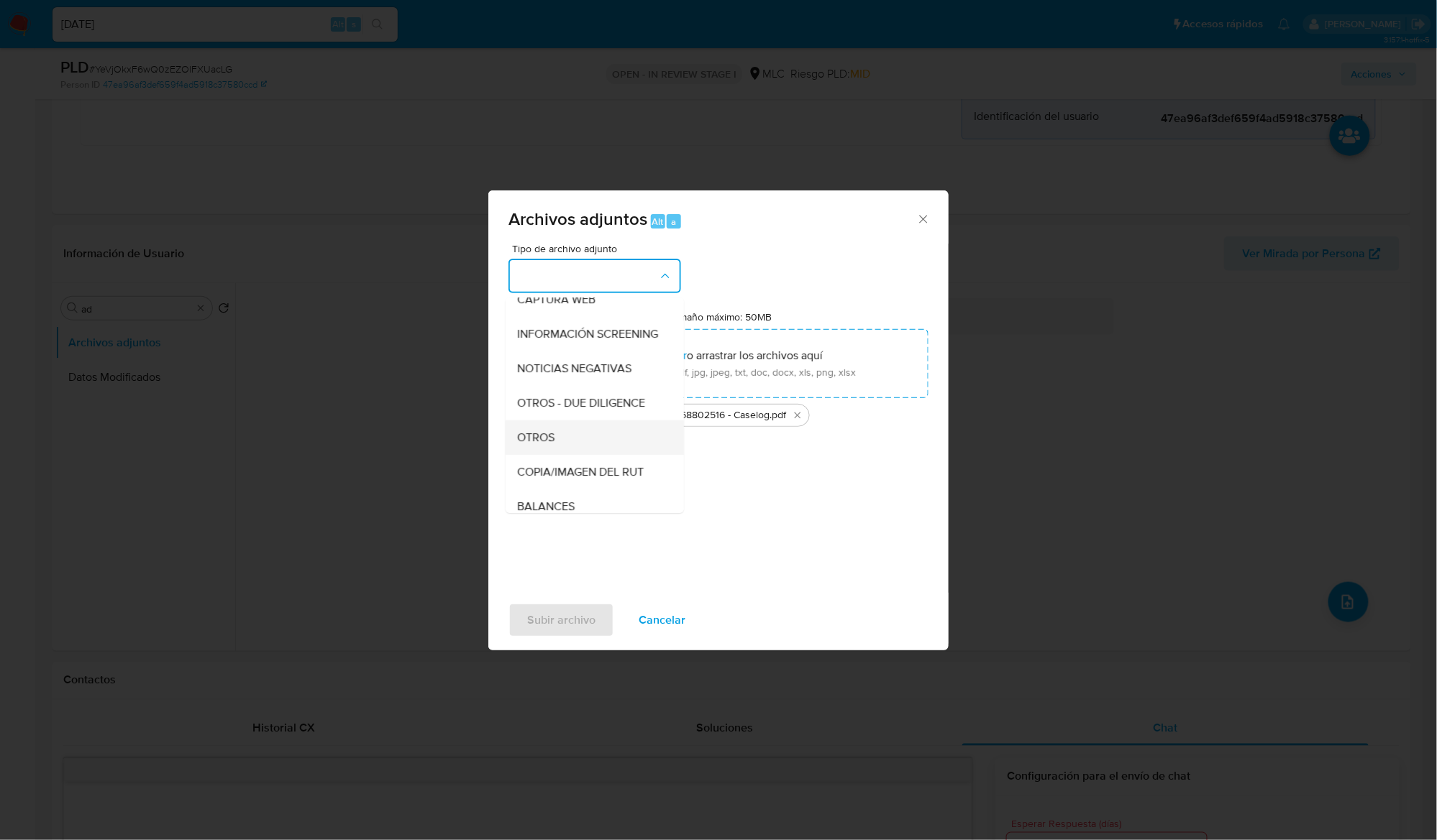
click at [558, 455] on div "OTROS" at bounding box center [591, 438] width 147 height 35
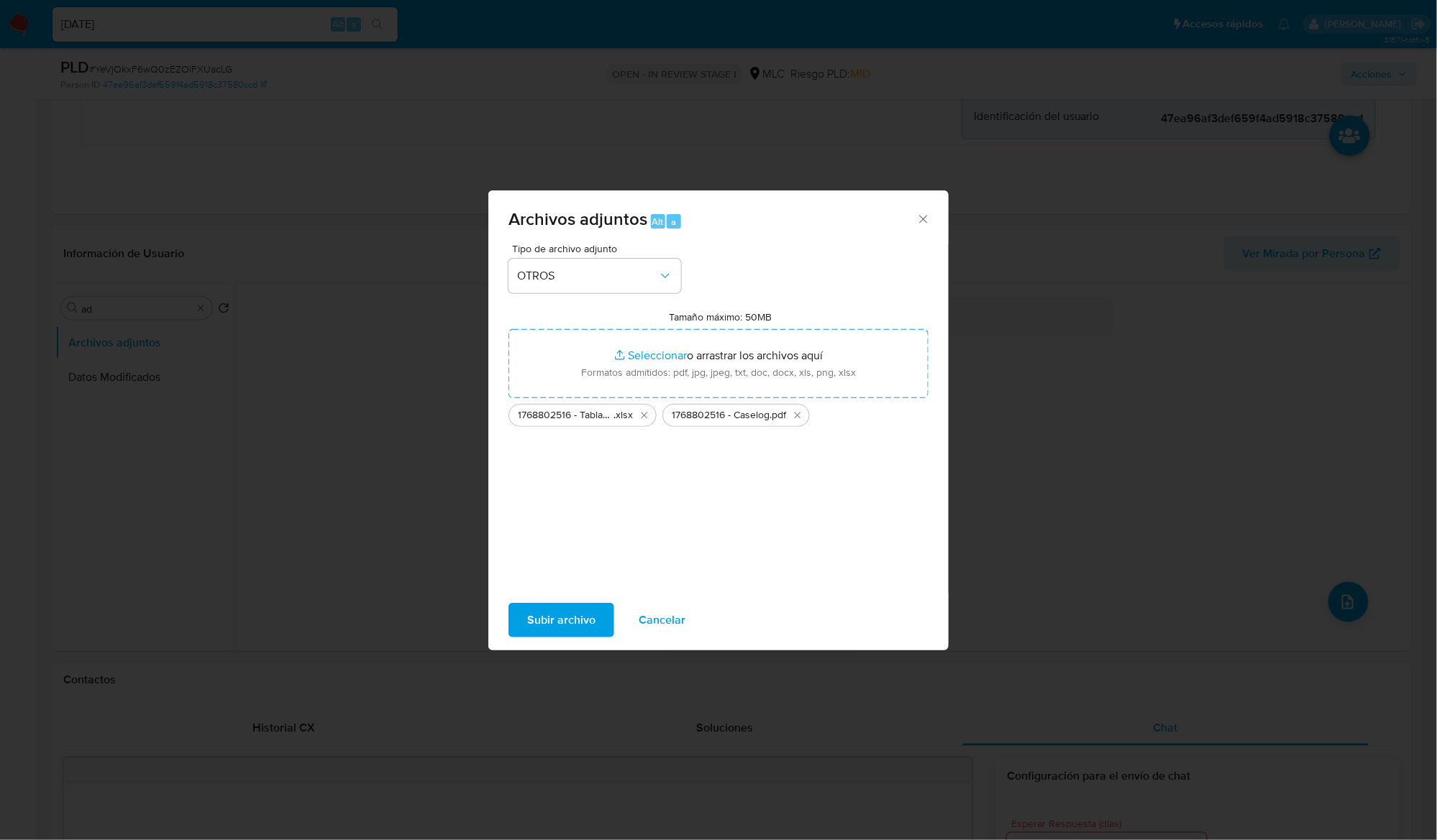
click at [561, 598] on div "Subir archivo Cancelar" at bounding box center [719, 620] width 461 height 55
click at [561, 601] on div "Subir archivo Cancelar" at bounding box center [719, 620] width 461 height 55
click at [562, 618] on span "Subir archivo" at bounding box center [561, 620] width 68 height 32
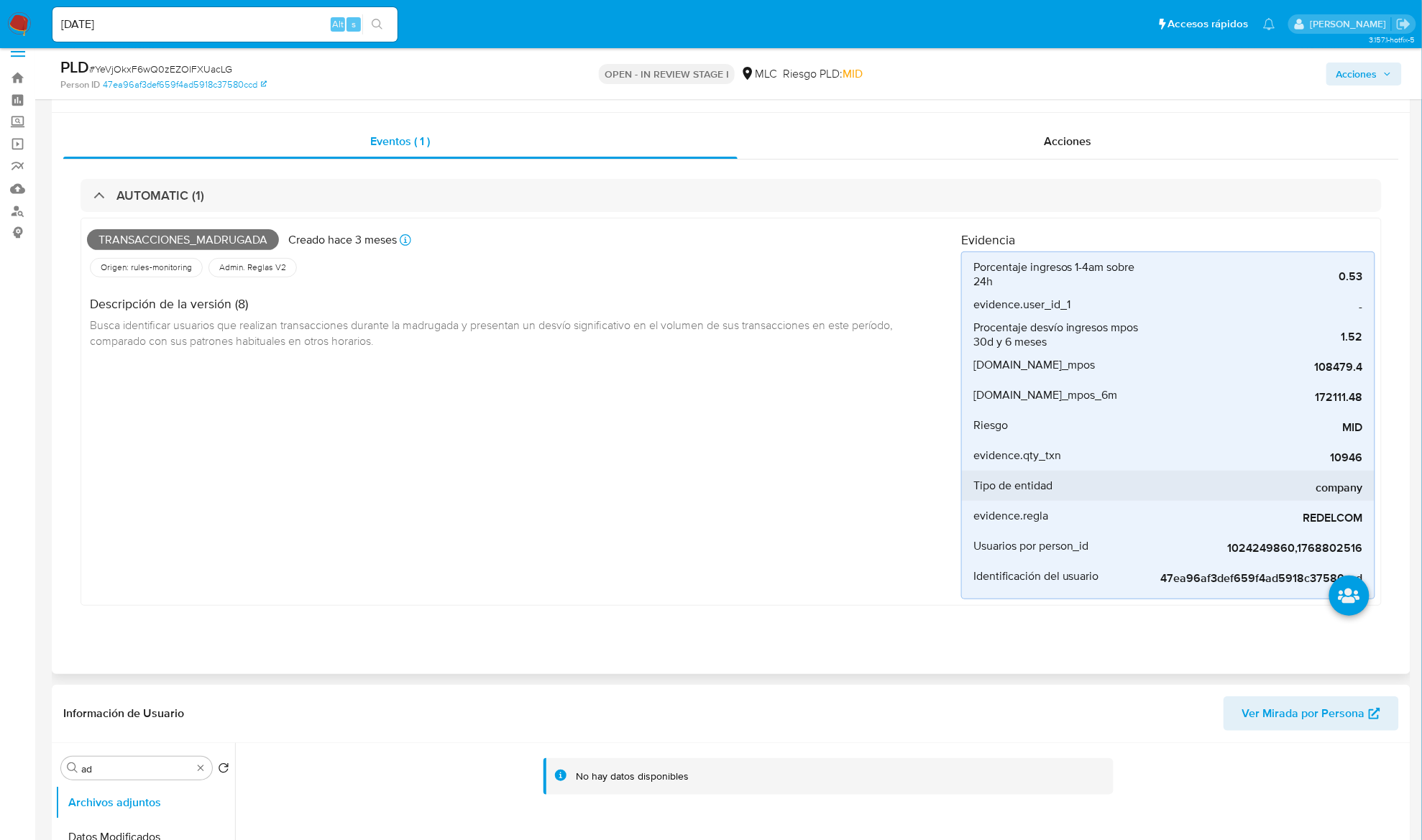
scroll to position [0, 0]
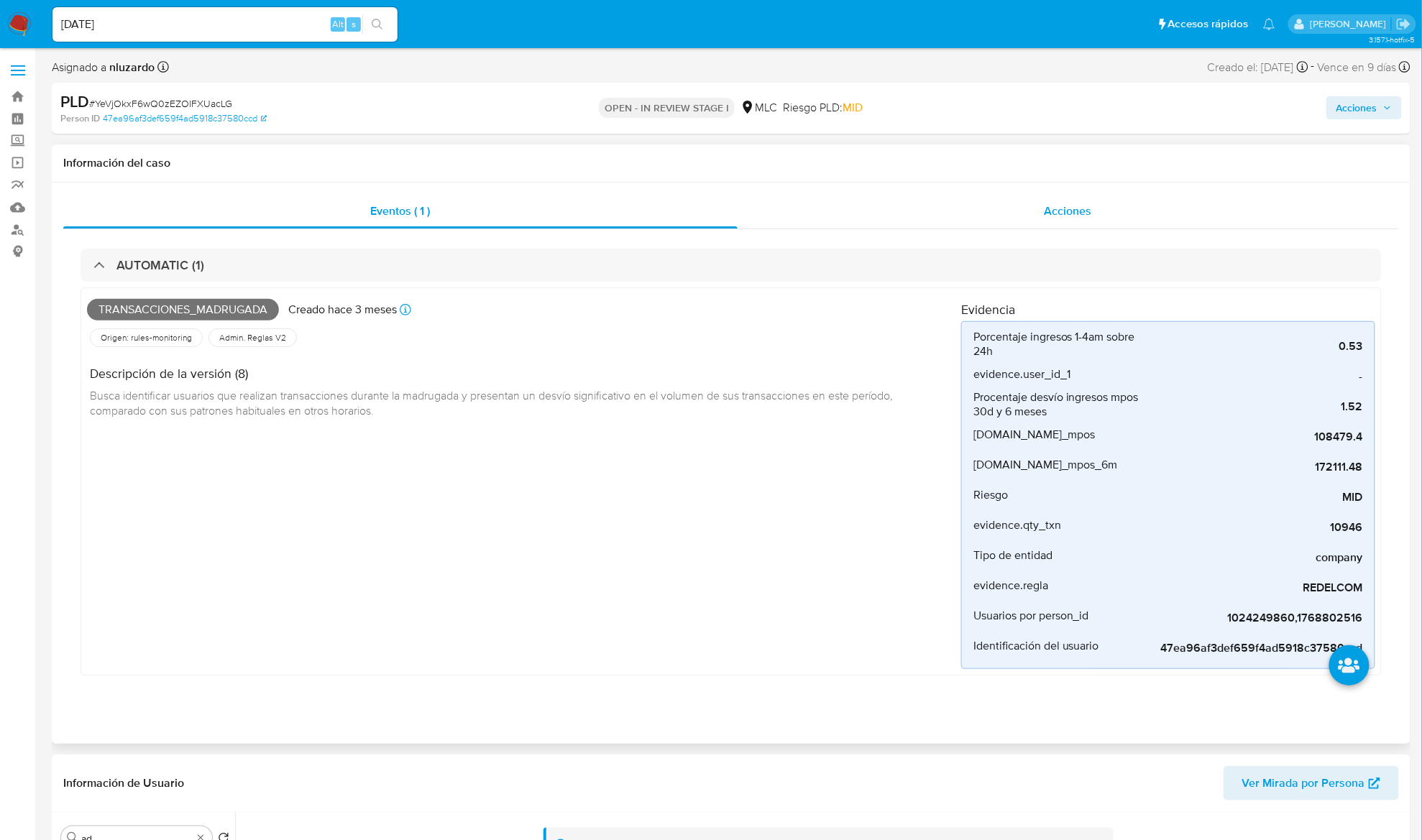
click at [1093, 211] on div "Acciones" at bounding box center [1068, 211] width 662 height 35
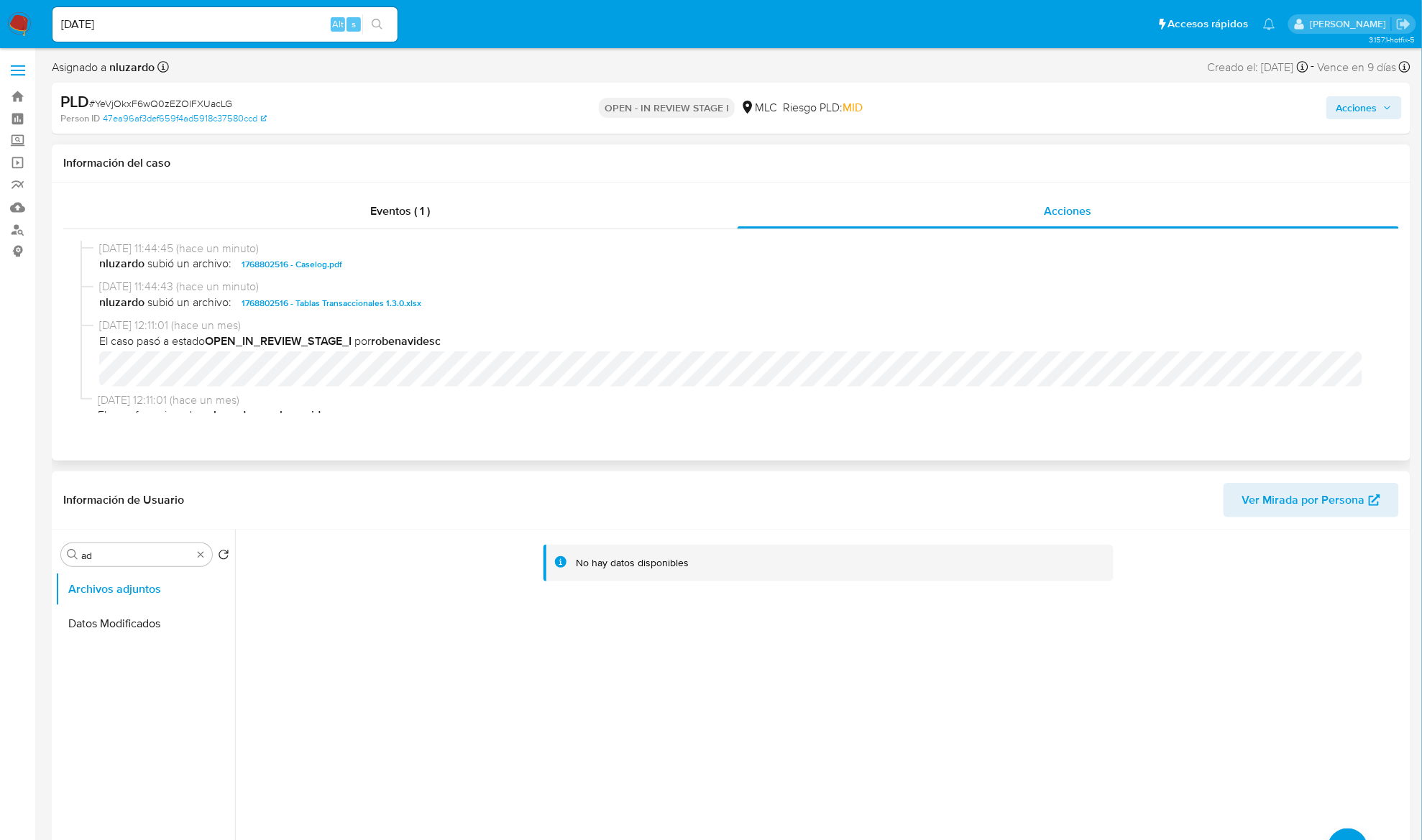
click at [419, 274] on div "01/09/2025 11:44:45 (hace un minuto) nluzardo subió un archivo: 1768802516 - Ca…" at bounding box center [731, 260] width 1301 height 39
click at [420, 274] on div "01/09/2025 11:44:45 (hace un minuto) nluzardo subió un archivo: 1768802516 - Ca…" at bounding box center [731, 260] width 1301 height 39
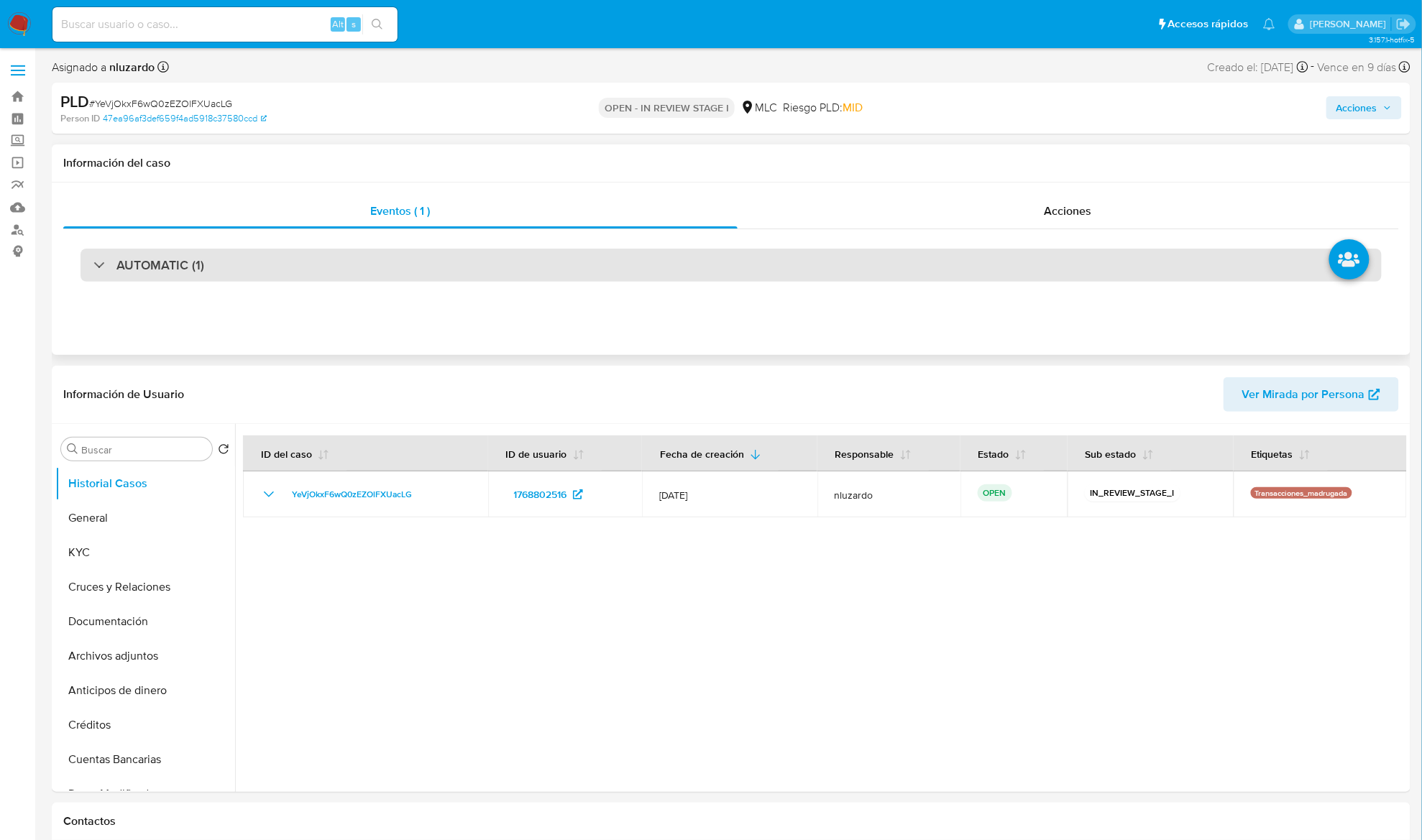
select select "10"
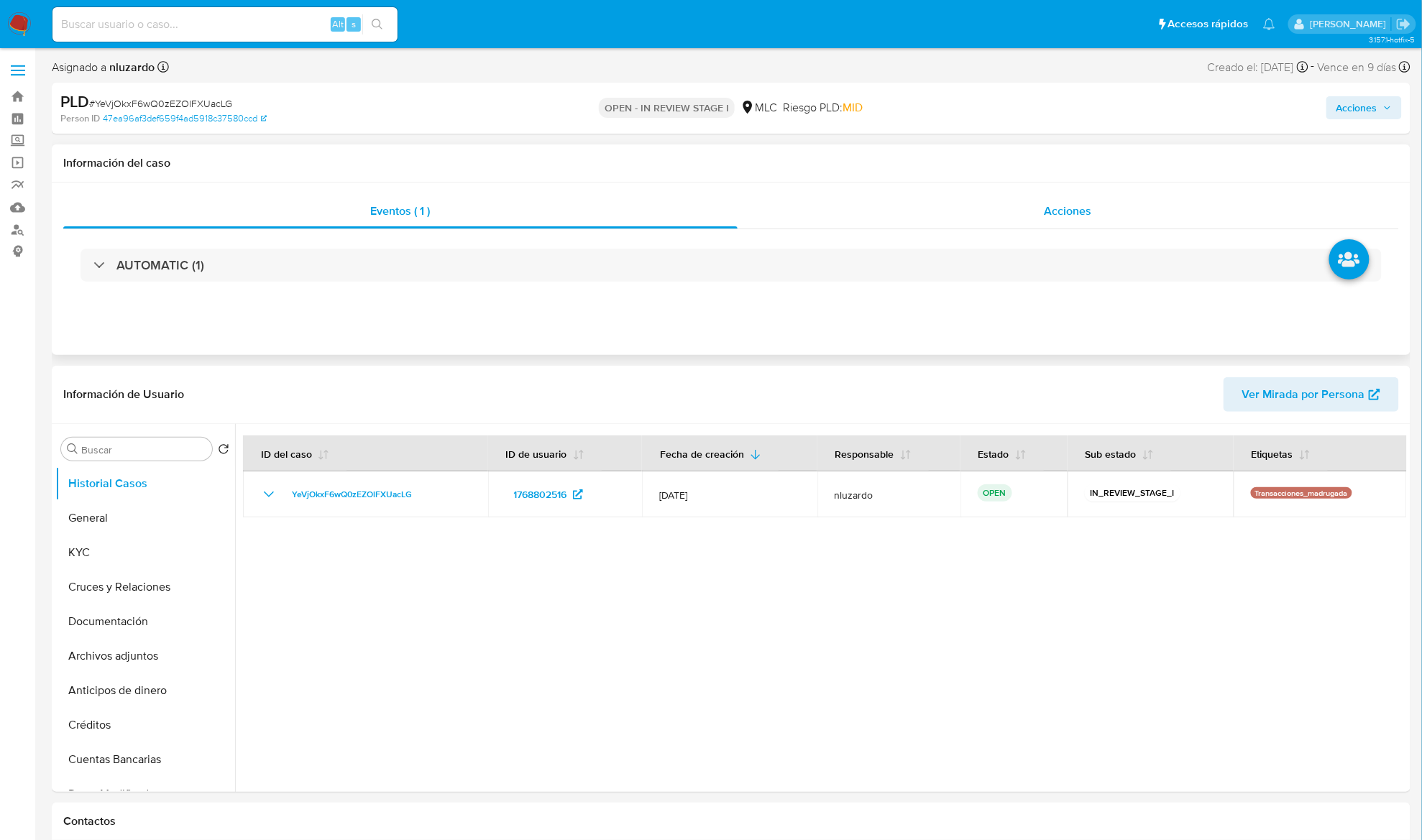
click at [1082, 211] on span "Acciones" at bounding box center [1068, 211] width 47 height 17
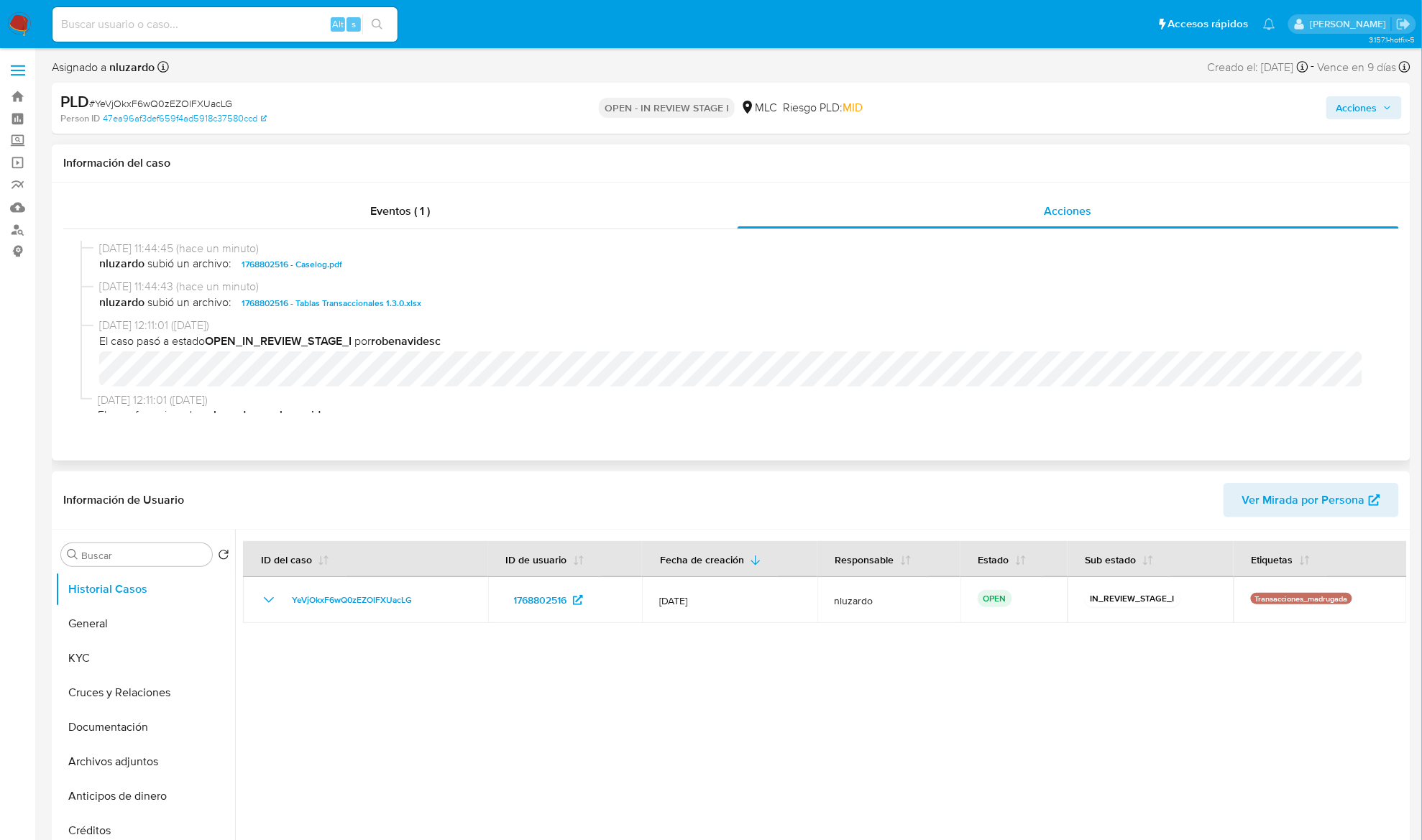
click at [398, 274] on div "[DATE] 11:44:45 (hace un minuto) nluzardo subió un archivo: 1768802516 - Caselo…" at bounding box center [731, 260] width 1301 height 39
copy span "1768802516 - Caselog.pdf"
drag, startPoint x: 1383, startPoint y: 110, endPoint x: 1337, endPoint y: 119, distance: 46.9
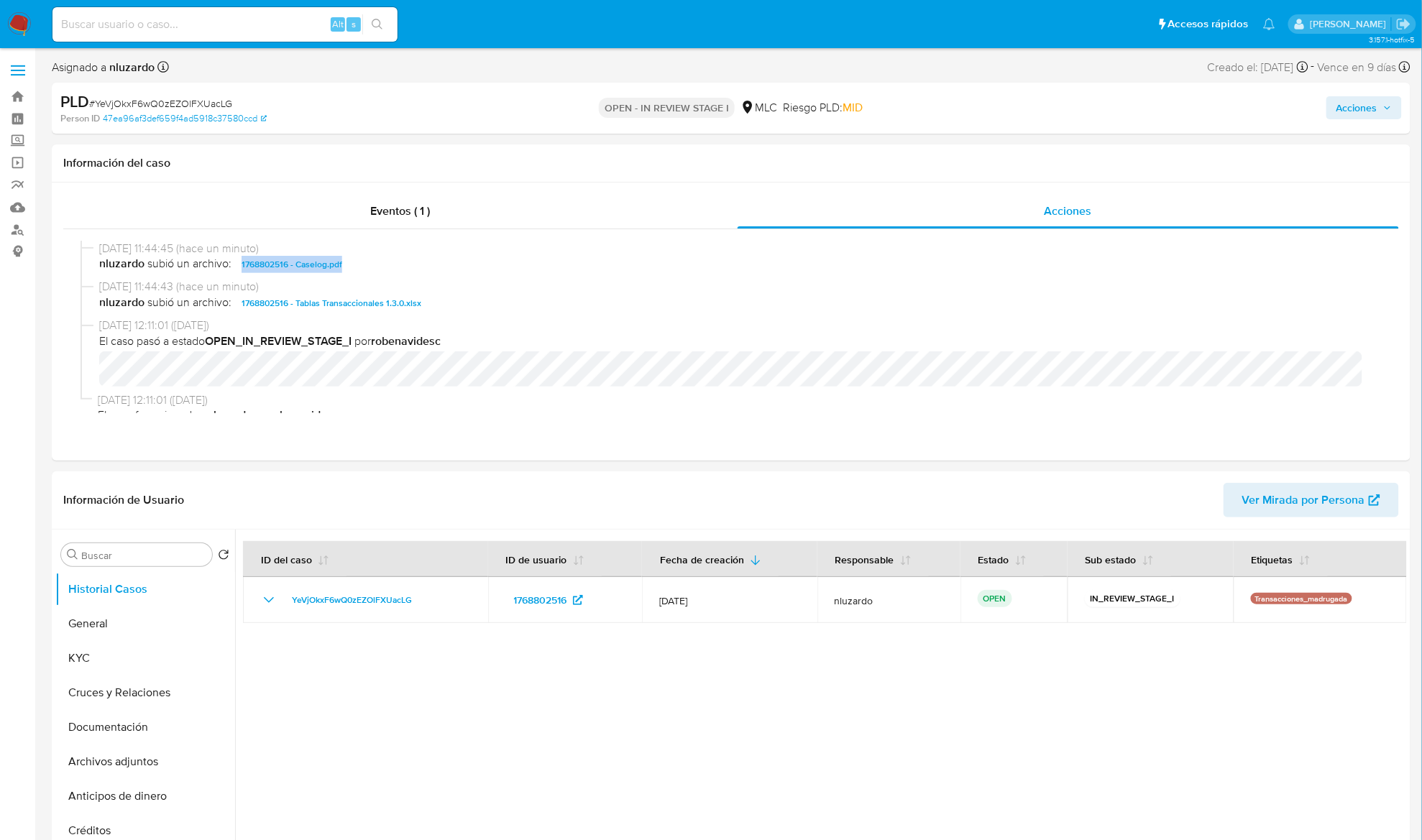
click at [1382, 110] on span "Acciones" at bounding box center [1364, 108] width 55 height 20
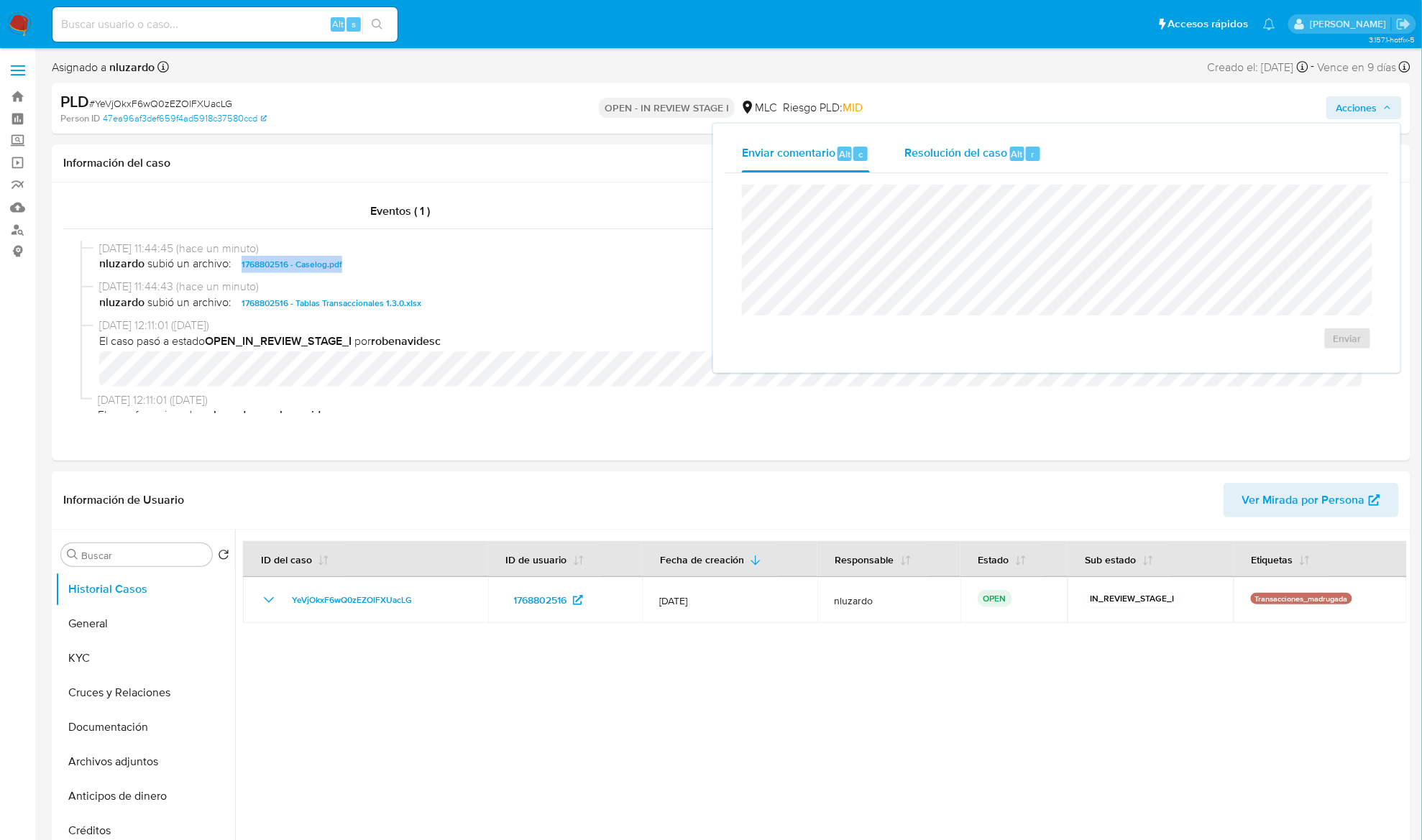
click at [1010, 161] on div "Resolución del caso Alt r" at bounding box center [972, 154] width 137 height 37
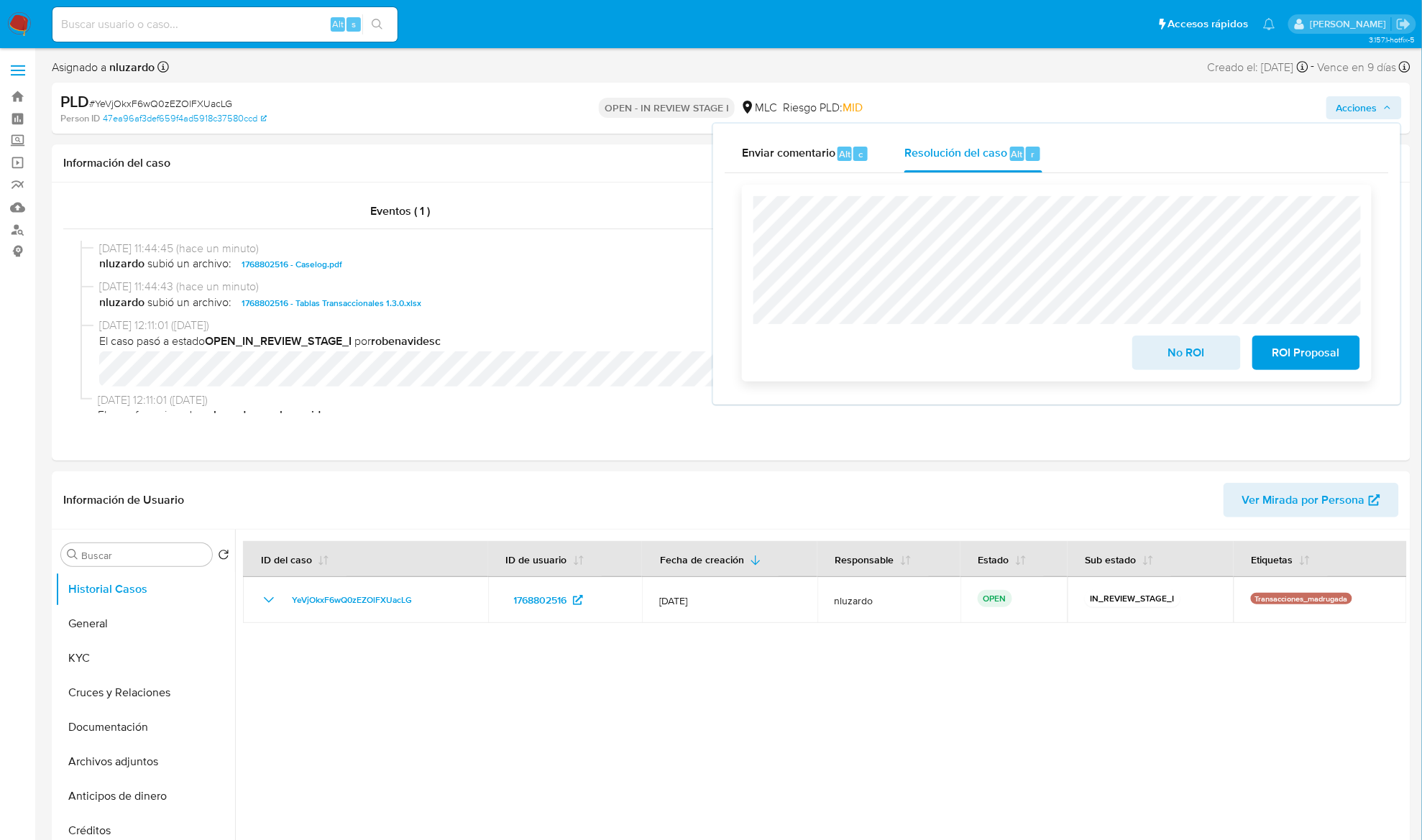
click at [1193, 357] on span "No ROI" at bounding box center [1186, 353] width 70 height 32
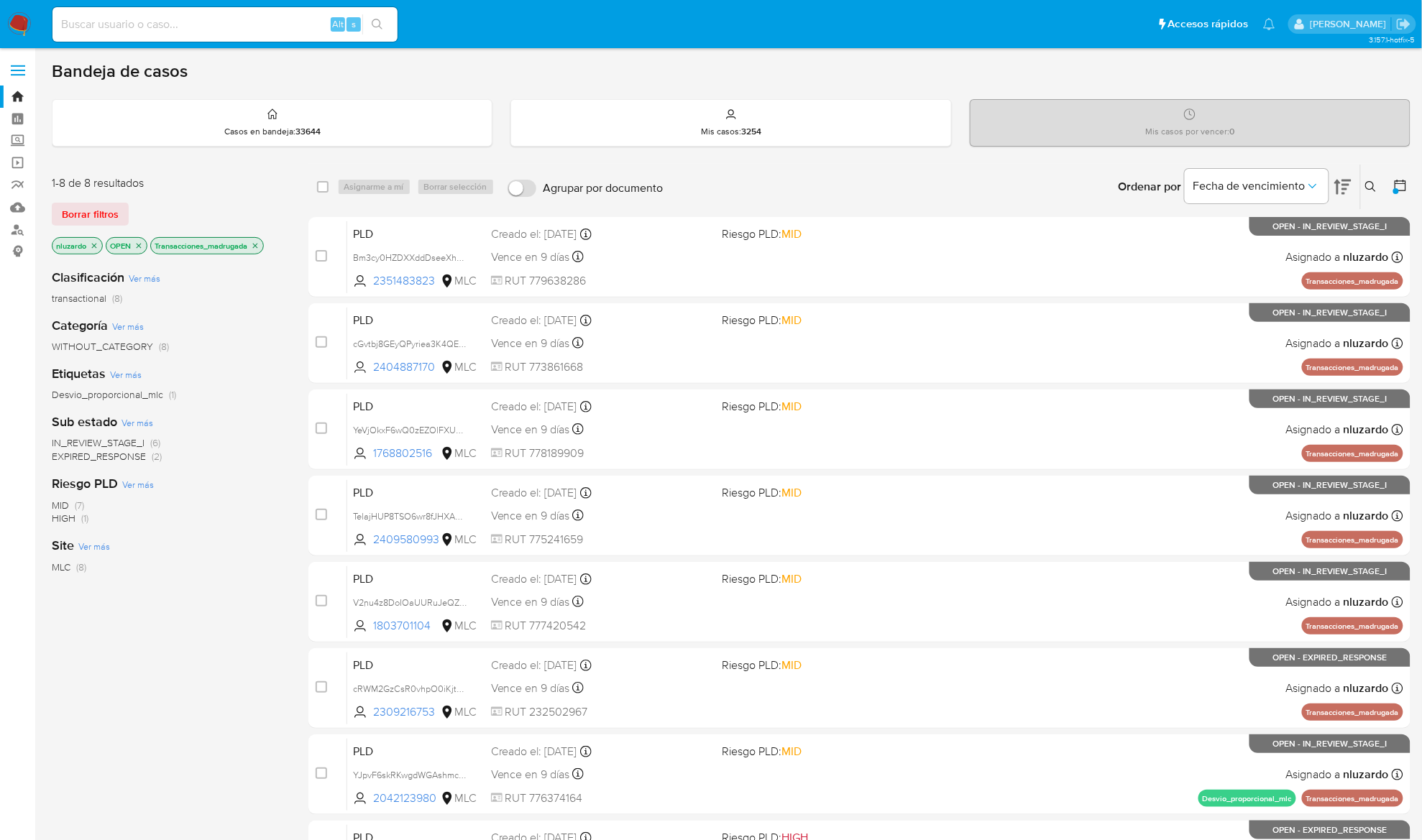
click at [1375, 191] on icon at bounding box center [1371, 187] width 12 height 12
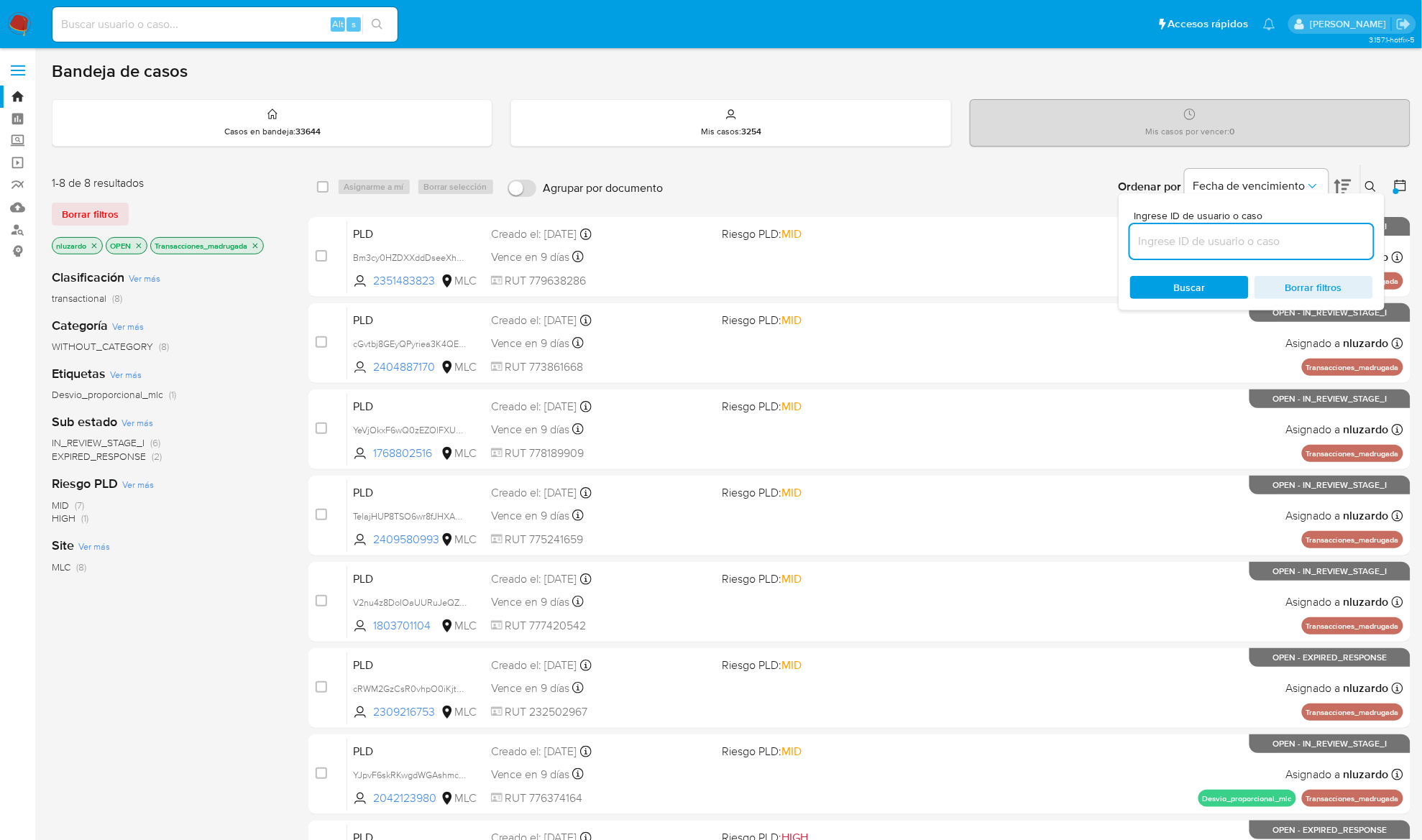
click at [1263, 250] on input at bounding box center [1252, 242] width 243 height 19
type input "2409580993"
drag, startPoint x: 1199, startPoint y: 286, endPoint x: 1300, endPoint y: 210, distance: 126.4
click at [1199, 286] on span "Buscar" at bounding box center [1190, 288] width 32 height 23
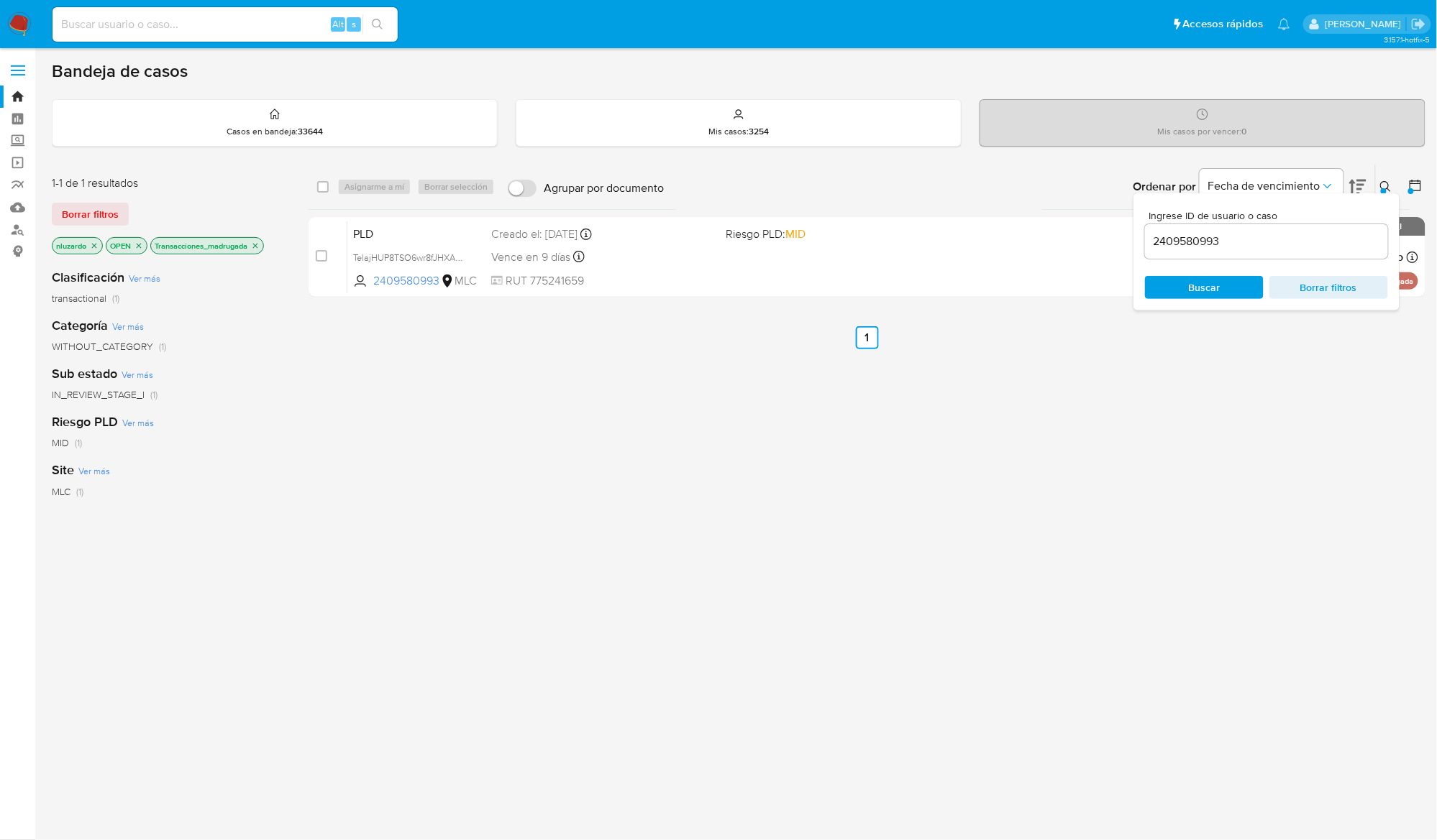
click at [1368, 186] on div "Ordenar por Fecha de vencimiento" at bounding box center [1248, 187] width 253 height 45
click at [780, 498] on div "select-all-cases-checkbox Asignarme a mí Borrar selección Agrupar por documento…" at bounding box center [867, 489] width 1117 height 651
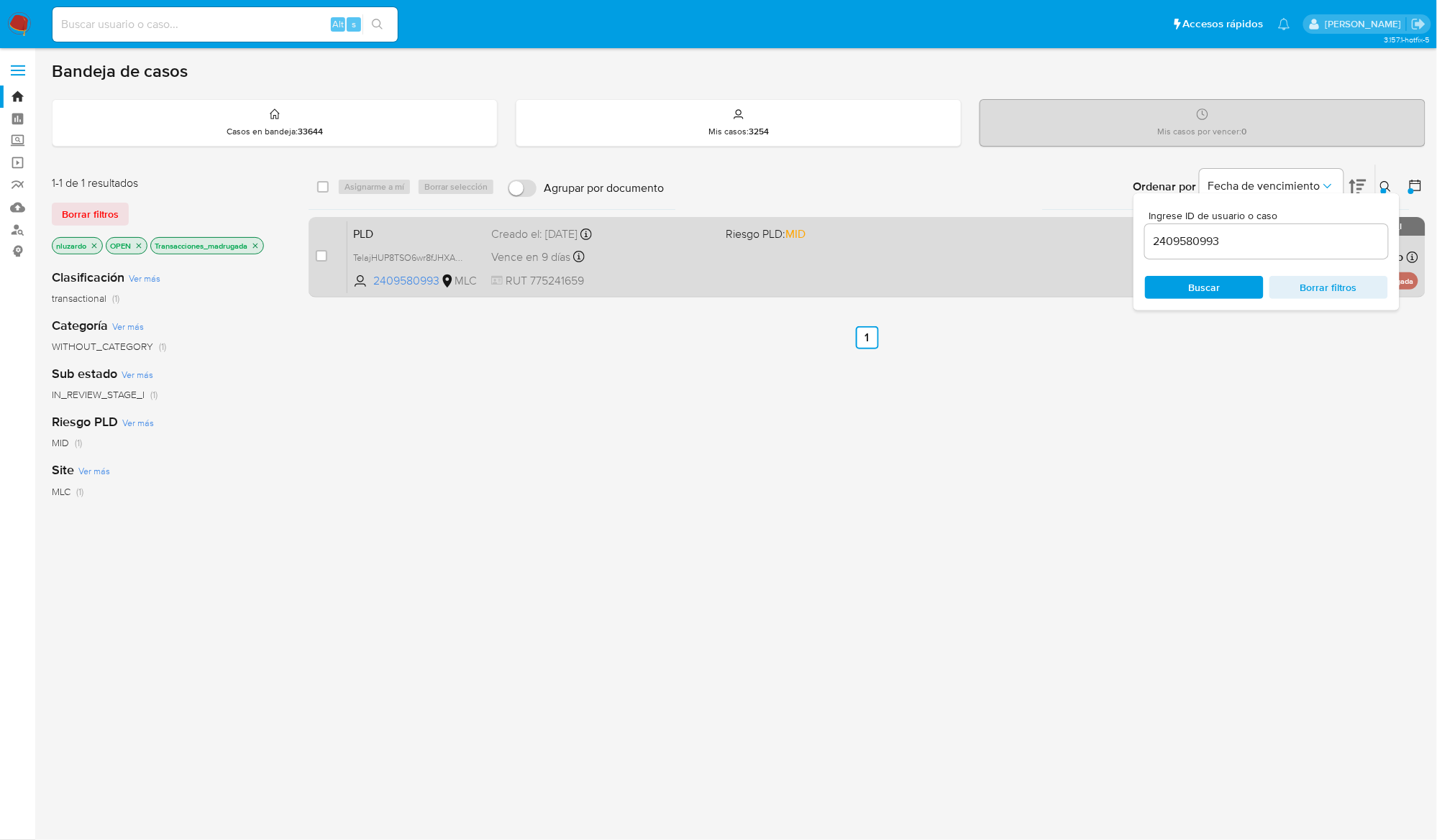
click at [788, 245] on div "PLD TelajHUP8TSO6wr8fJHXAKYA 2409580993 MLC Riesgo PLD: MID Creado el: 12/06/20…" at bounding box center [883, 257] width 1071 height 73
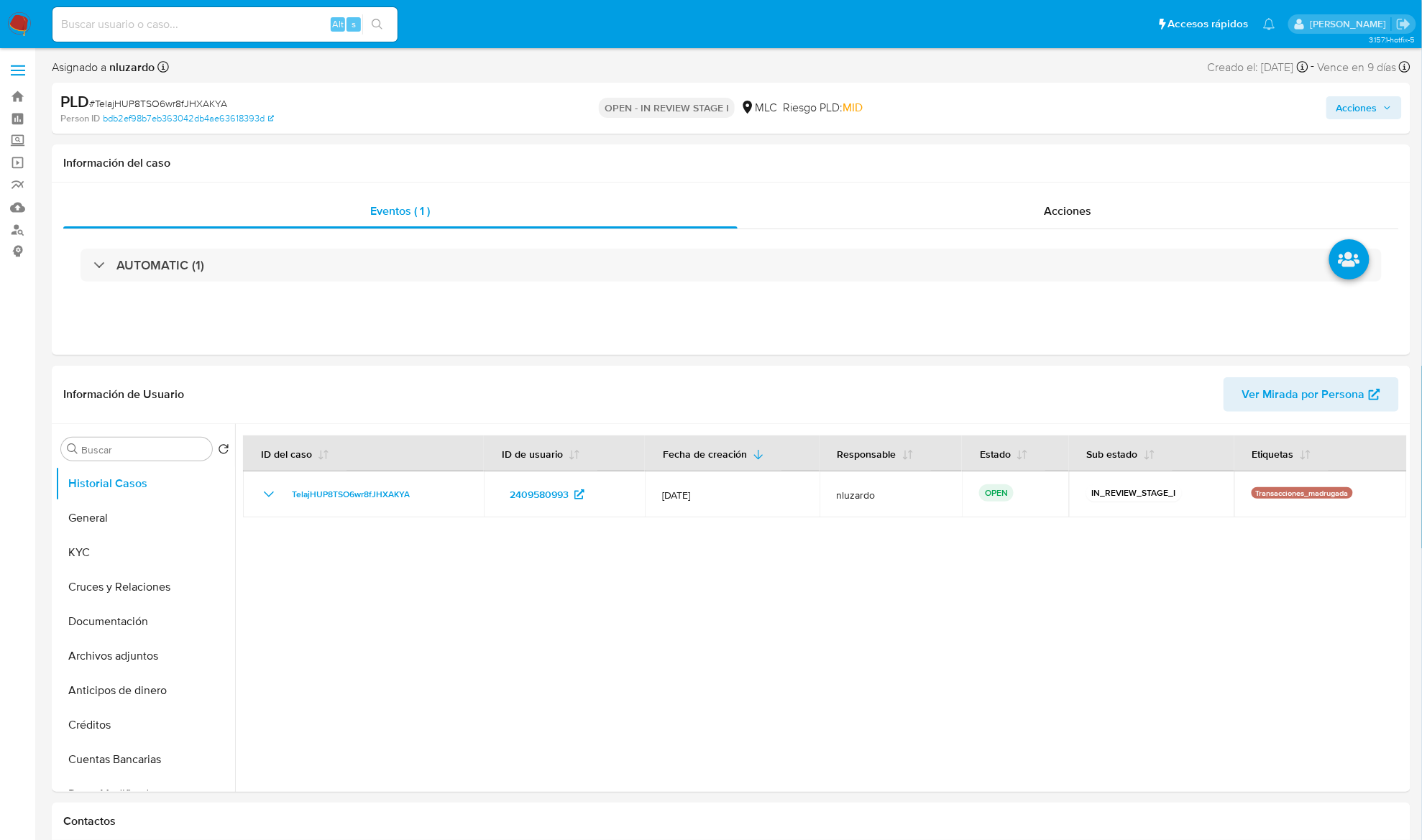
select select "10"
click at [217, 24] on input at bounding box center [225, 24] width 345 height 19
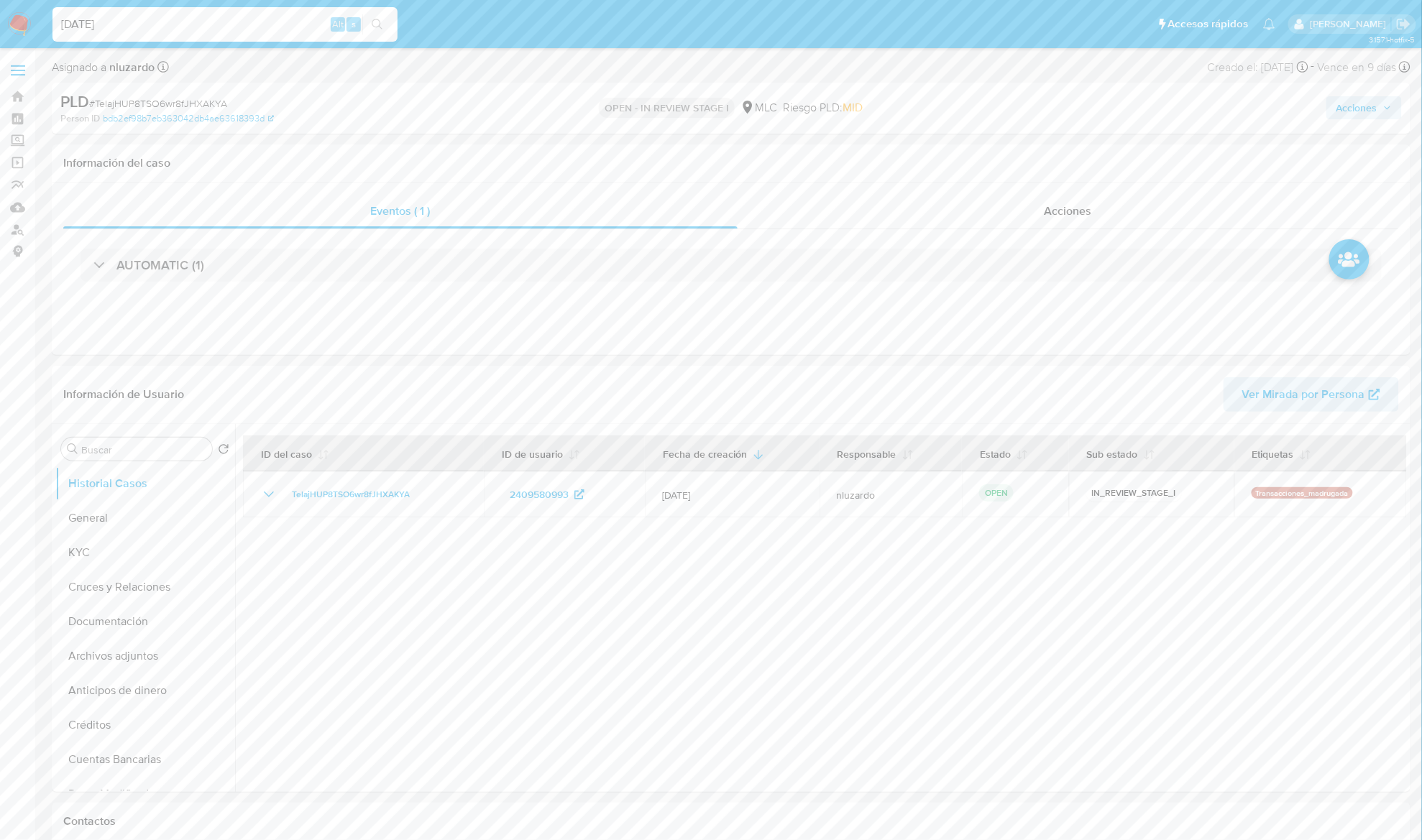
type input "[DATE]"
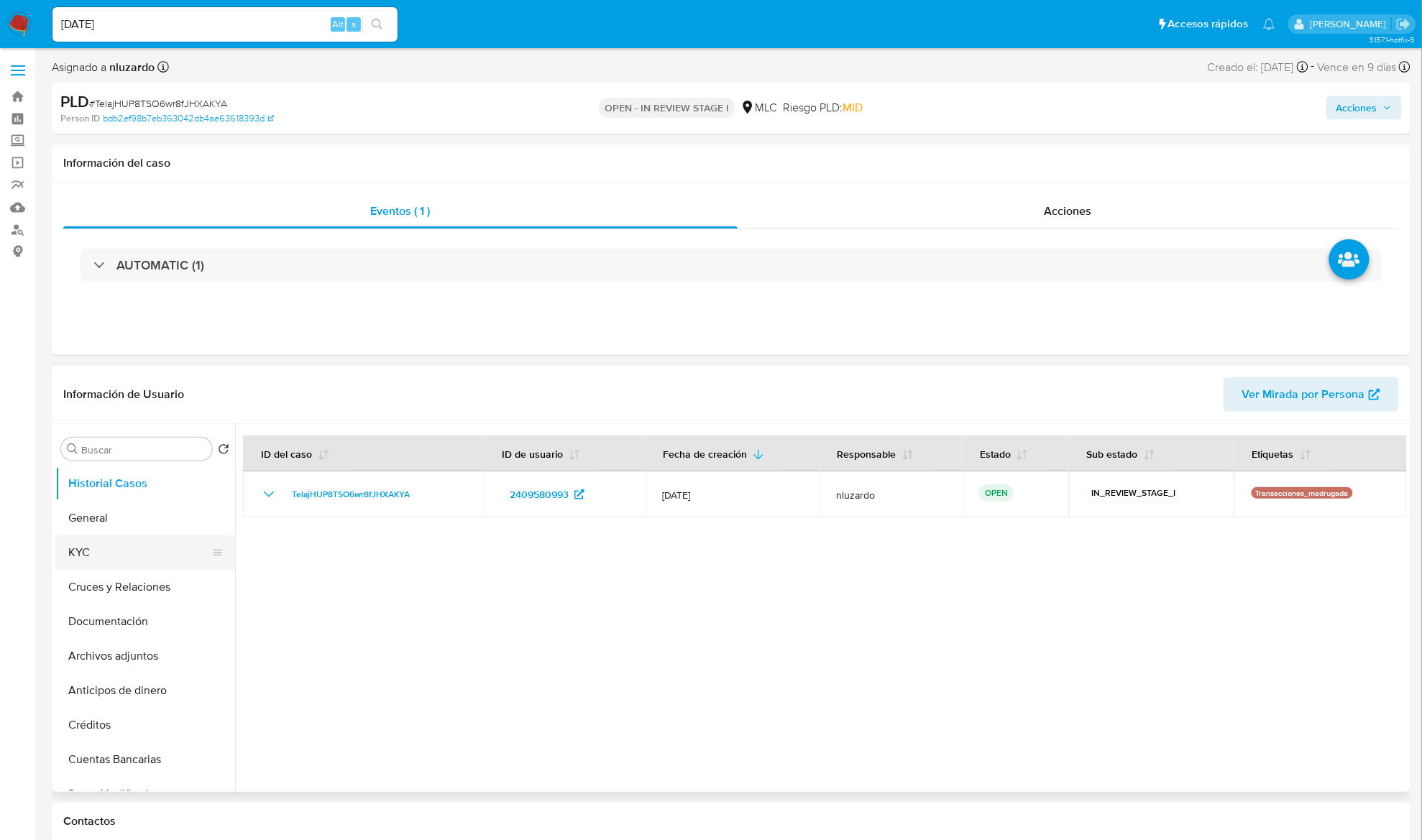
click at [145, 561] on button "KYC" at bounding box center [140, 552] width 168 height 35
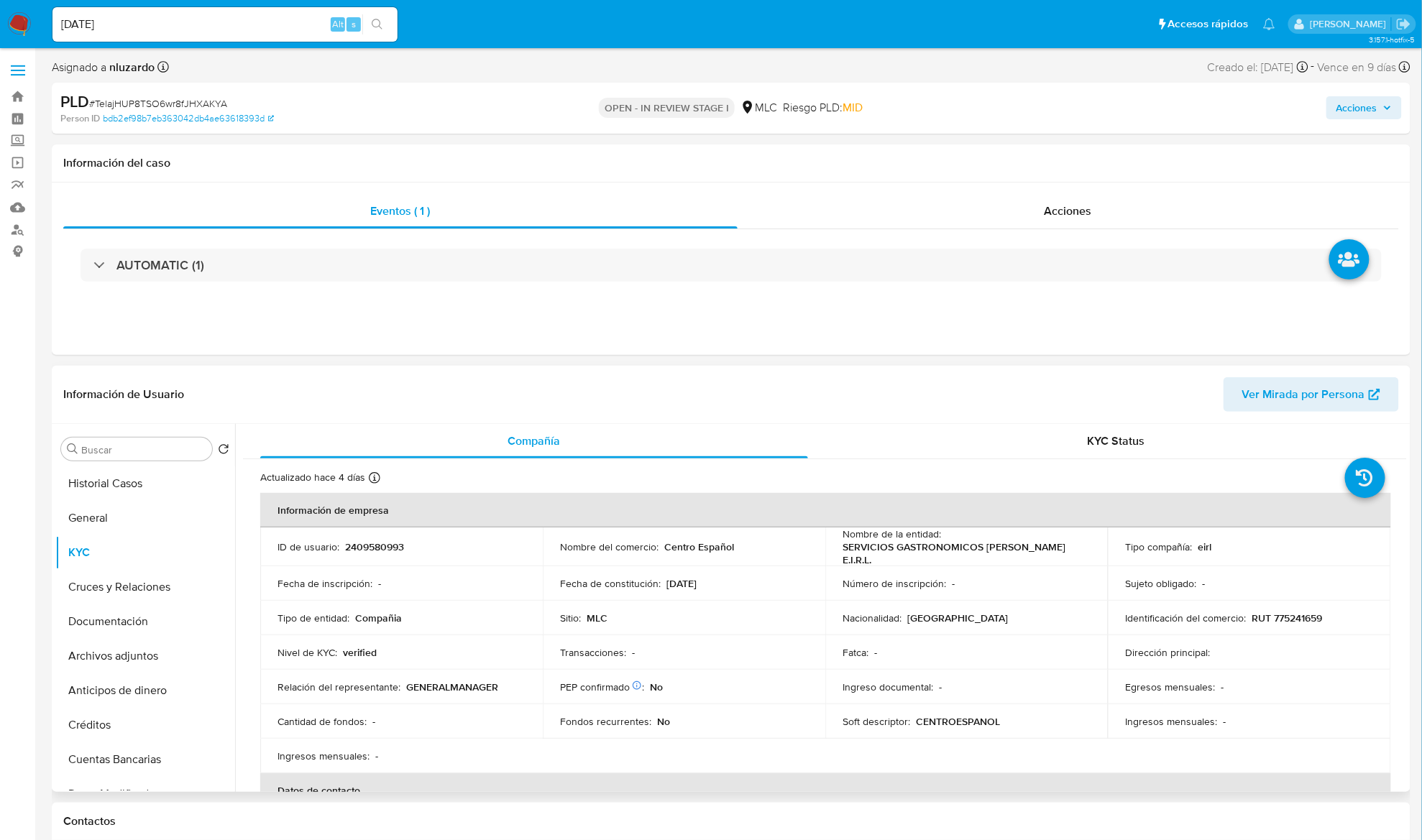
click at [880, 547] on p "SERVICIOS GASTRONOMICOS [PERSON_NAME] E.I.R.L." at bounding box center [963, 553] width 242 height 26
click at [904, 561] on p "SERVICIOS GASTRONOMICOS [PERSON_NAME] E.I.R.L." at bounding box center [963, 553] width 242 height 26
copy p "SERVICIOS GASTRONOMICOS [PERSON_NAME] E.I.R.L."
click at [1305, 618] on p "RUT 775241659" at bounding box center [1287, 618] width 70 height 13
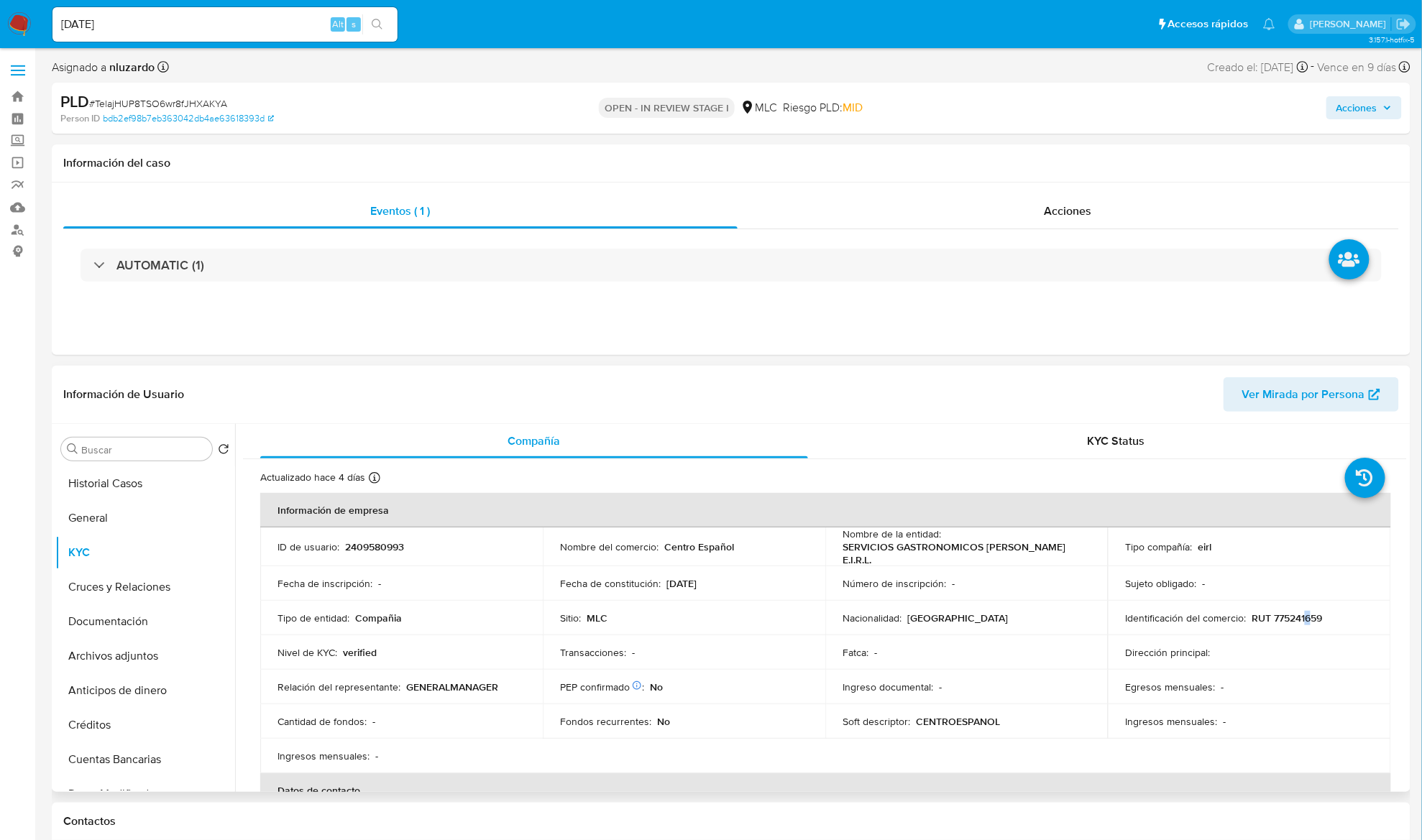
click at [1305, 618] on p "RUT 775241659" at bounding box center [1287, 618] width 70 height 13
copy p "6"
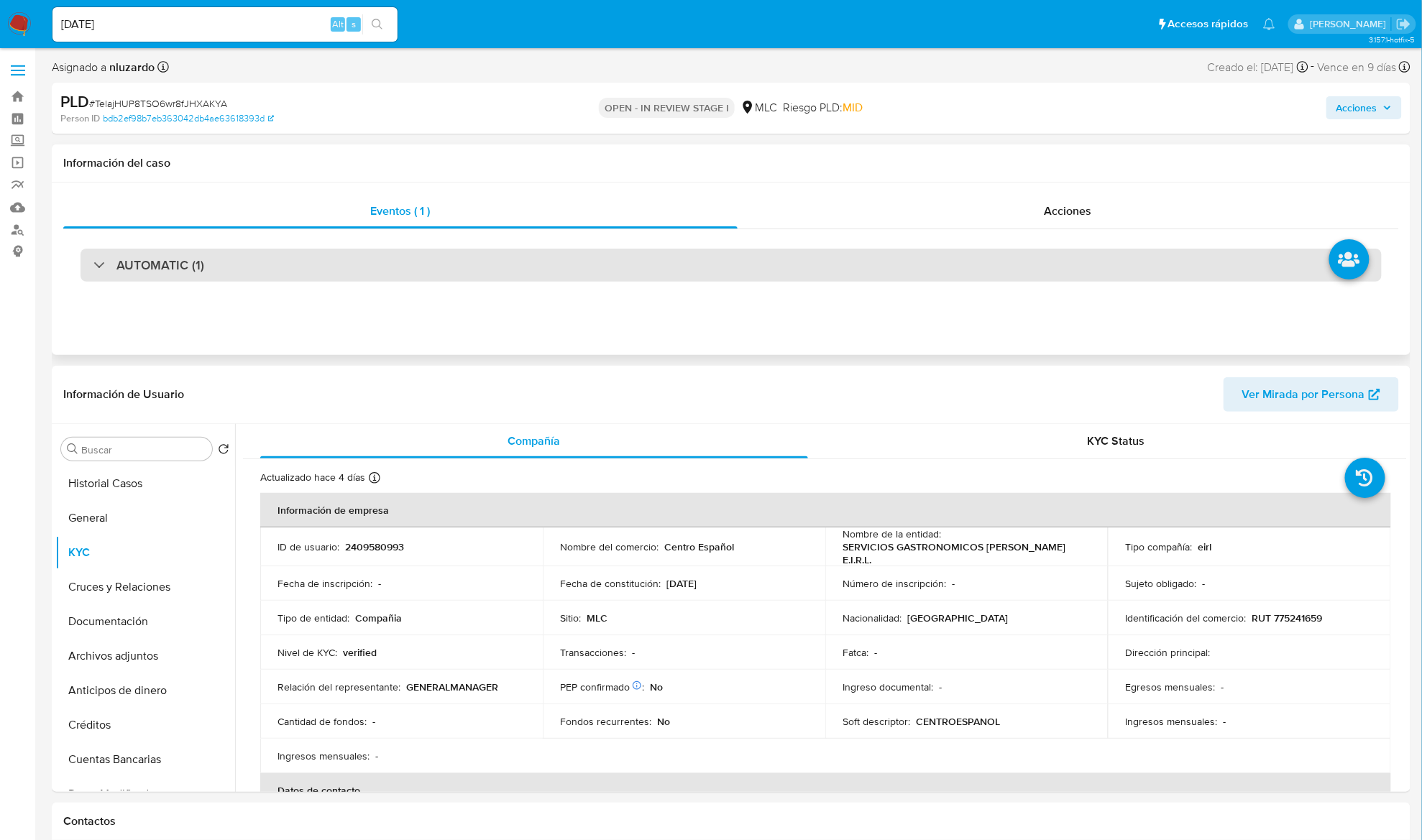
click at [358, 257] on div "AUTOMATIC (1)" at bounding box center [731, 265] width 1301 height 33
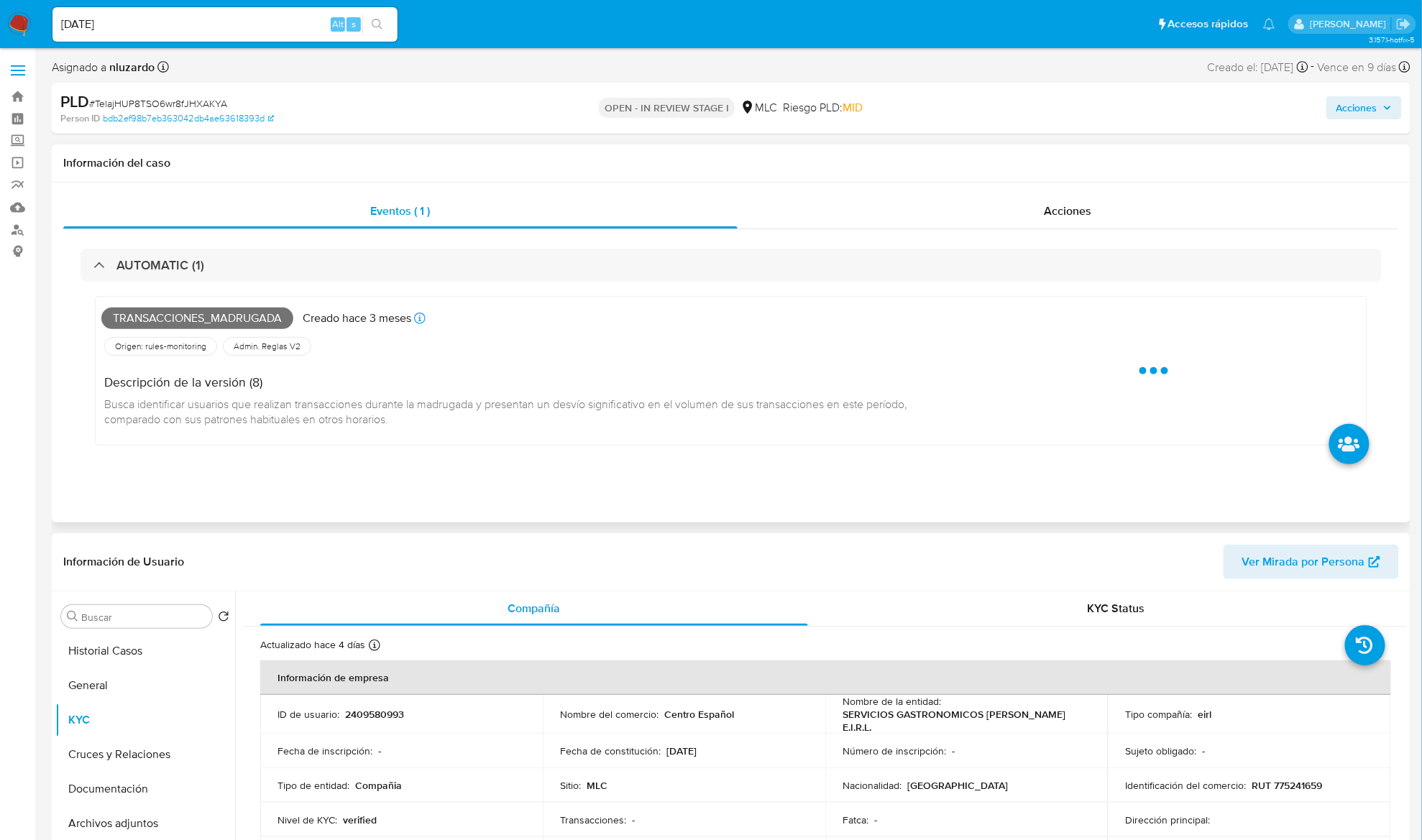
click at [152, 309] on span "Transacciones_madrugada" at bounding box center [197, 319] width 192 height 22
copy span "Transacciones_madrugada"
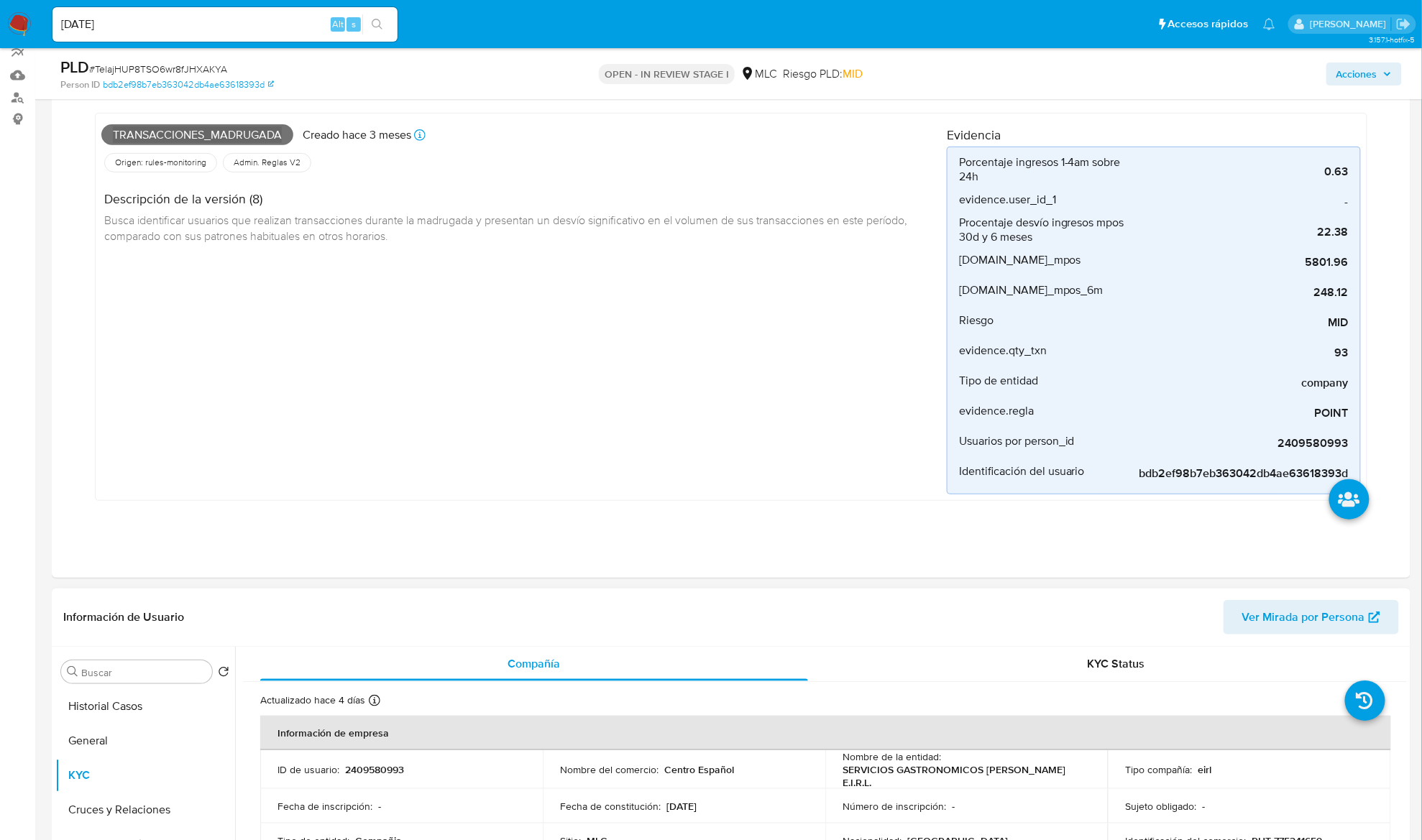
scroll to position [383, 0]
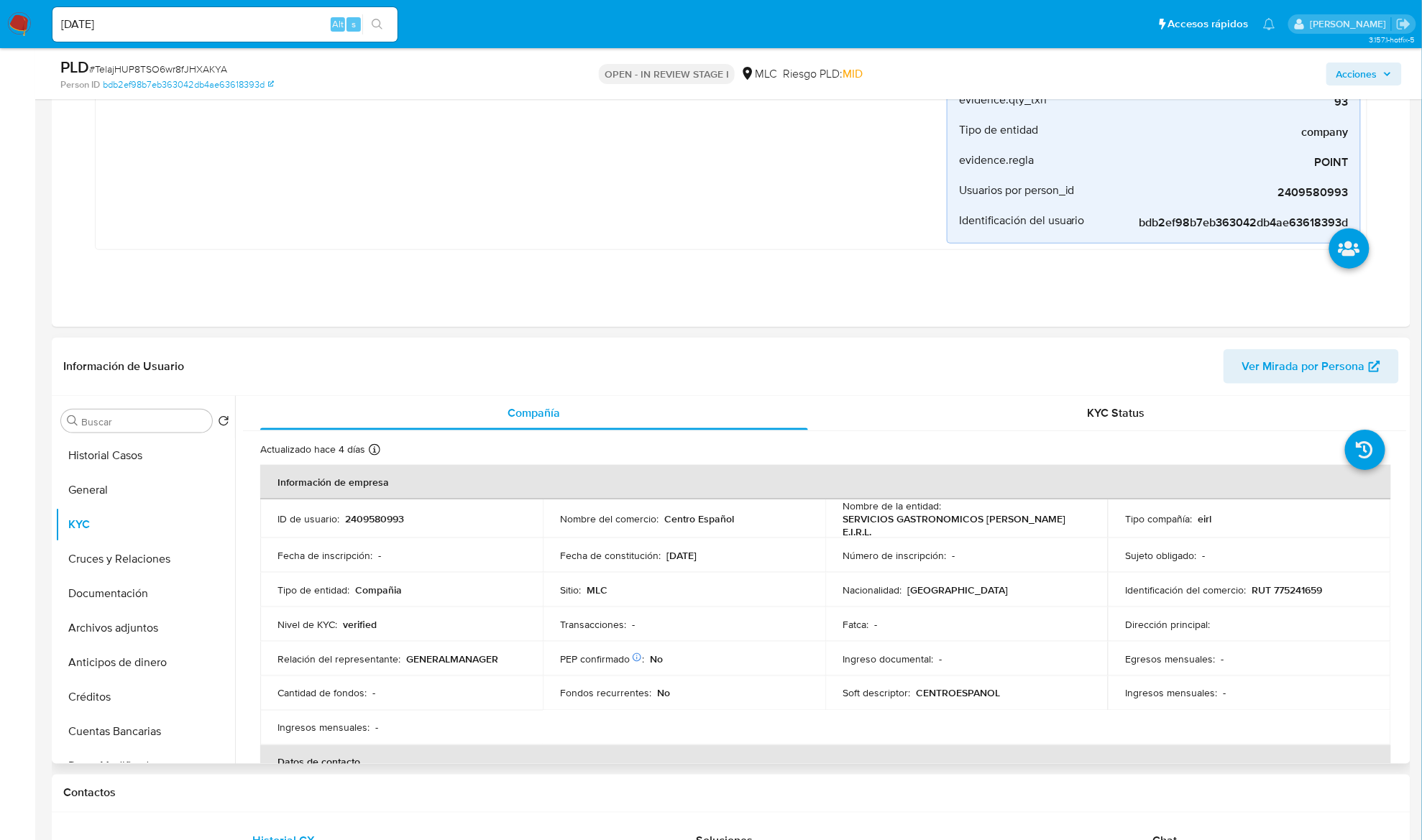
click at [1280, 585] on p "RUT 775241659" at bounding box center [1287, 590] width 70 height 13
click at [1280, 585] on p "RUT 775241659" at bounding box center [1287, 590] width 70 height 13
copy p "775241659"
